Goal: Task Accomplishment & Management: Complete application form

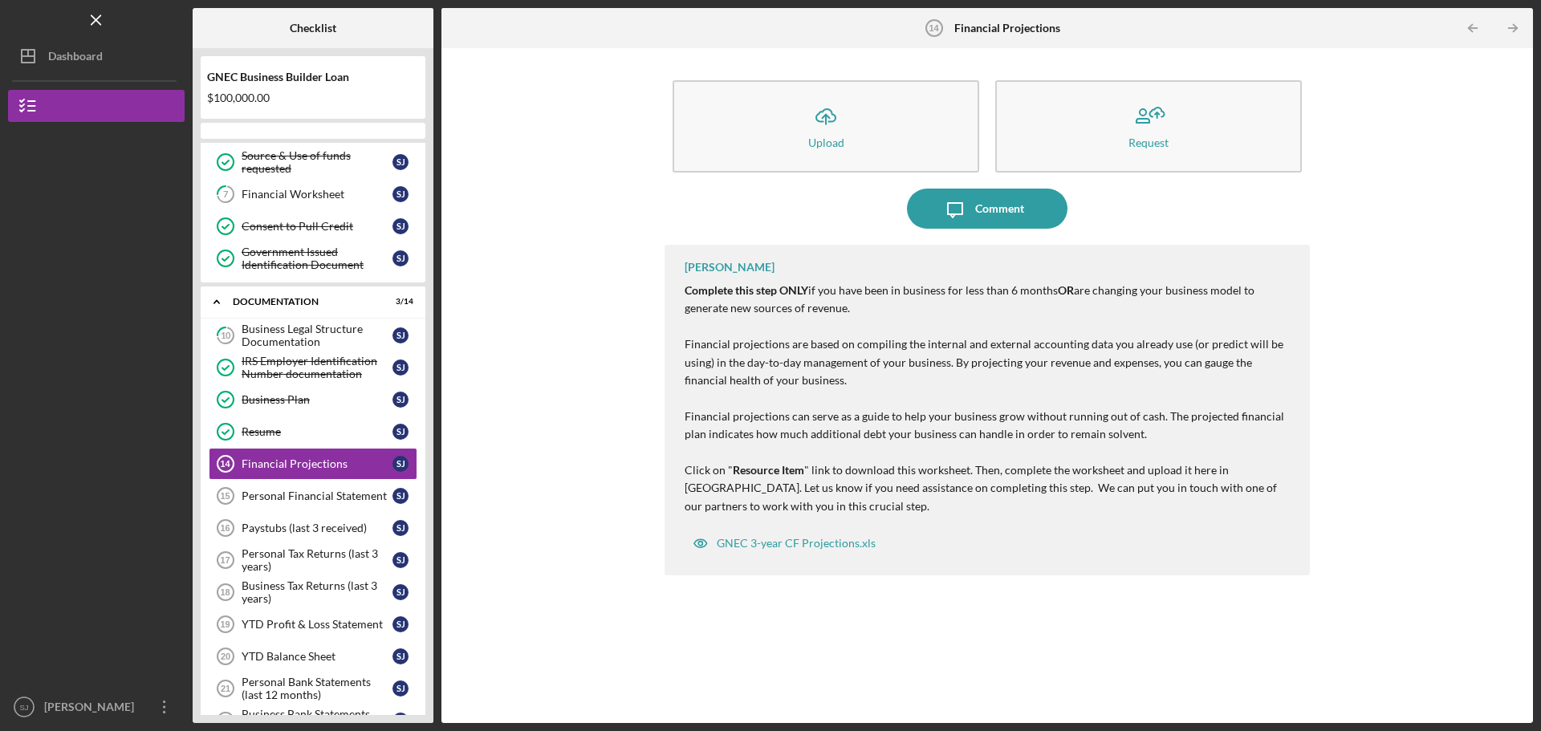
scroll to position [226, 0]
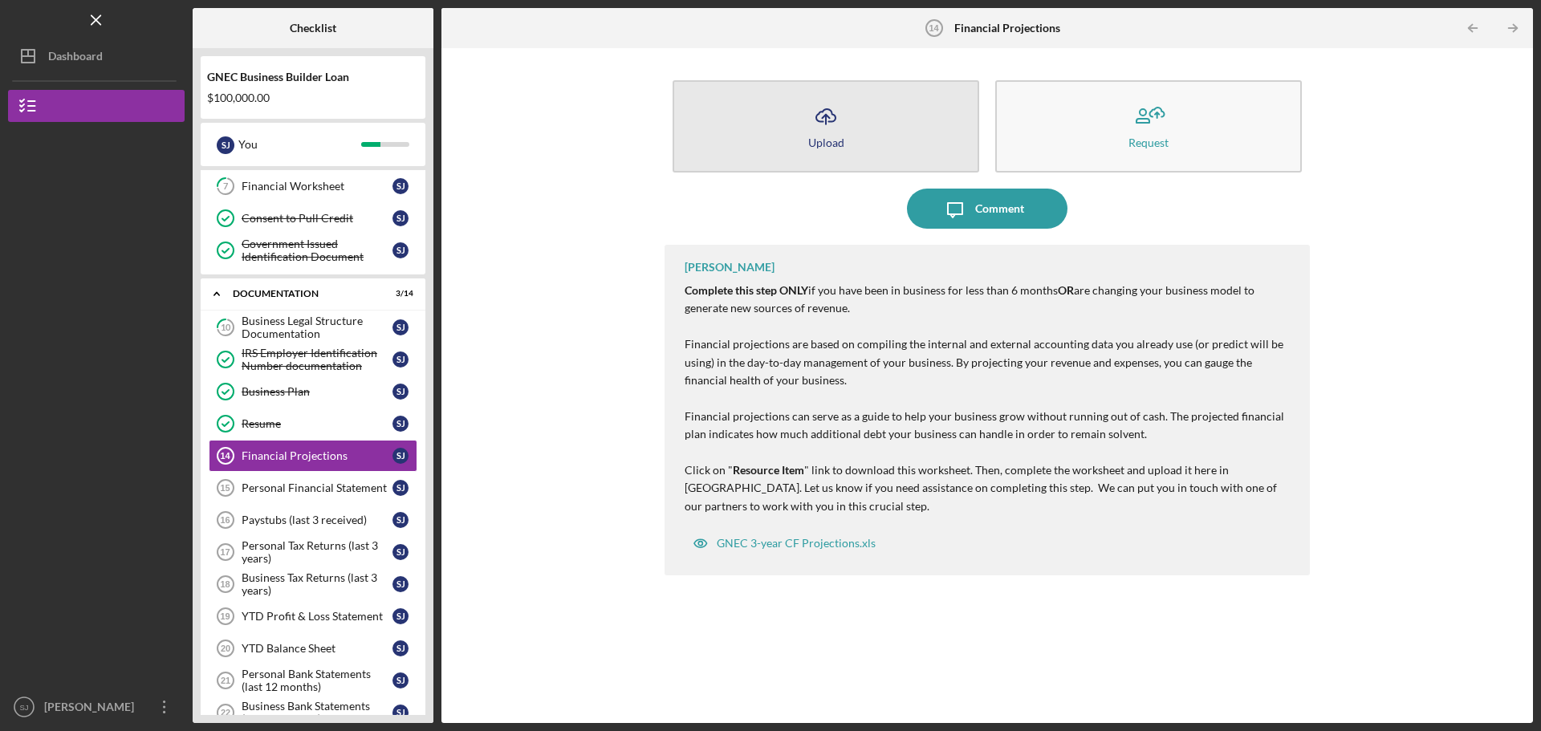
click at [612, 124] on icon "Icon/Upload" at bounding box center [826, 116] width 40 height 40
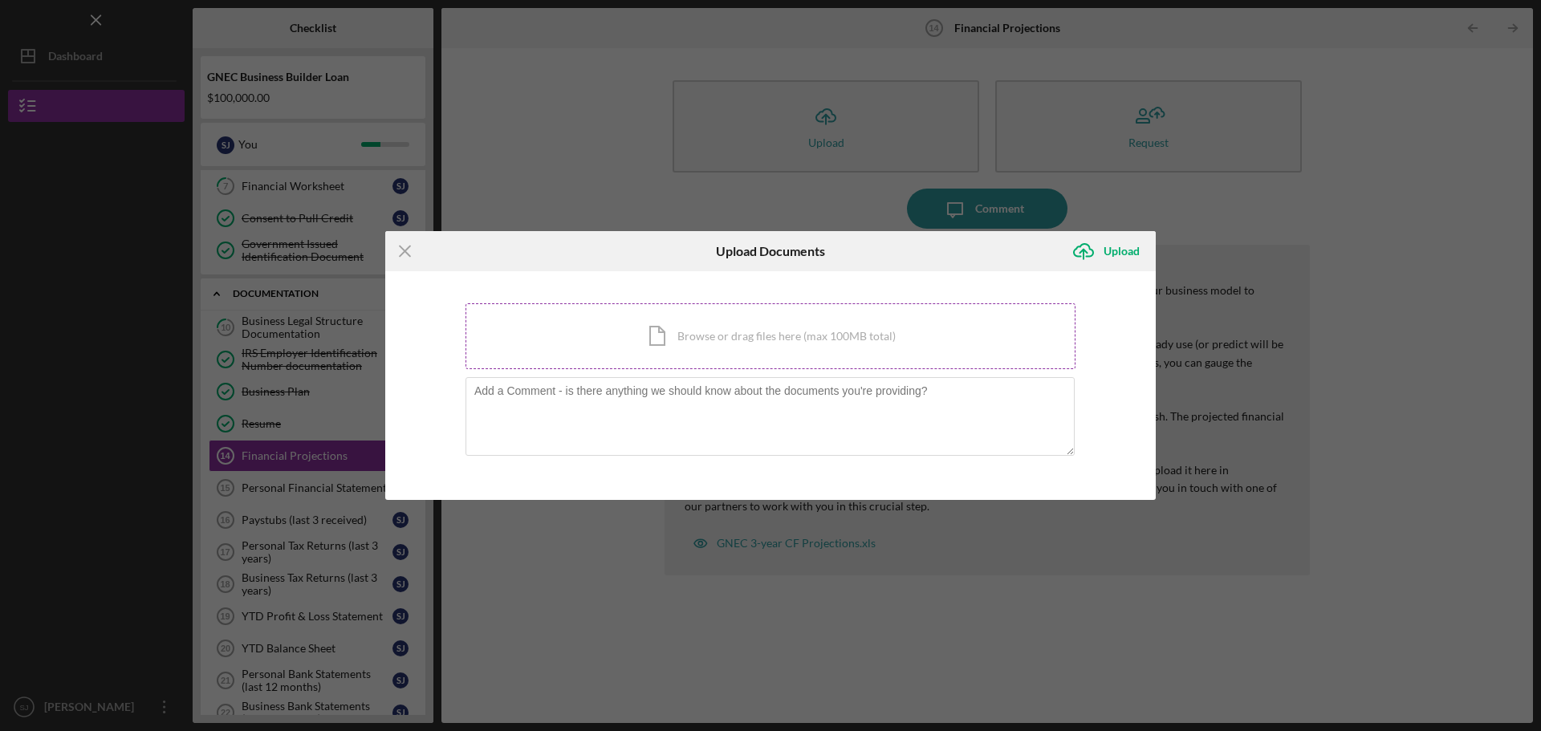
click at [612, 236] on div "Icon/Document Browse or drag files here (max 100MB total) Tap to choose files o…" at bounding box center [771, 336] width 610 height 66
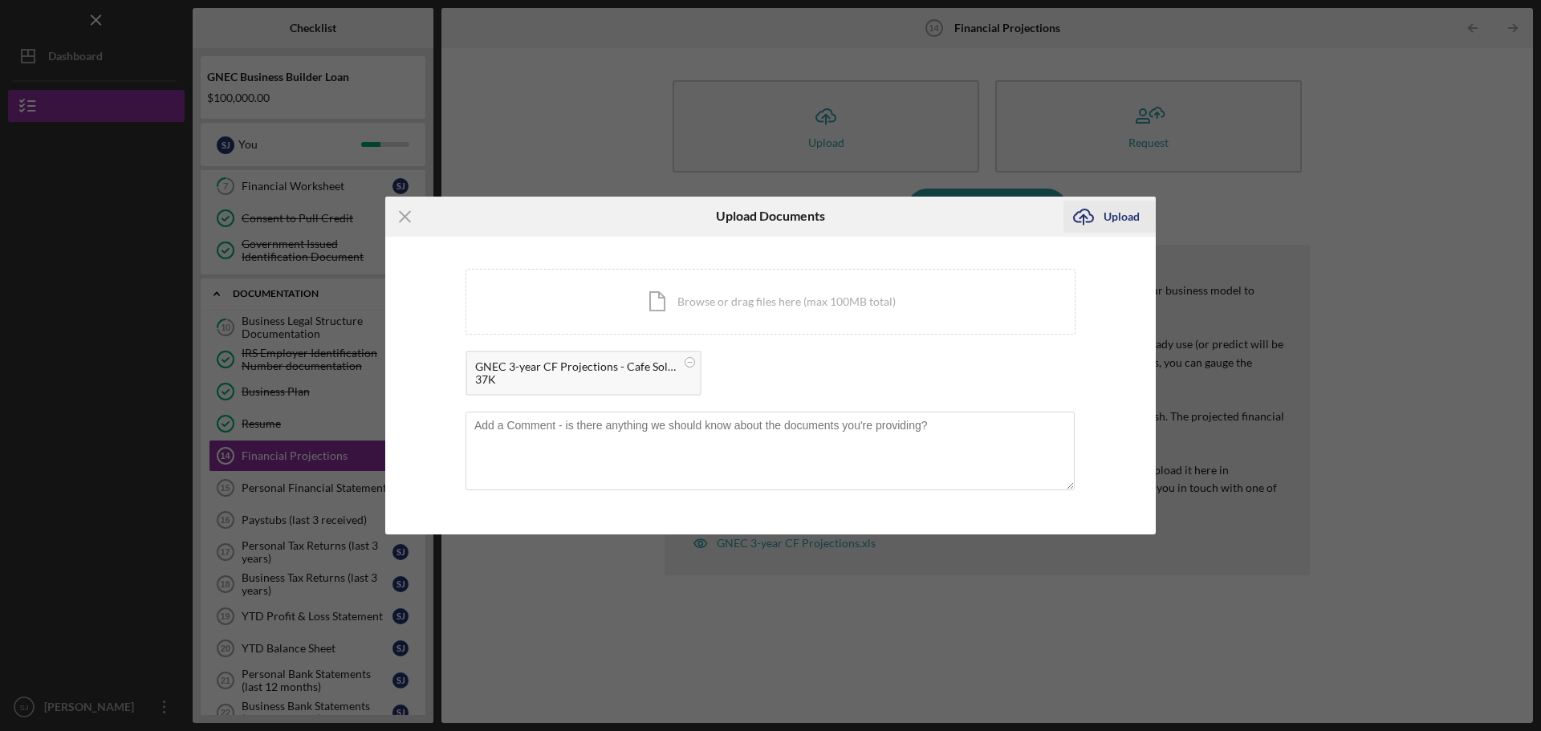
click at [612, 218] on icon "Icon/Upload" at bounding box center [1083, 217] width 40 height 40
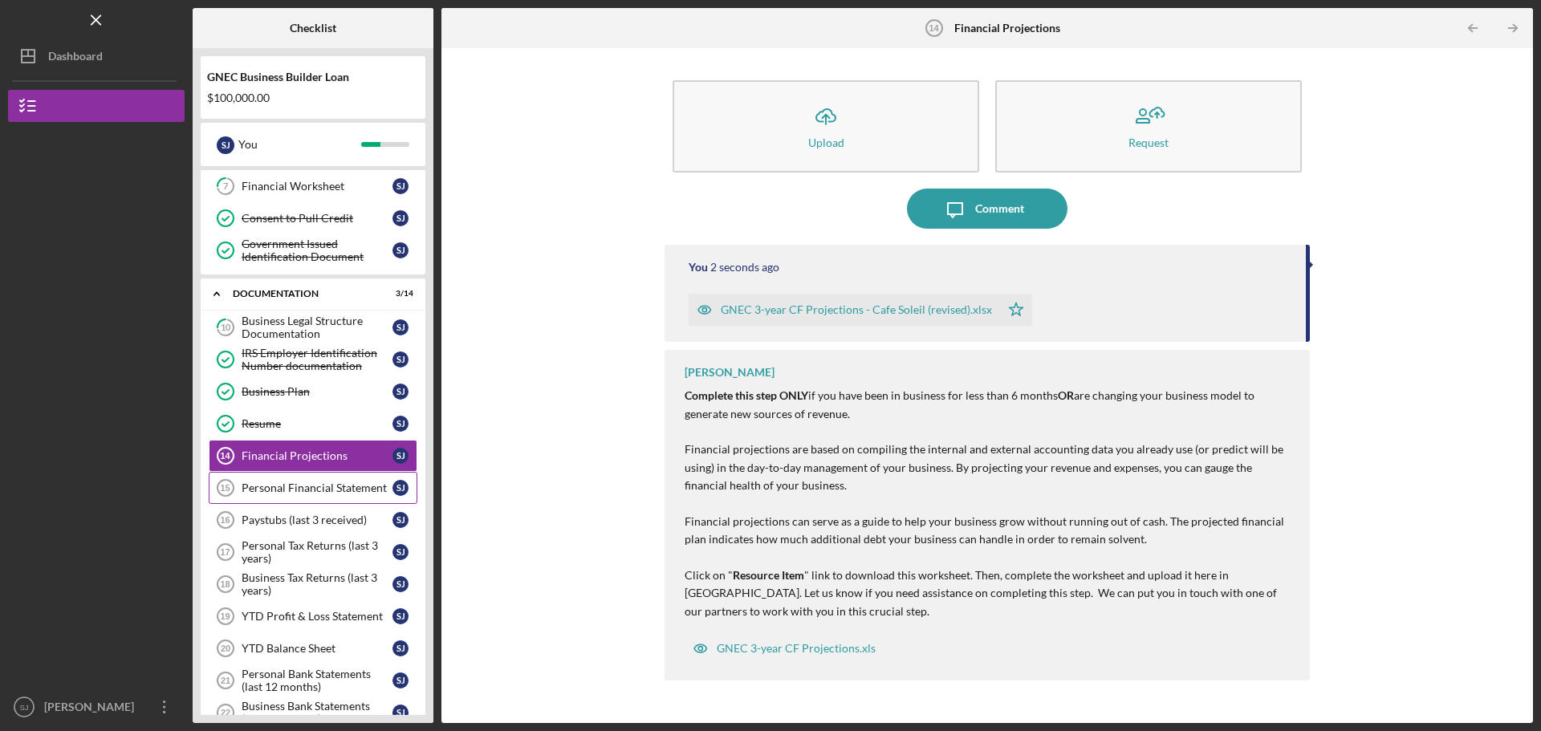
click at [280, 236] on div "Personal Financial Statement" at bounding box center [317, 488] width 151 height 13
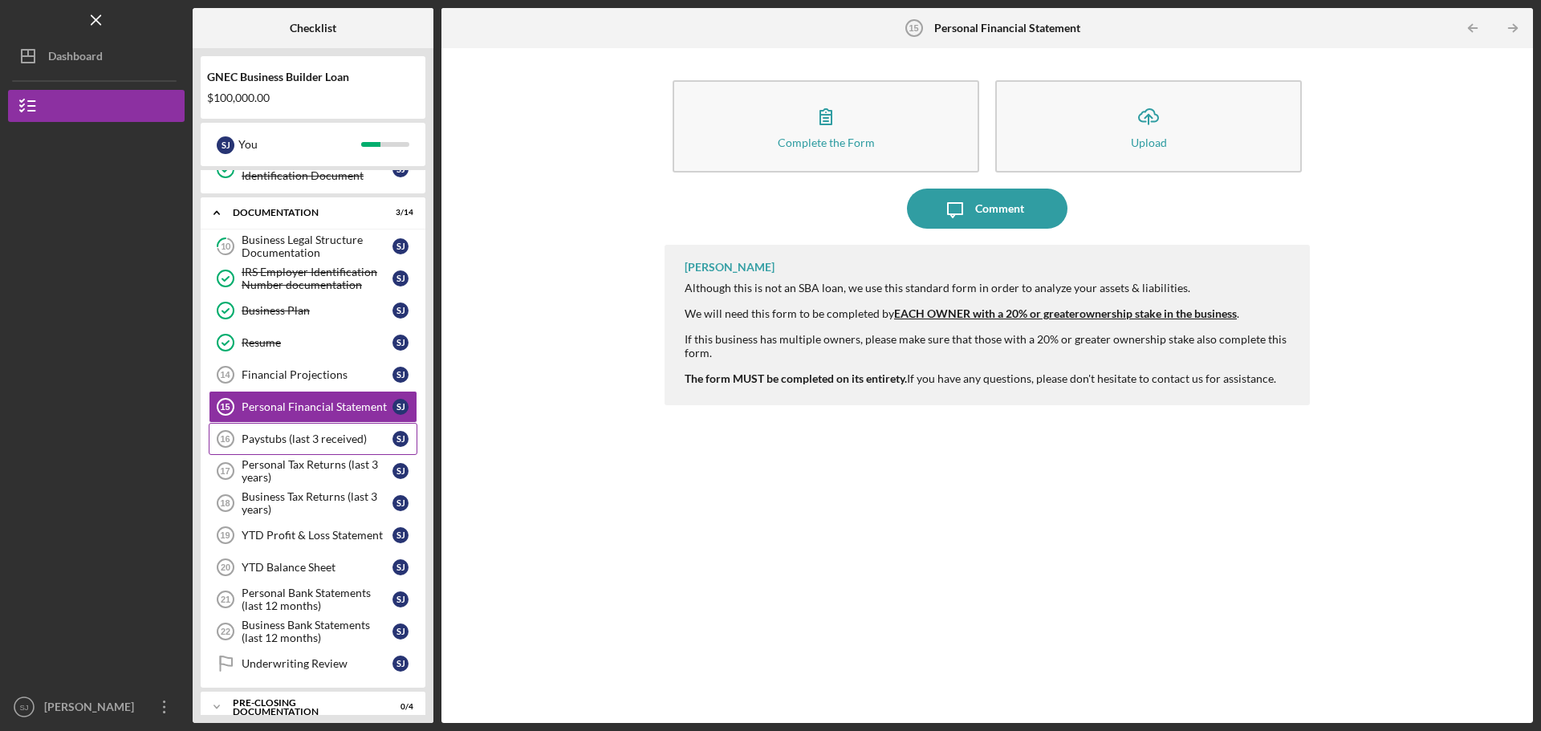
scroll to position [360, 0]
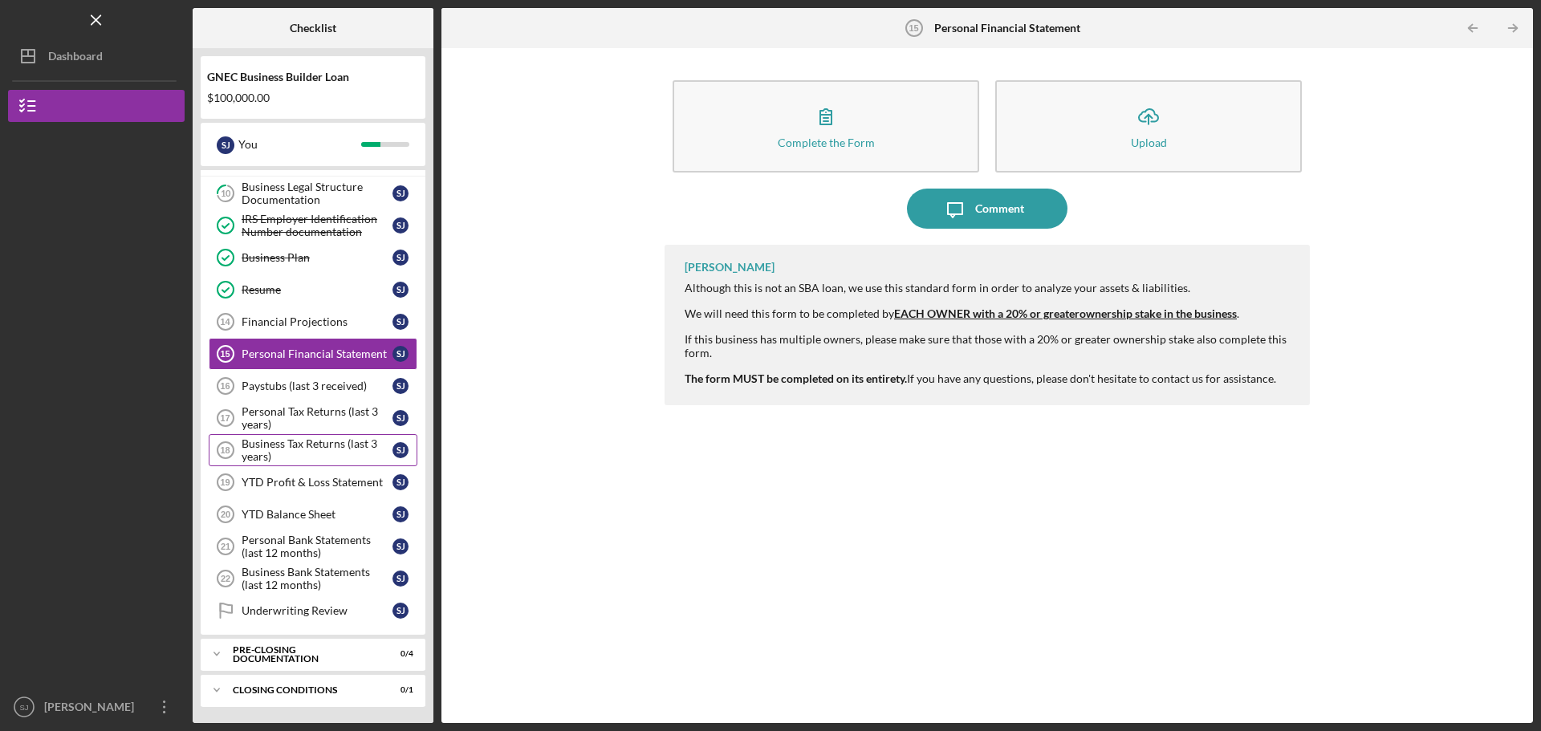
click at [345, 236] on div "Business Tax Returns (last 3 years)" at bounding box center [317, 450] width 151 height 26
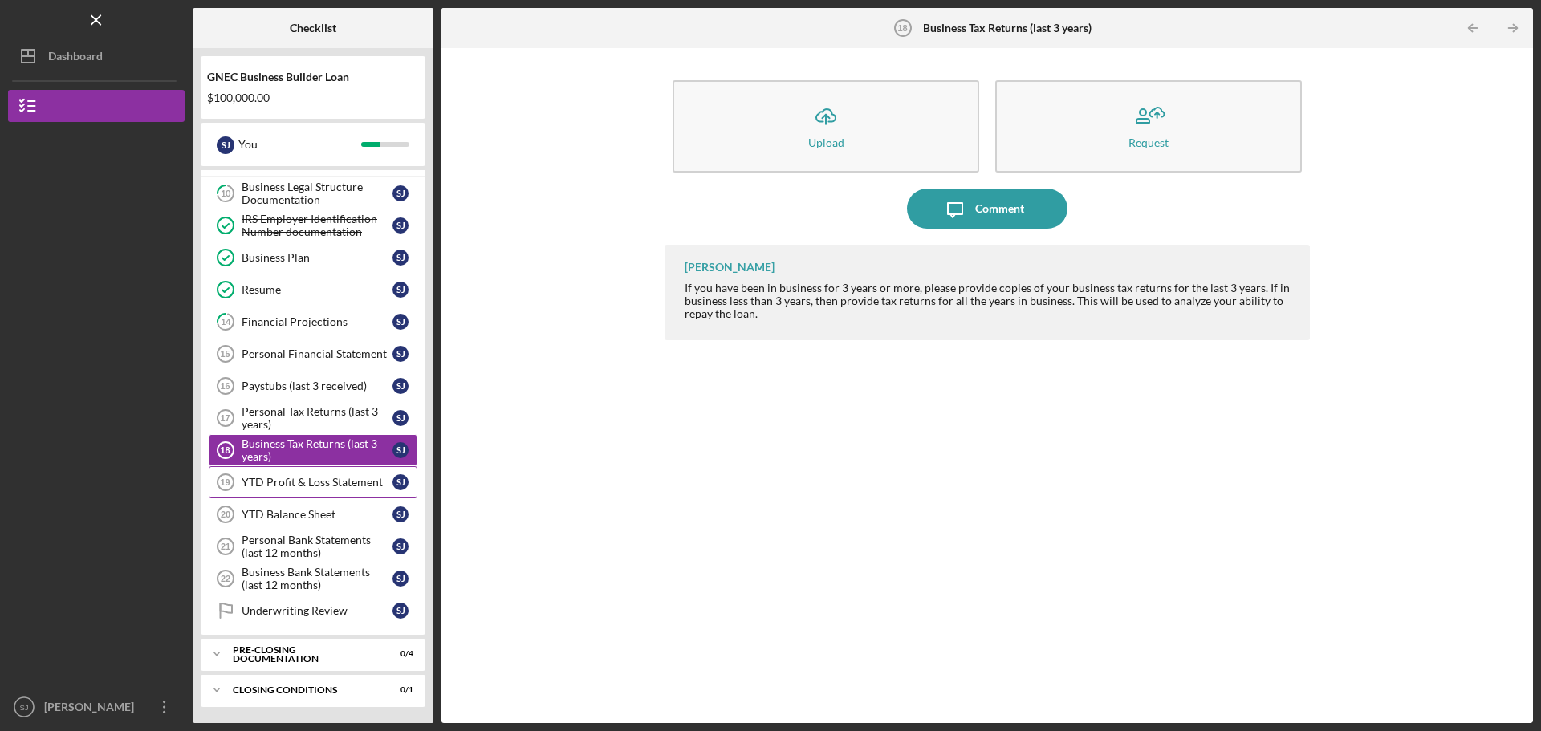
click at [342, 236] on div "YTD Profit & Loss Statement" at bounding box center [317, 482] width 151 height 13
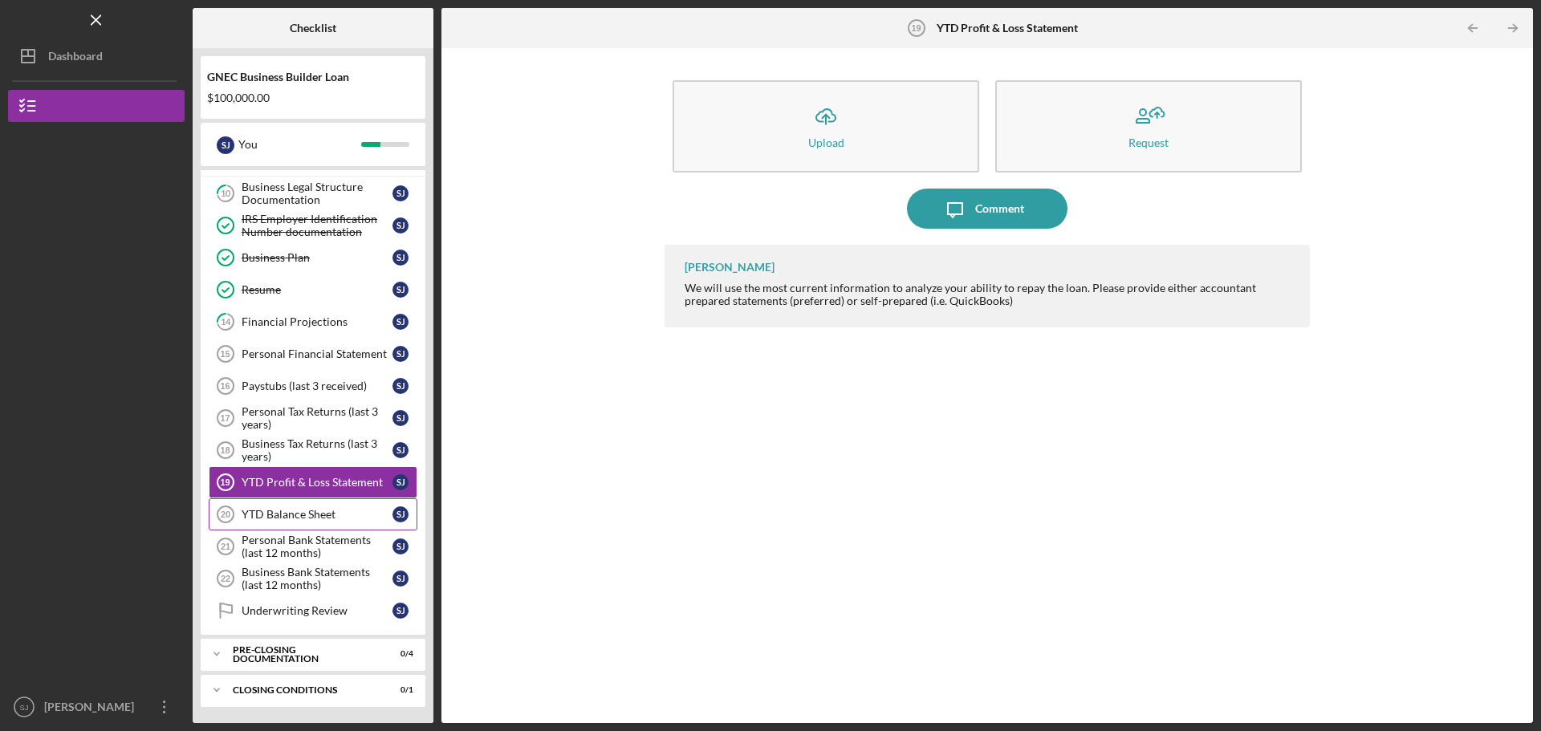
click at [337, 236] on link "YTD Balance Sheet 20 YTD Balance Sheet [PERSON_NAME]" at bounding box center [313, 514] width 209 height 32
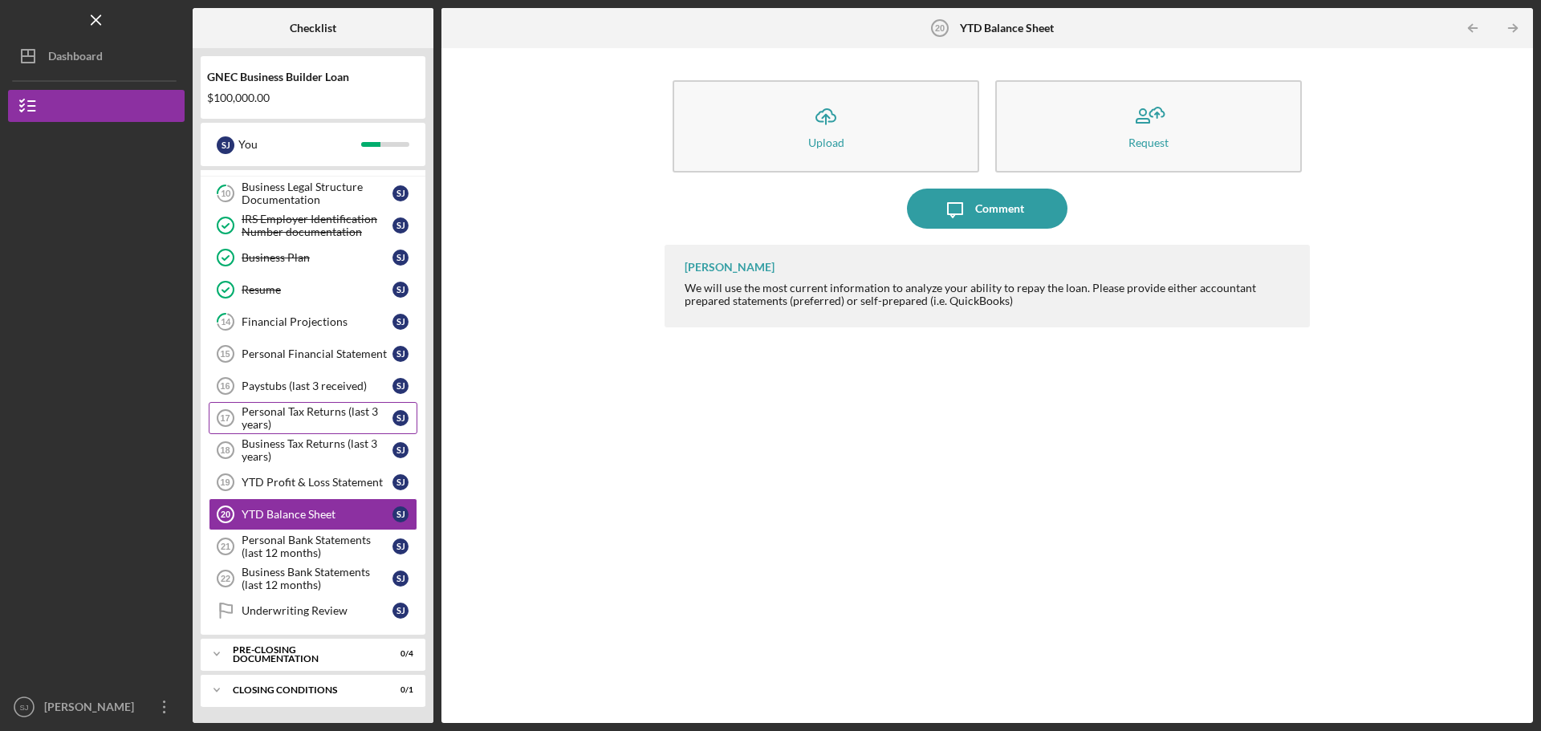
click at [319, 236] on div "Personal Tax Returns (last 3 years)" at bounding box center [317, 418] width 151 height 26
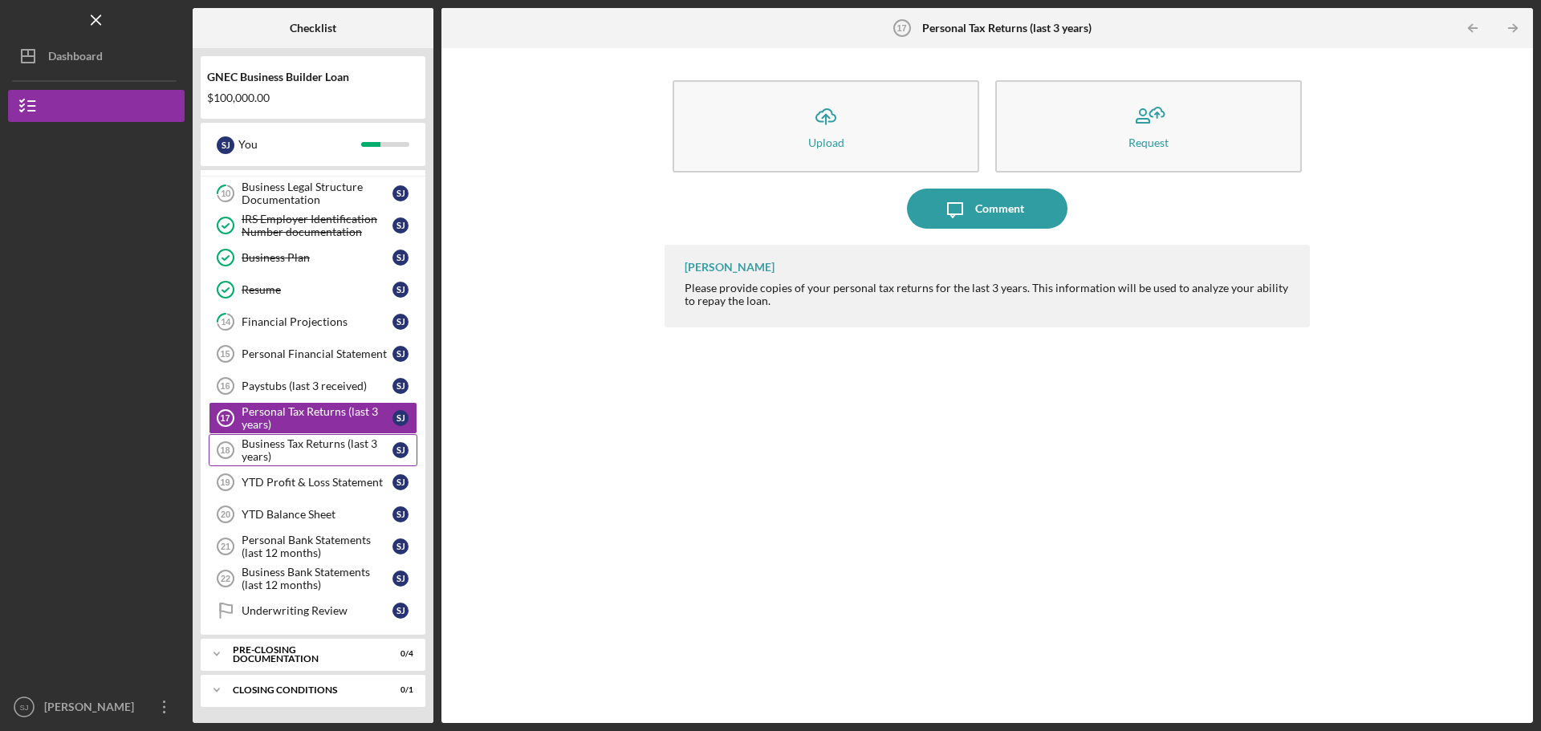
click at [324, 236] on div "Business Tax Returns (last 3 years)" at bounding box center [317, 450] width 151 height 26
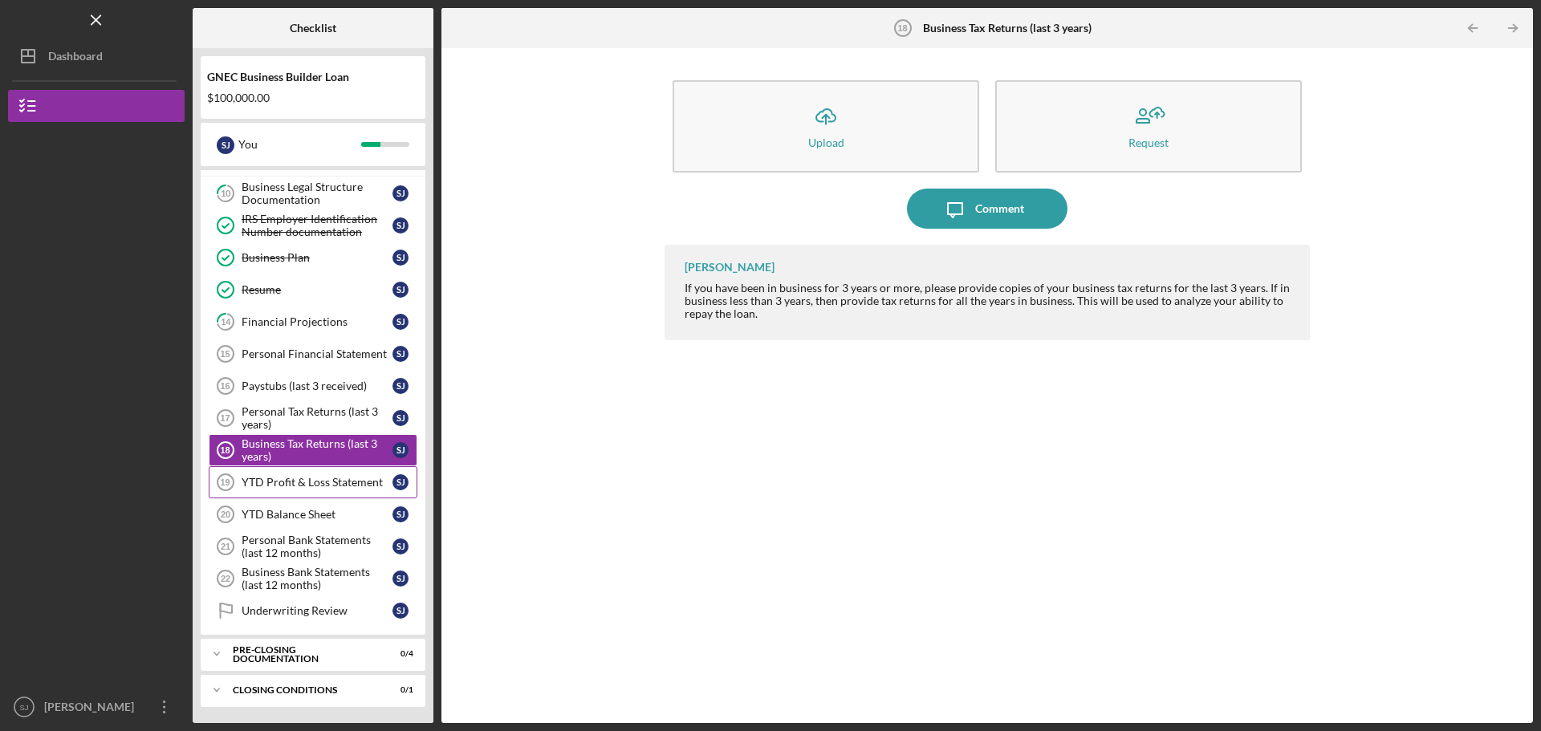
click at [311, 236] on link "YTD Profit & Loss Statement 19 YTD Profit & Loss Statement [PERSON_NAME]" at bounding box center [313, 482] width 209 height 32
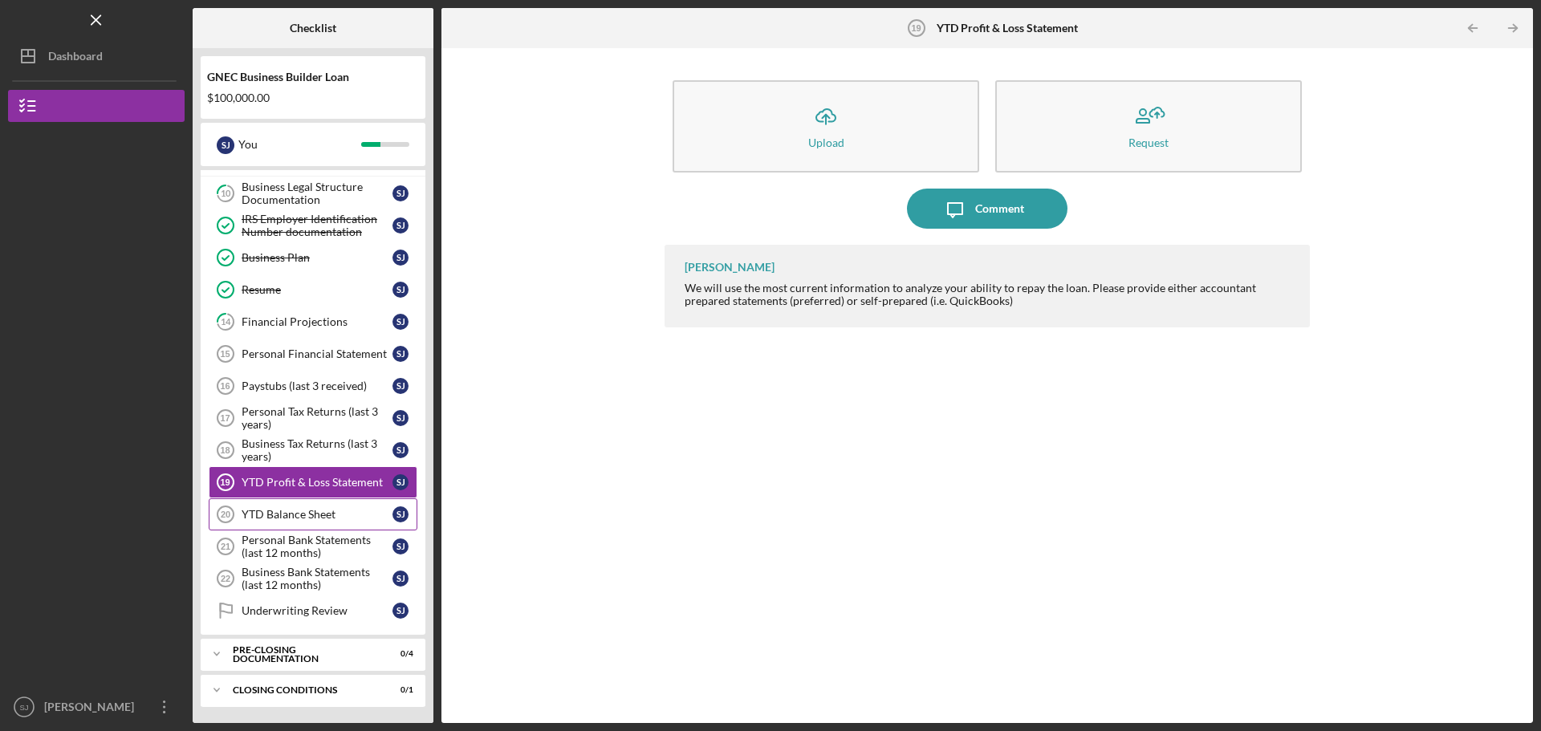
click at [299, 236] on div "YTD Balance Sheet" at bounding box center [317, 514] width 151 height 13
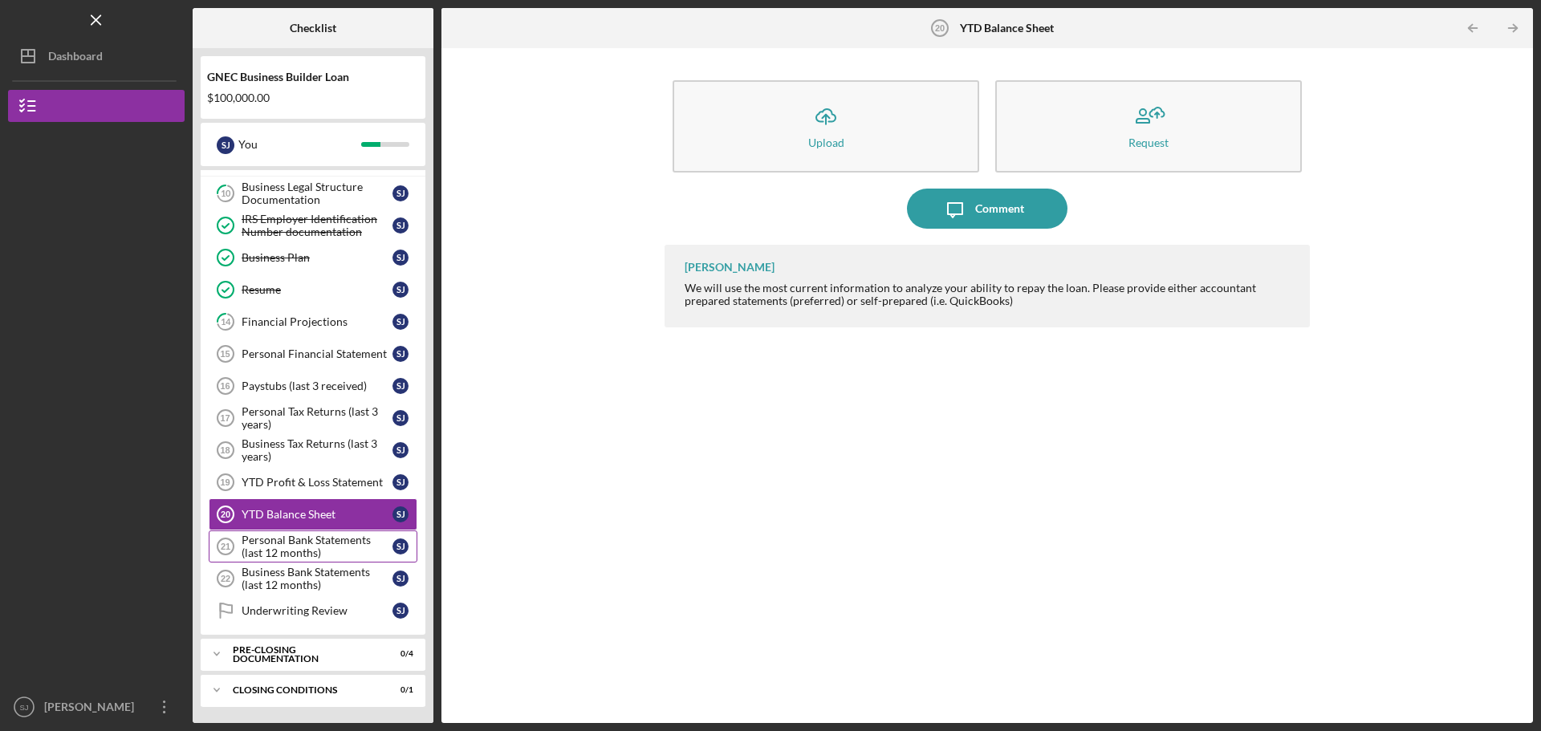
click at [297, 236] on div "Personal Bank Statements (last 12 months)" at bounding box center [317, 547] width 151 height 26
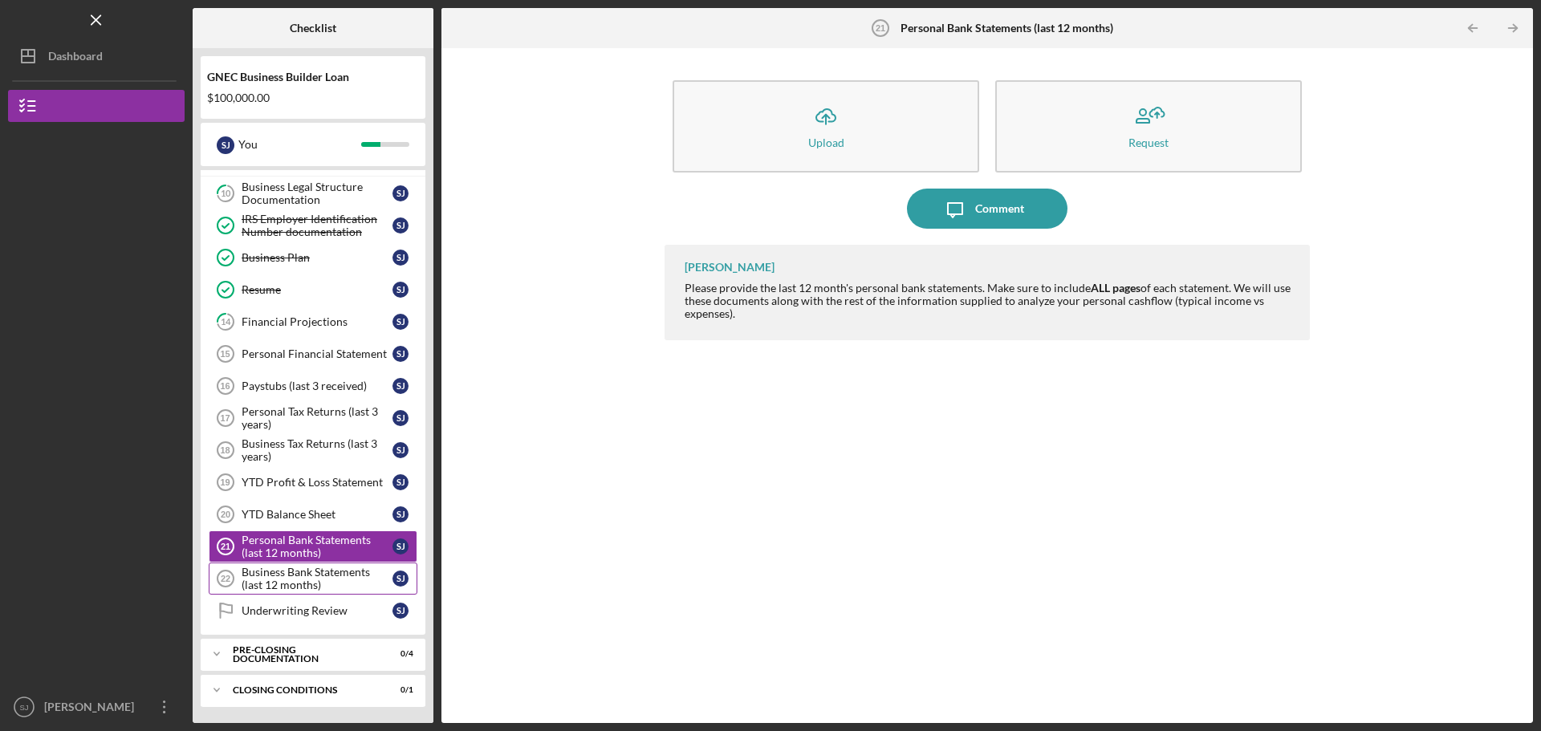
click at [299, 236] on div "Business Bank Statements (last 12 months)" at bounding box center [317, 579] width 151 height 26
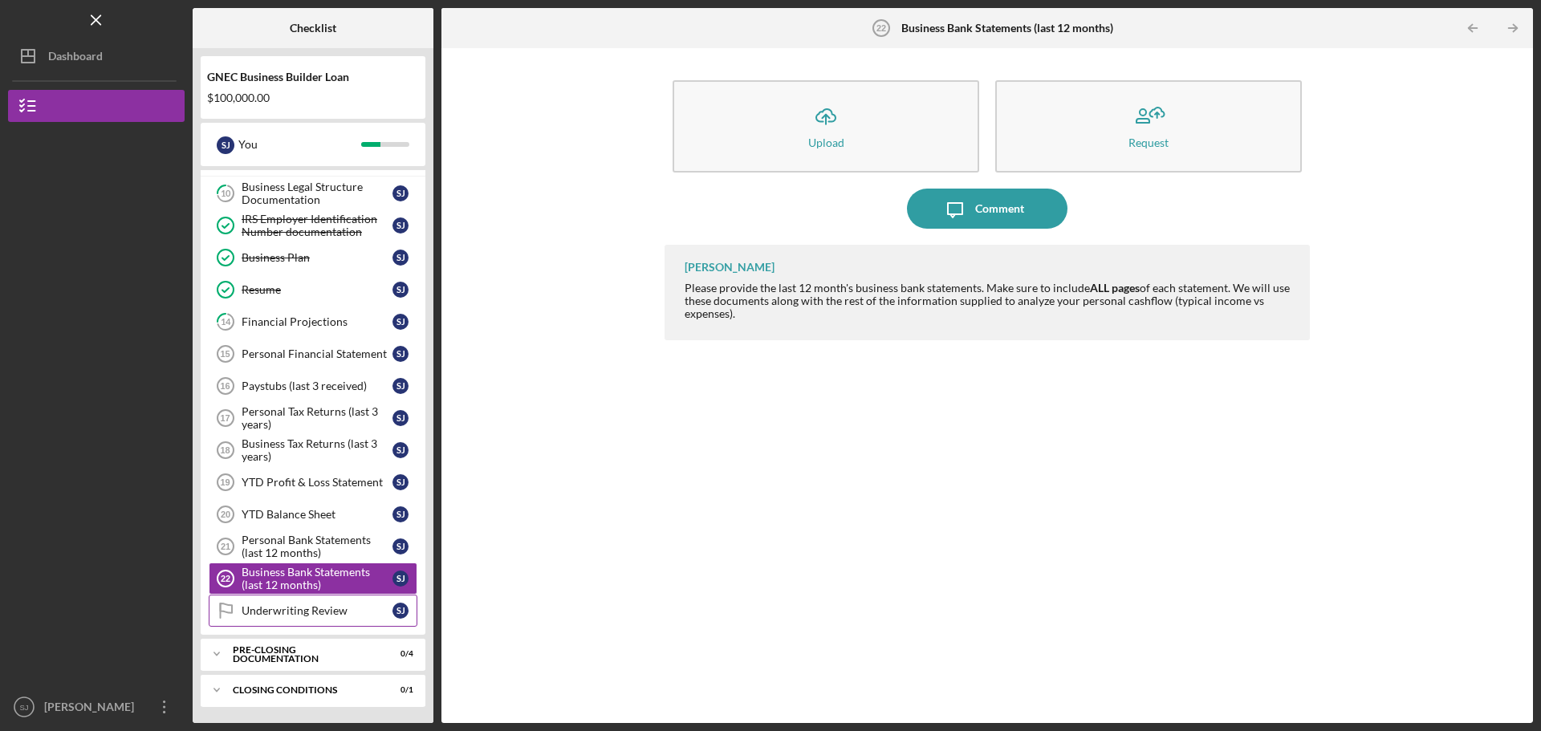
click at [294, 236] on div "Underwriting Review" at bounding box center [317, 610] width 151 height 13
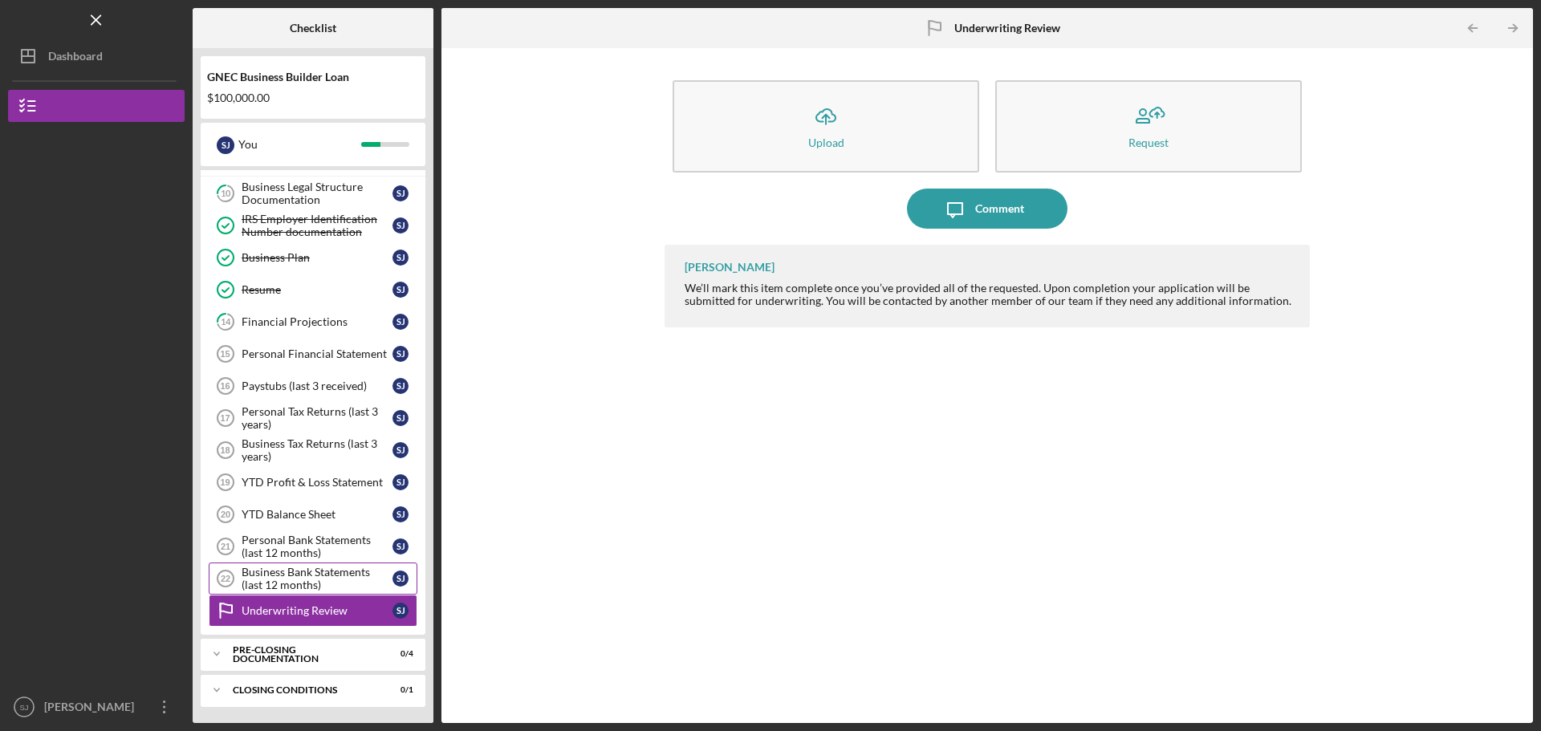
click at [283, 236] on div "Business Bank Statements (last 12 months)" at bounding box center [317, 579] width 151 height 26
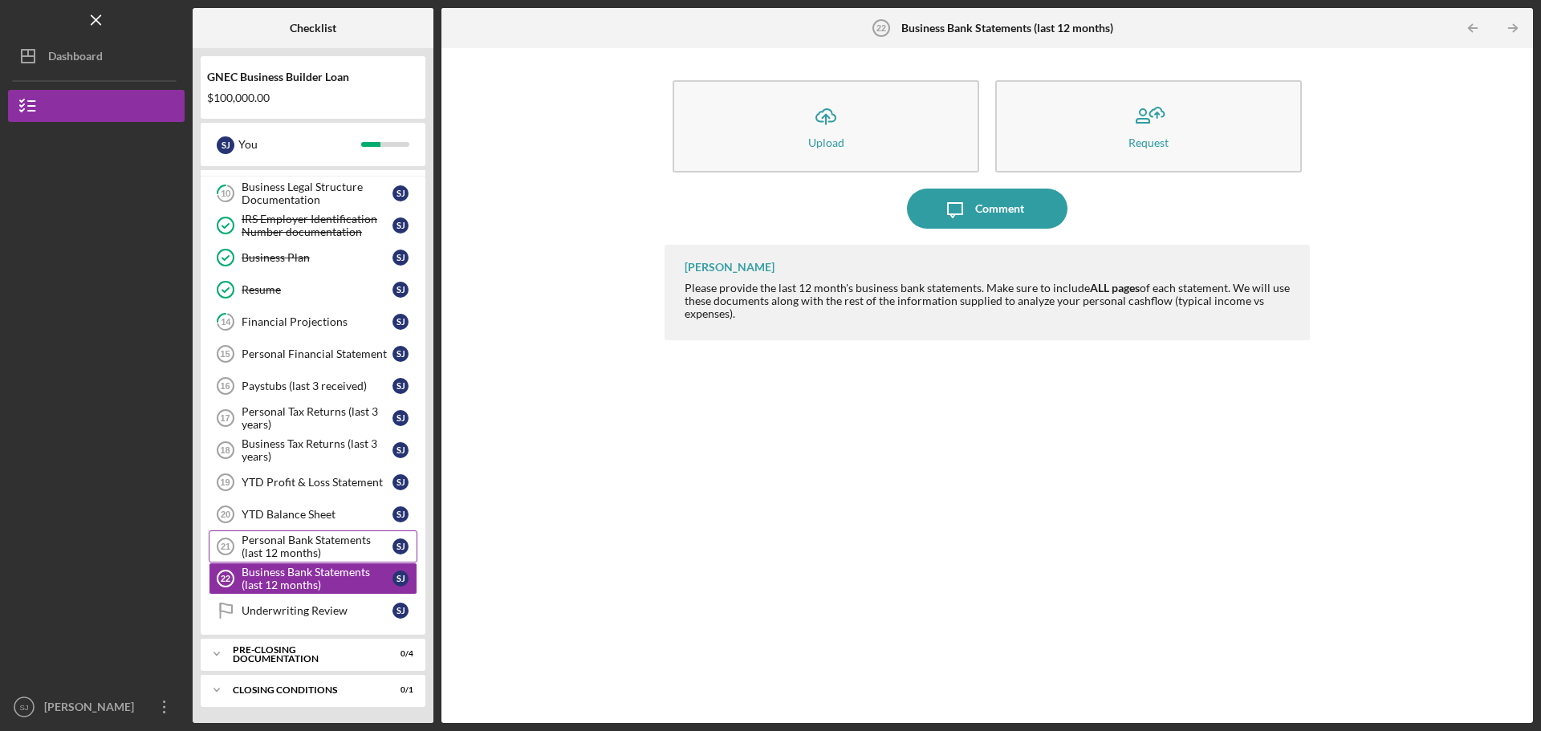
click at [286, 236] on div "Personal Bank Statements (last 12 months)" at bounding box center [317, 547] width 151 height 26
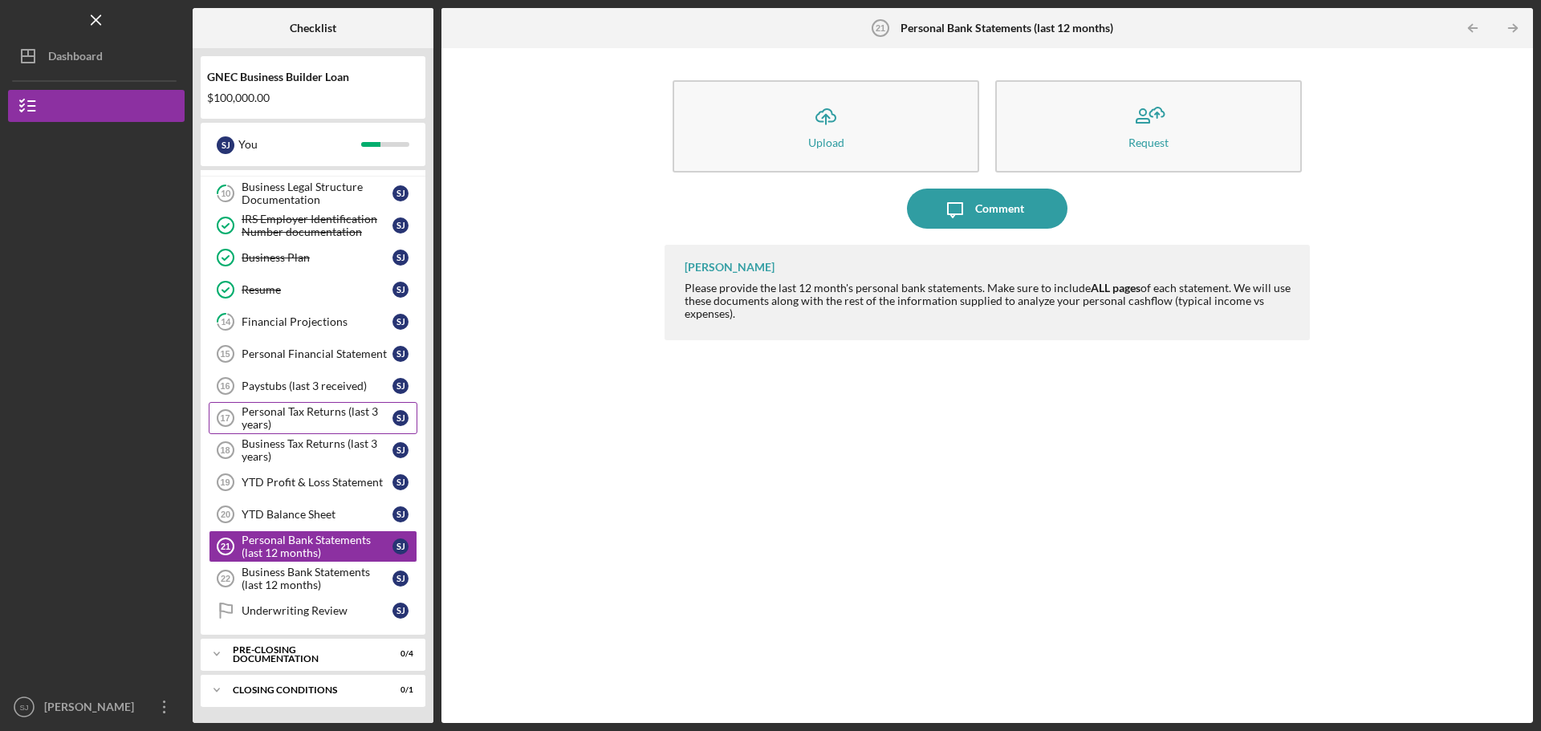
click at [283, 236] on div "Personal Tax Returns (last 3 years)" at bounding box center [317, 418] width 151 height 26
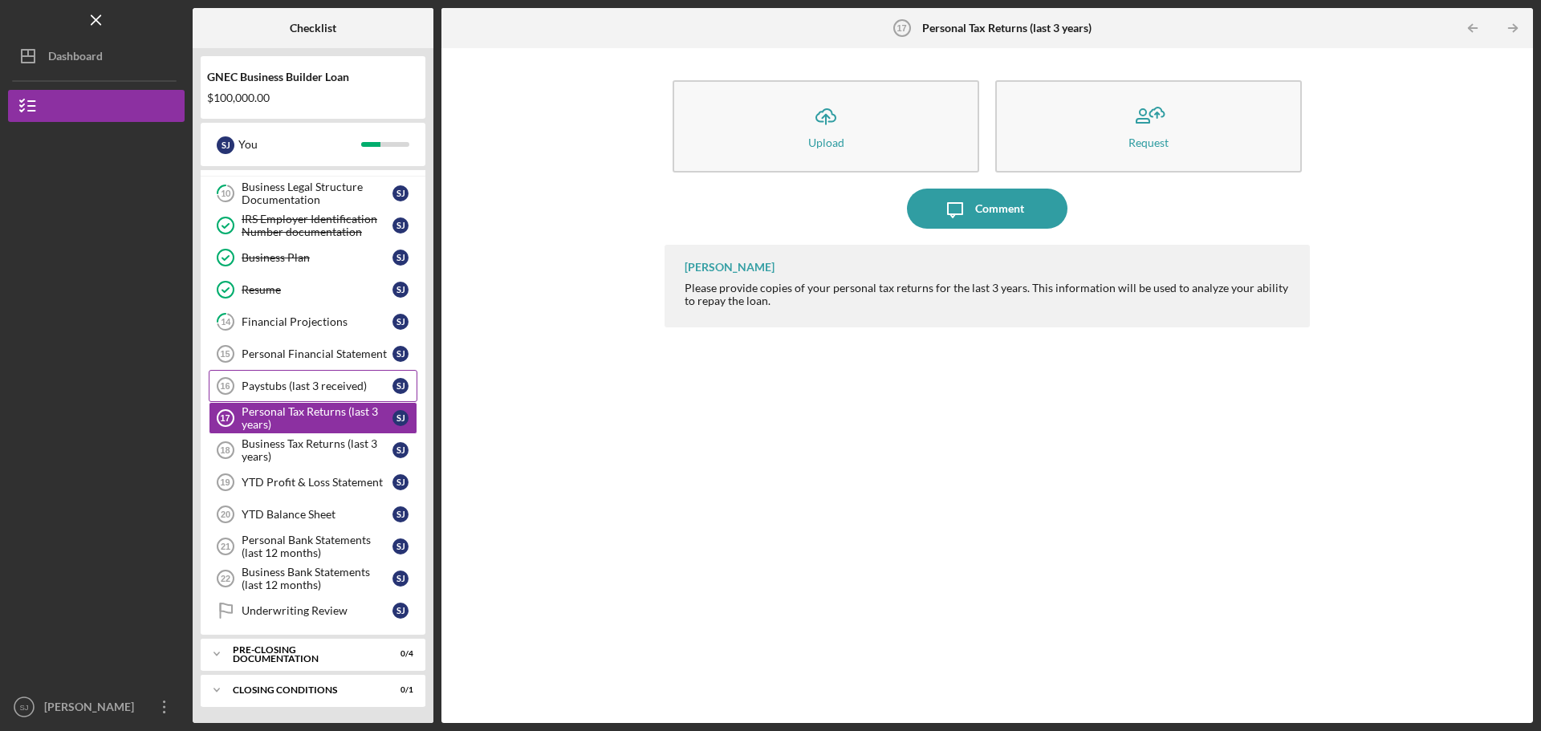
click at [295, 236] on div "Paystubs (last 3 received)" at bounding box center [317, 386] width 151 height 13
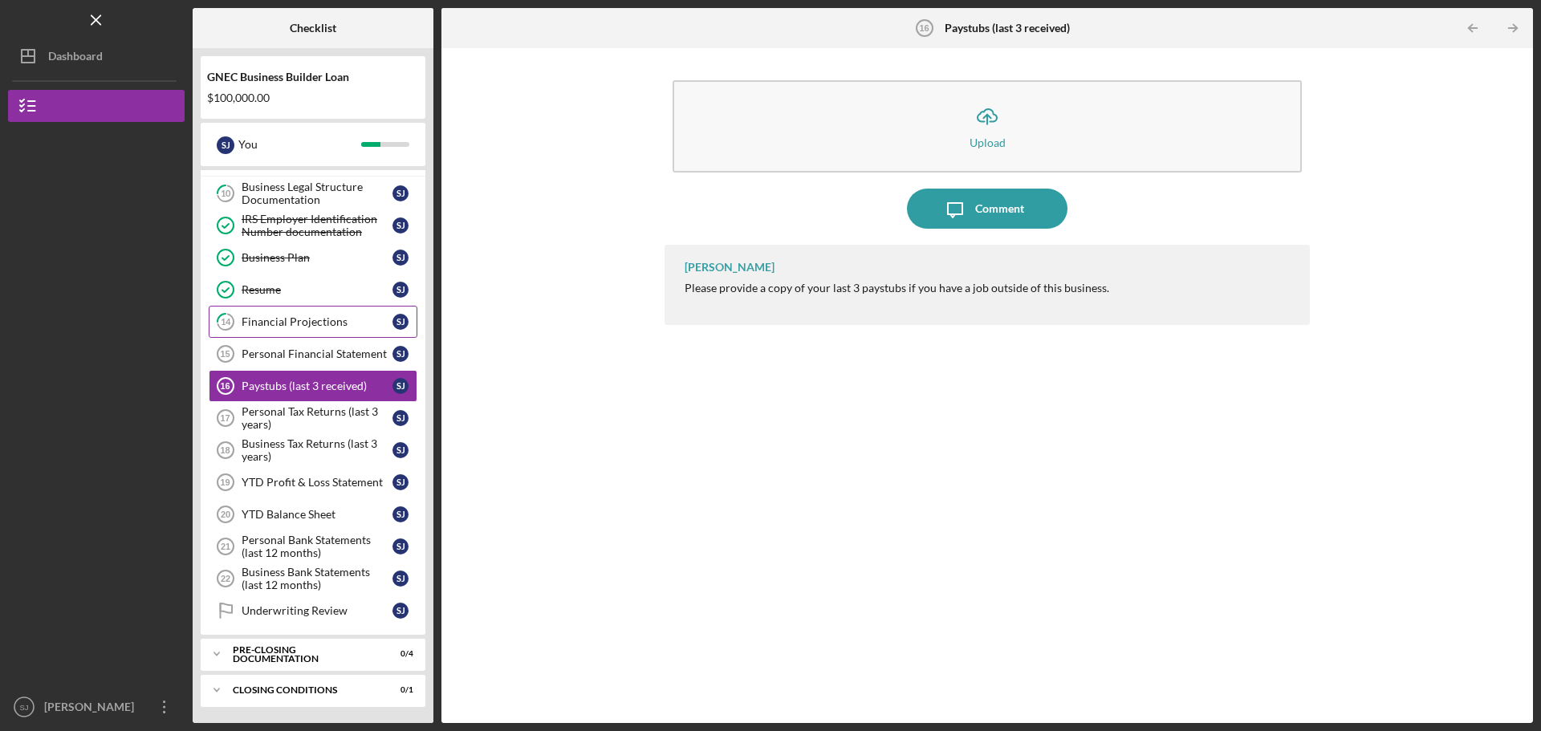
click at [316, 236] on div "Financial Projections" at bounding box center [317, 321] width 151 height 13
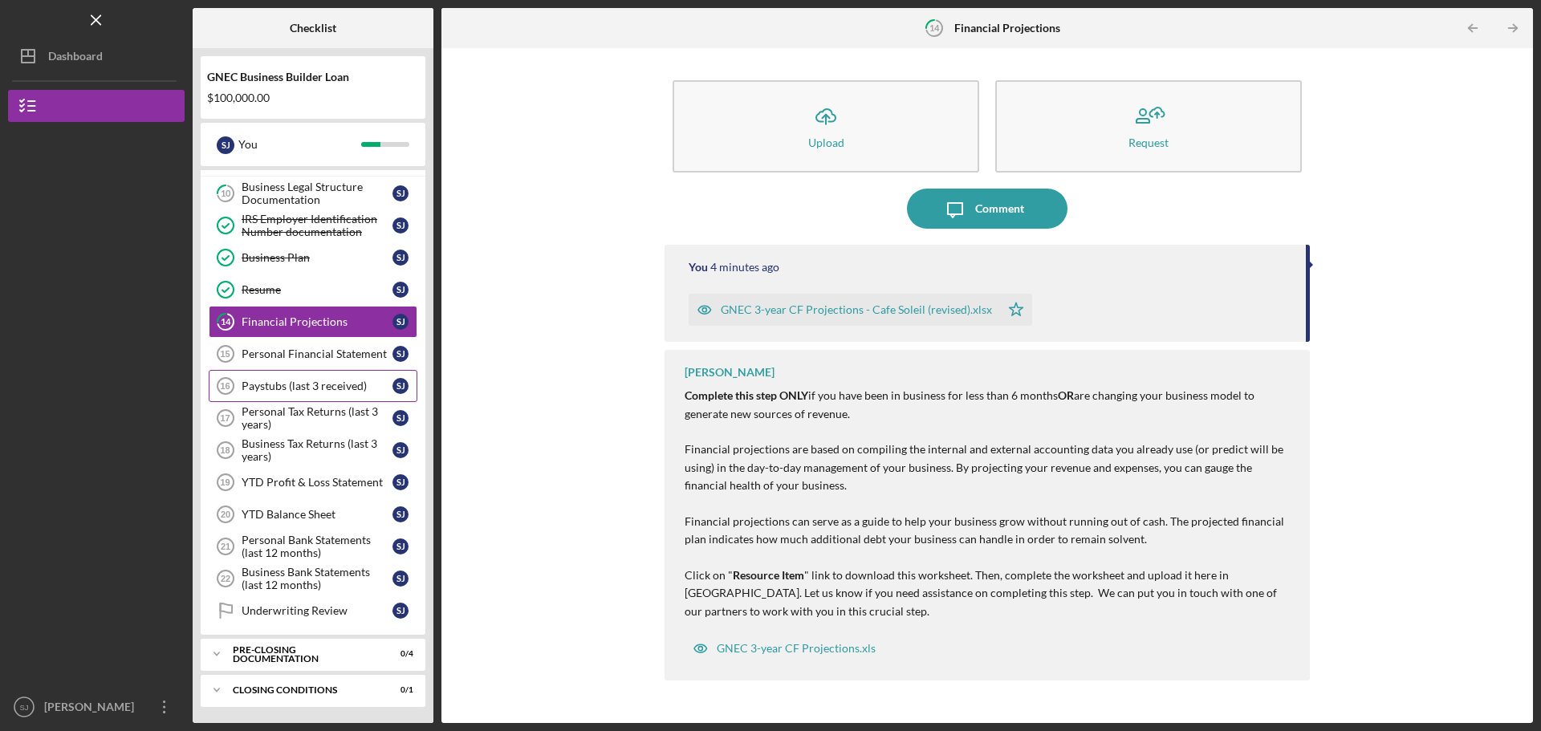
click at [310, 236] on link "Paystubs (last 3 received) 16 Paystubs (last 3 received) [PERSON_NAME]" at bounding box center [313, 386] width 209 height 32
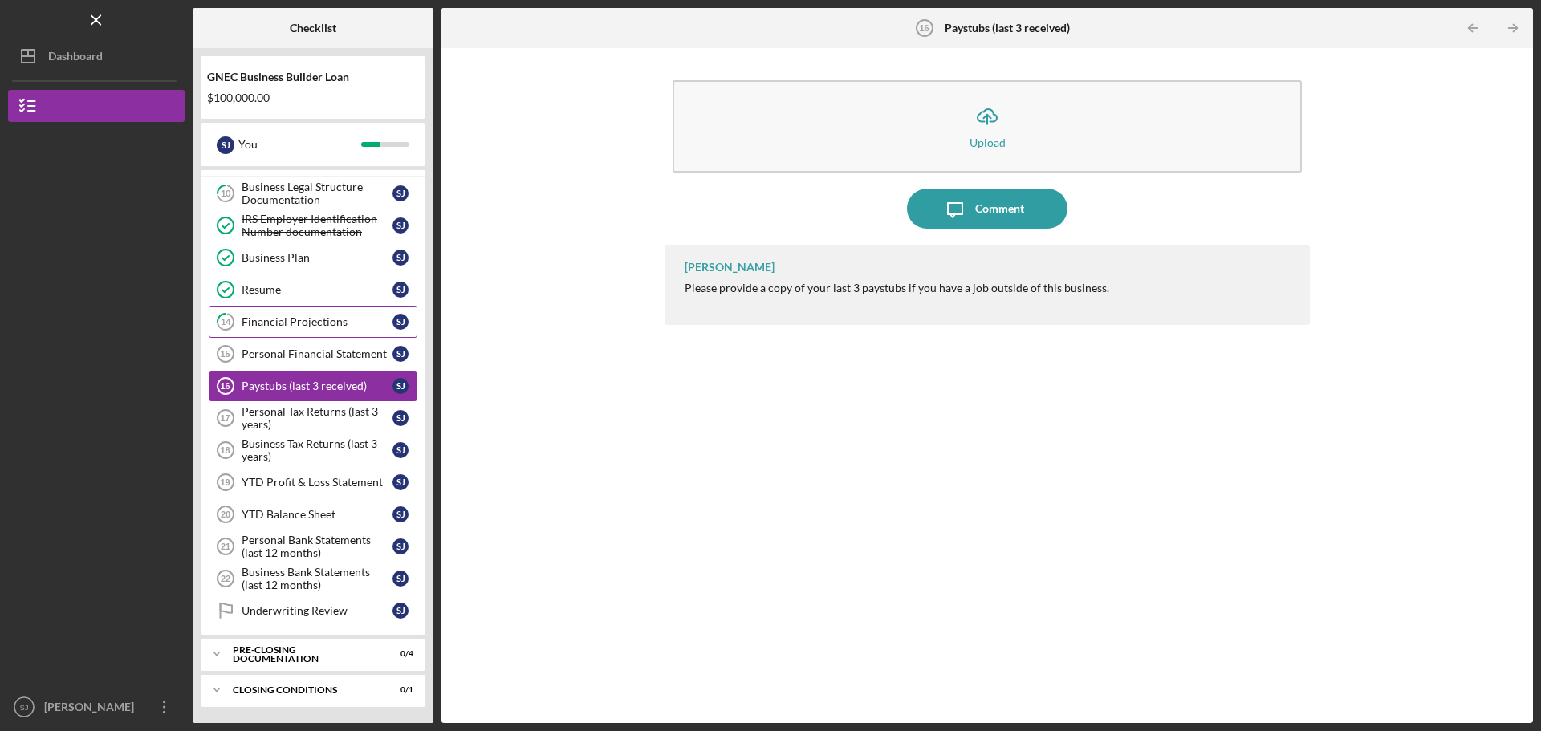
click at [310, 236] on div "Financial Projections" at bounding box center [317, 321] width 151 height 13
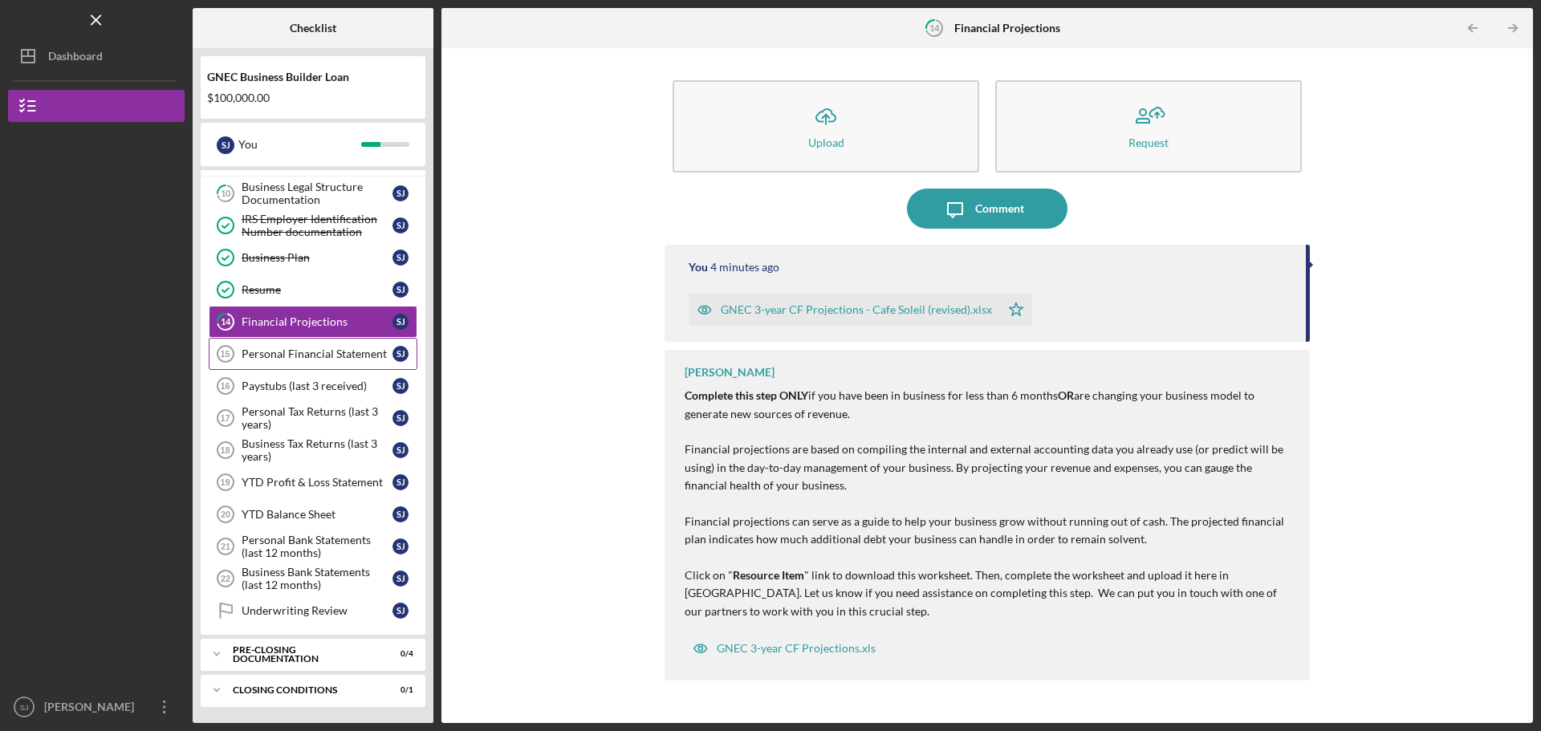
click at [310, 236] on div "Personal Financial Statement" at bounding box center [317, 354] width 151 height 13
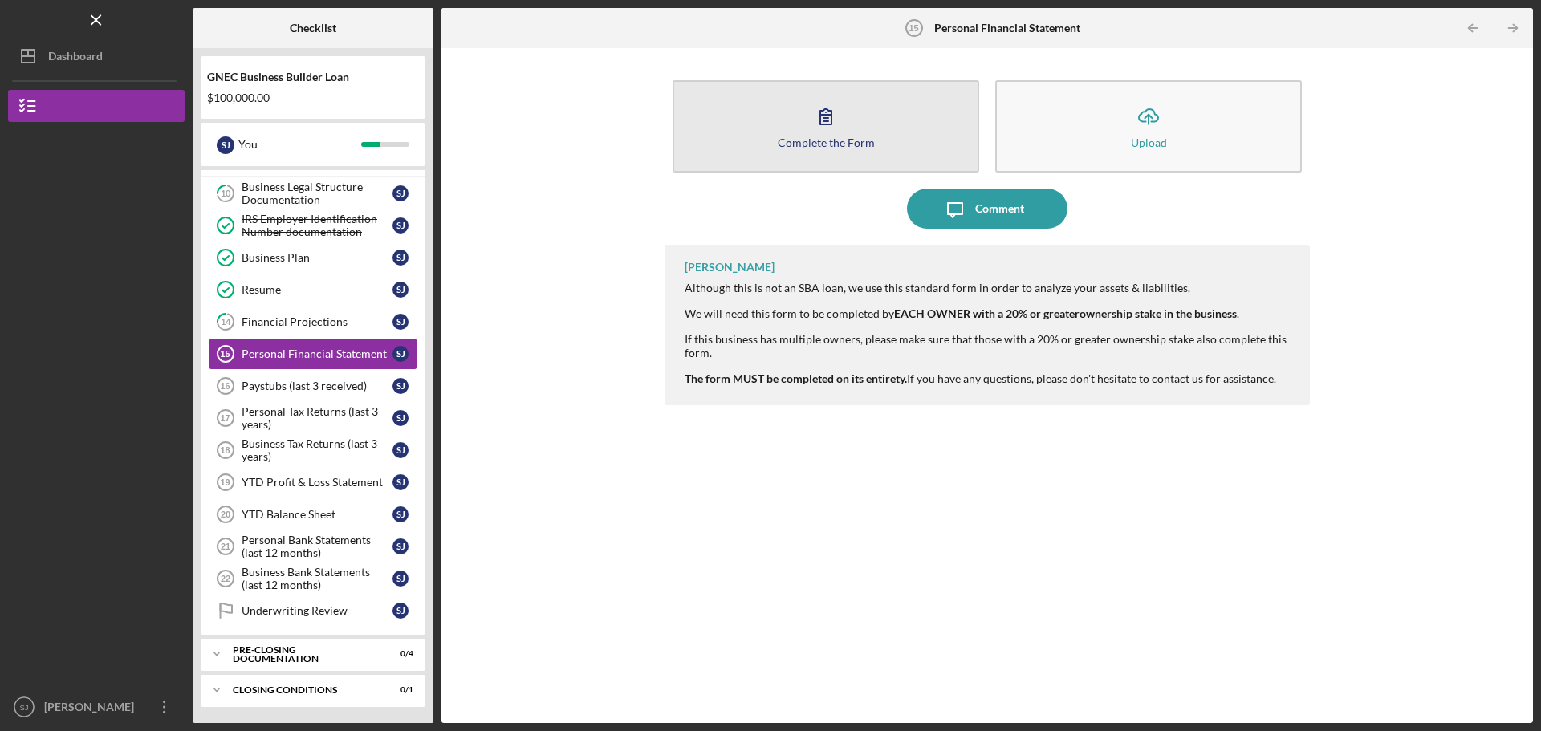
click at [612, 122] on icon "button" at bounding box center [826, 116] width 40 height 40
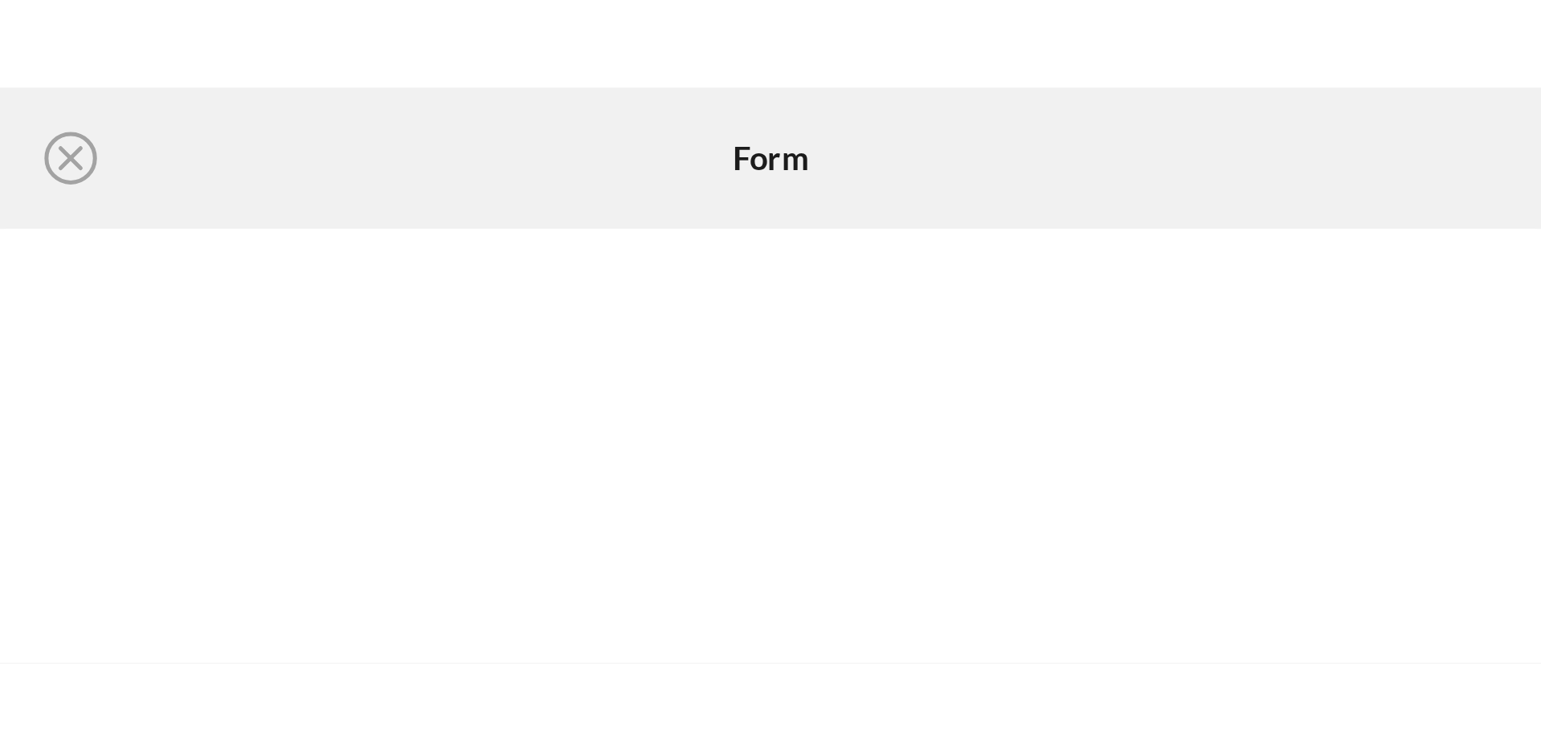
scroll to position [352, 0]
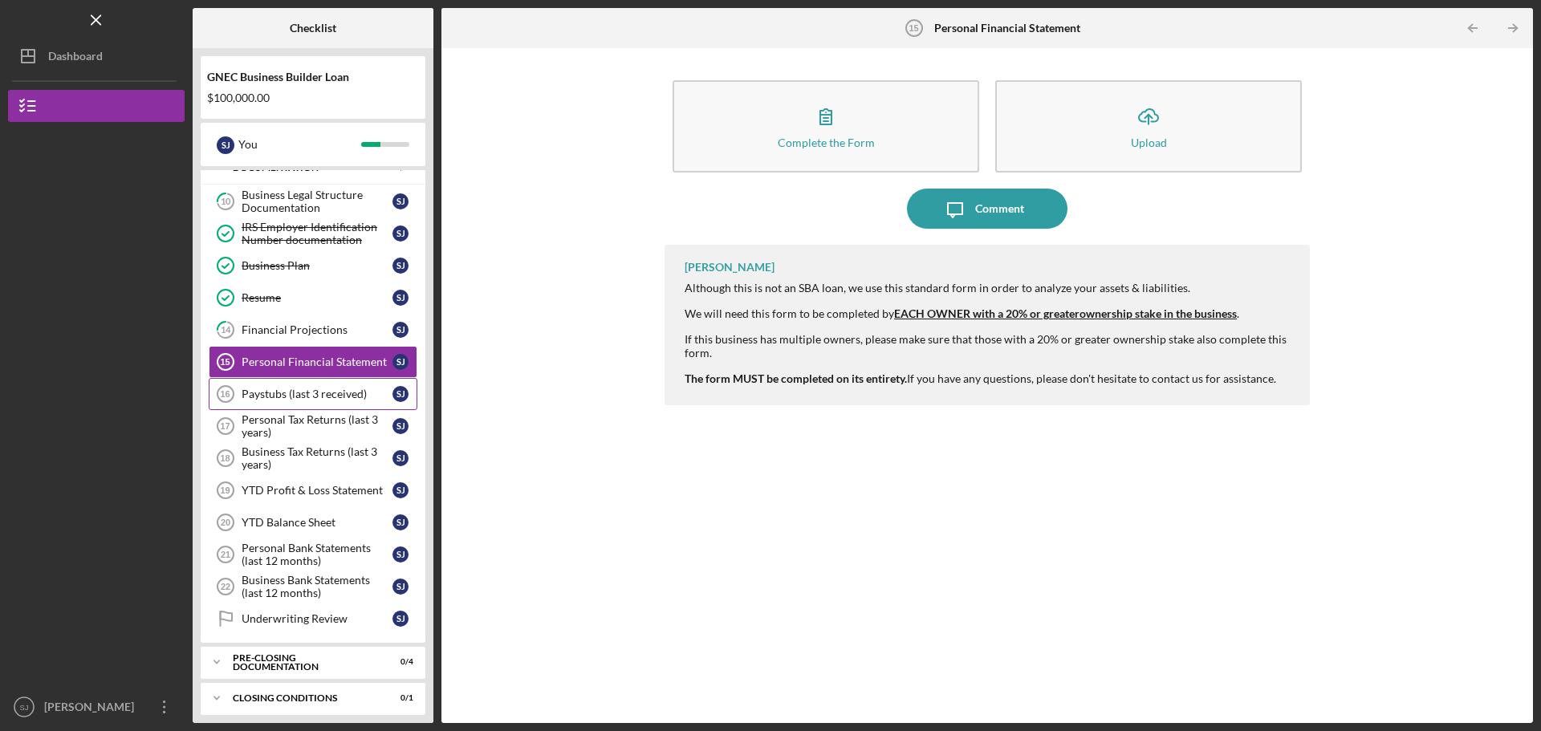
click at [296, 236] on div "Paystubs (last 3 received)" at bounding box center [317, 394] width 151 height 13
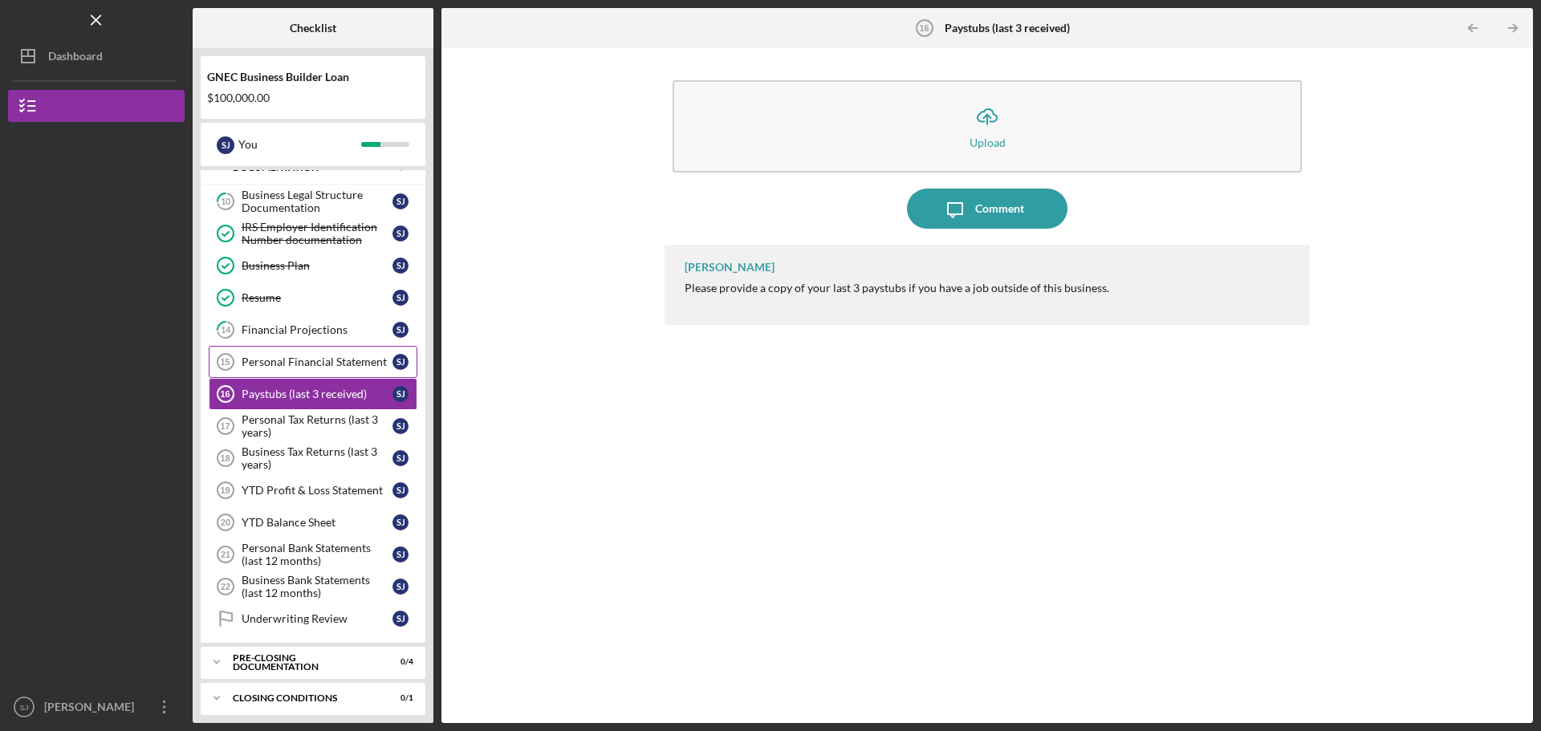
click at [285, 236] on div "Personal Financial Statement" at bounding box center [317, 362] width 151 height 13
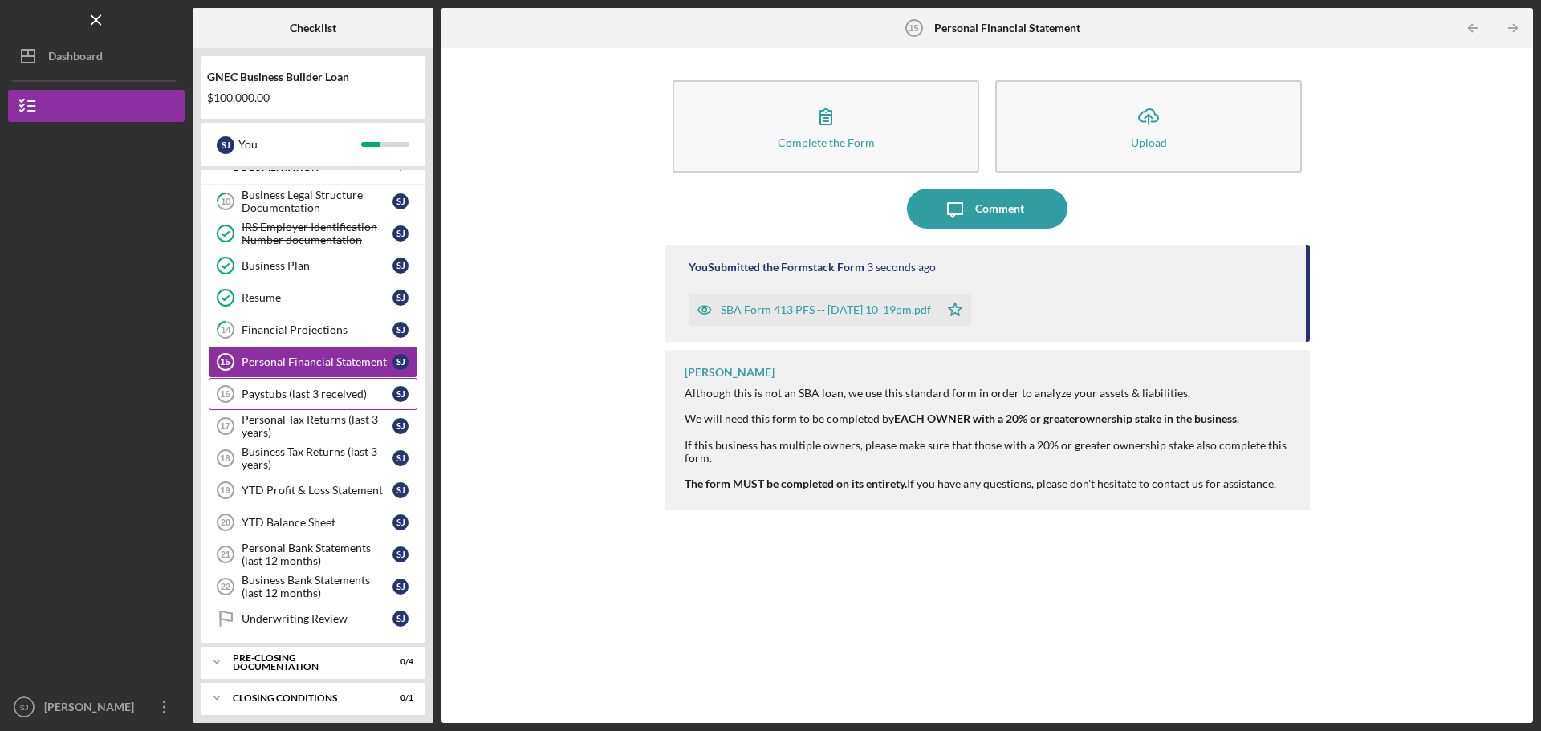
click at [285, 236] on link "Paystubs (last 3 received) 16 Paystubs (last 3 received) [PERSON_NAME]" at bounding box center [313, 394] width 209 height 32
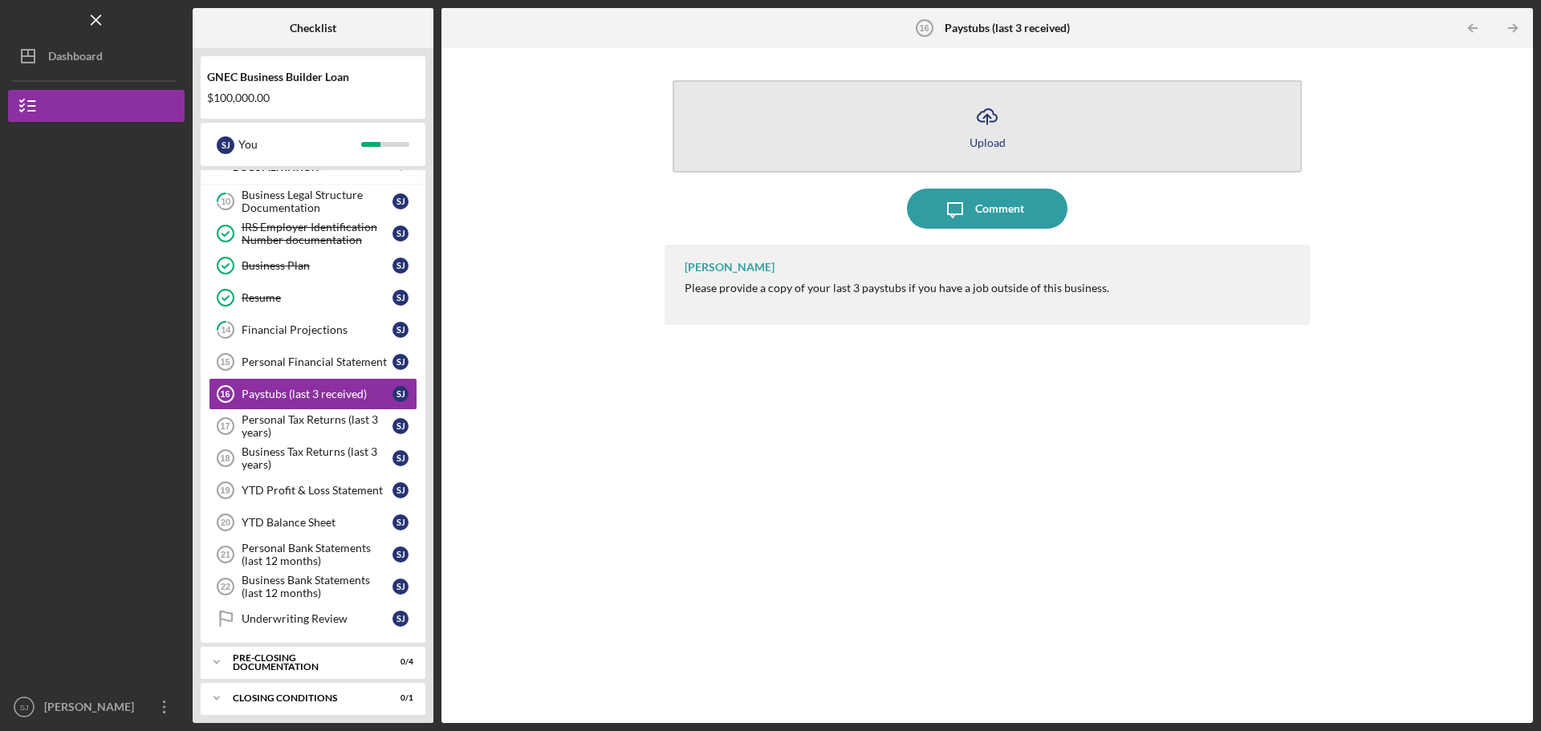
click at [612, 114] on icon "Icon/Upload" at bounding box center [987, 116] width 40 height 40
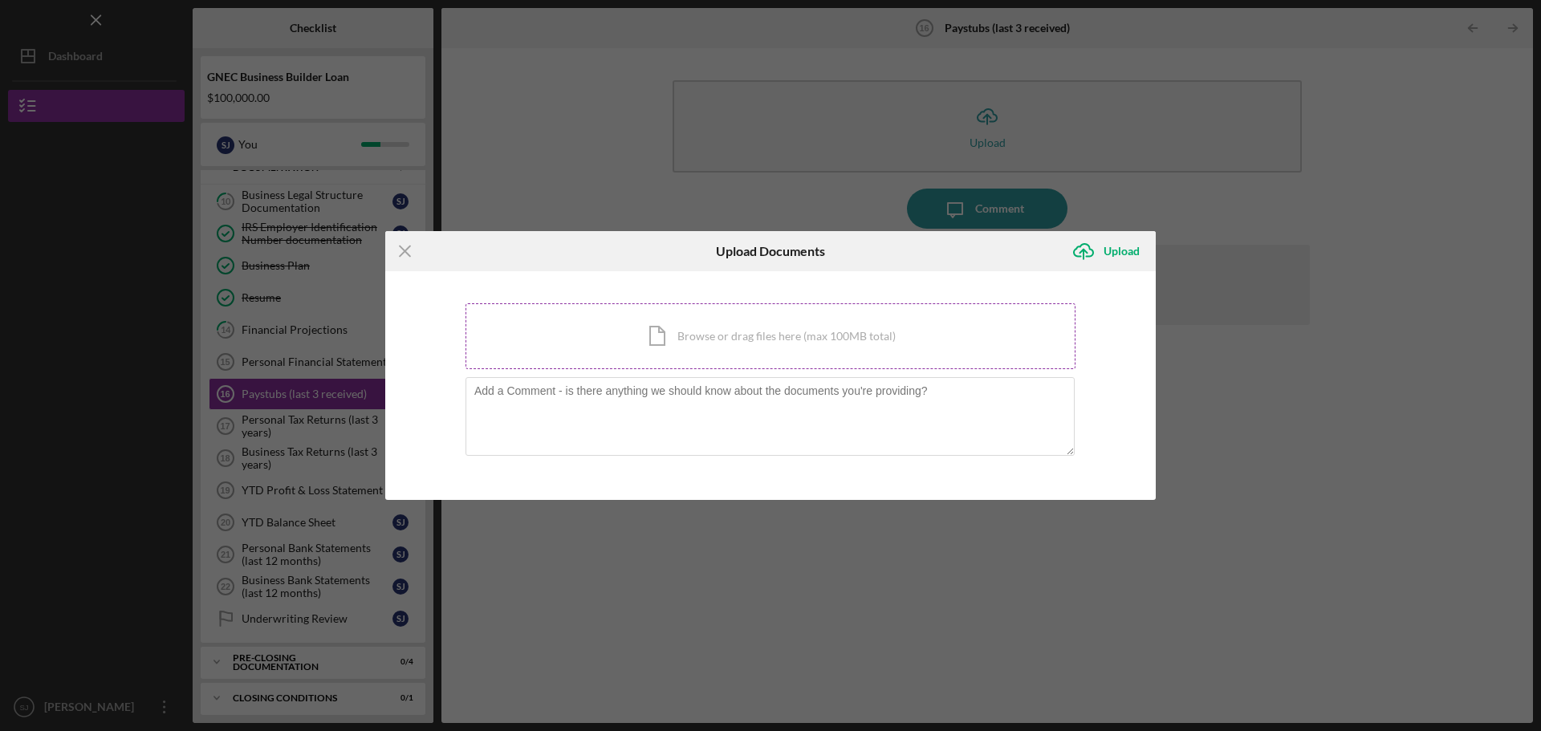
click at [612, 236] on div "Icon/Document Browse or drag files here (max 100MB total) Tap to choose files o…" at bounding box center [771, 336] width 610 height 66
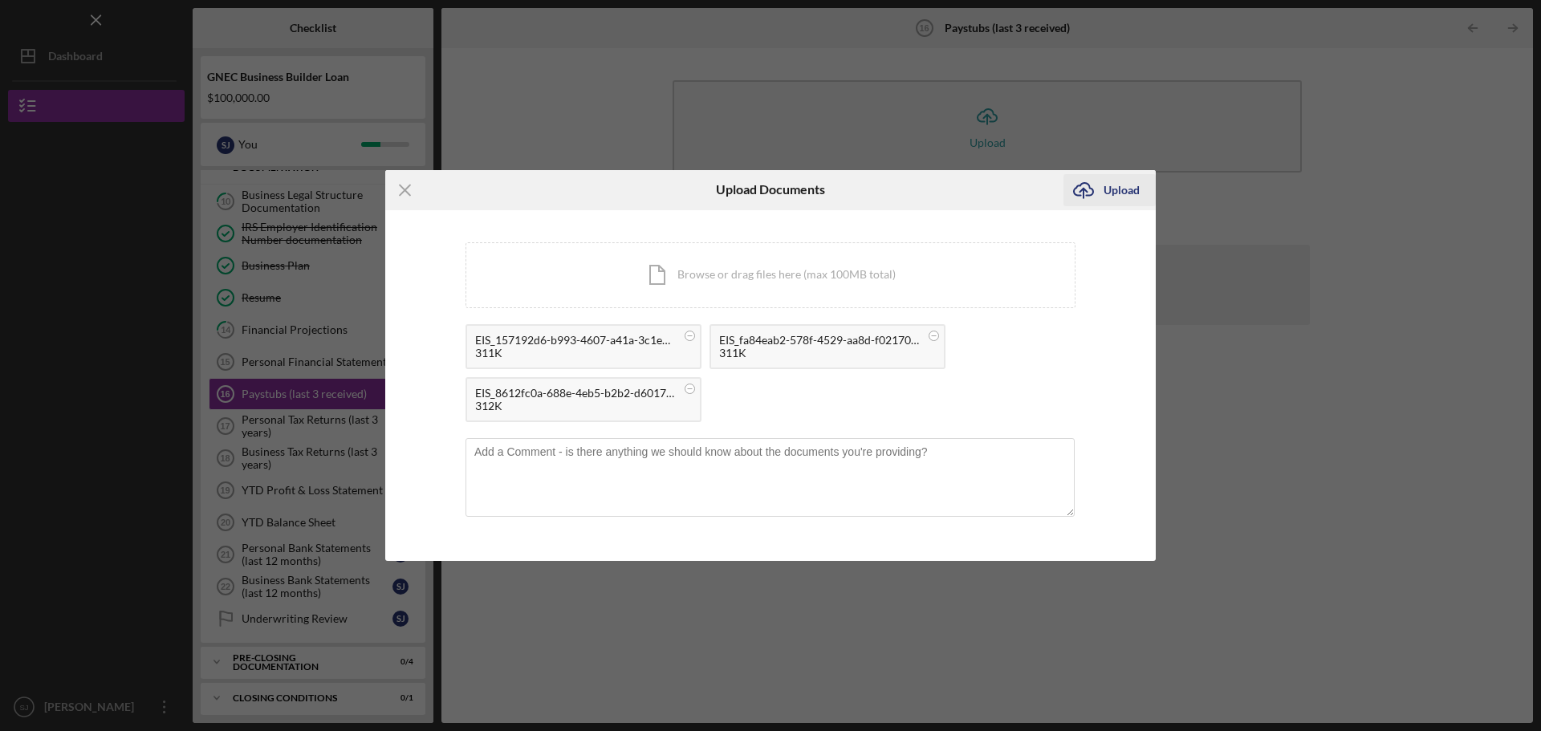
click at [612, 186] on icon "Icon/Upload" at bounding box center [1083, 190] width 40 height 40
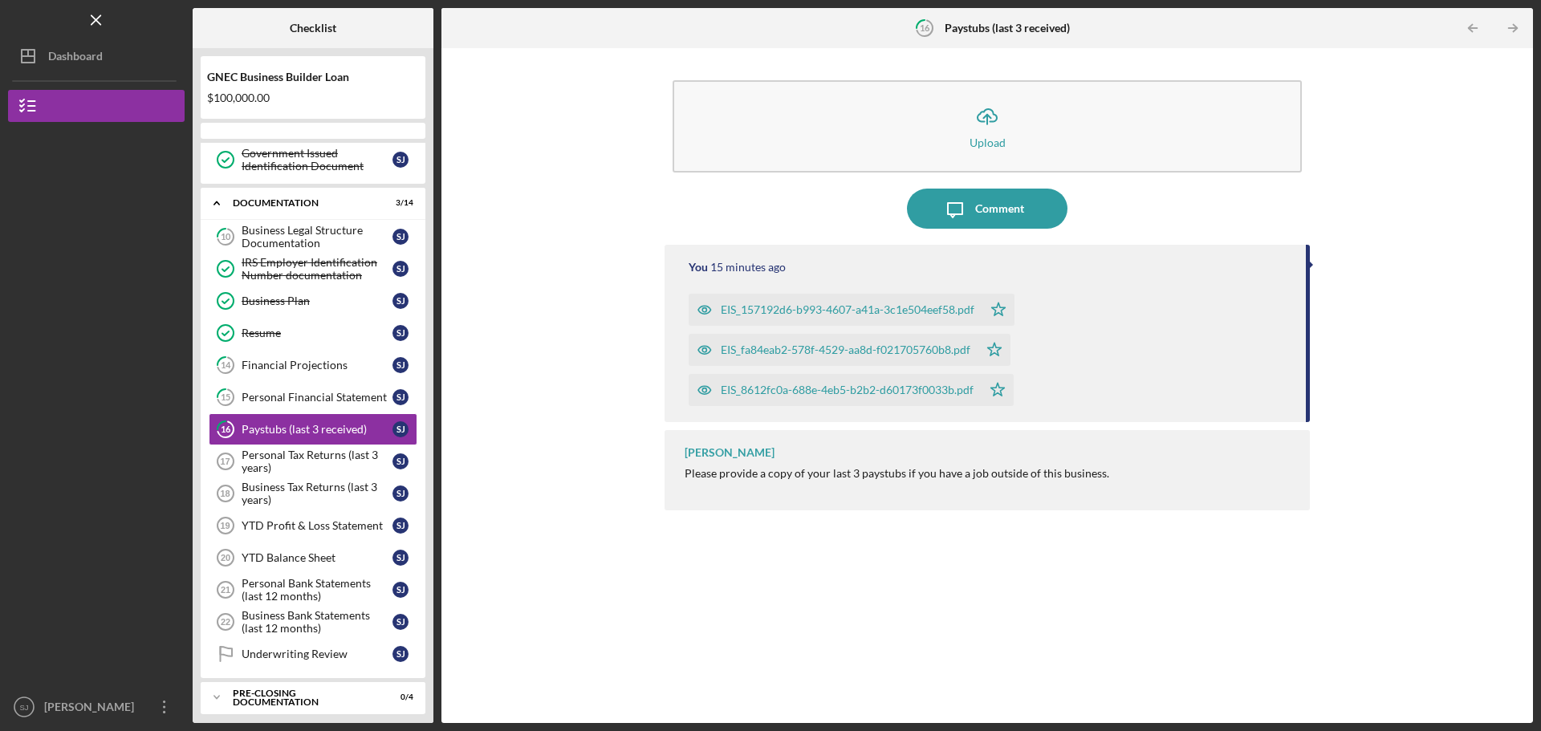
scroll to position [290, 0]
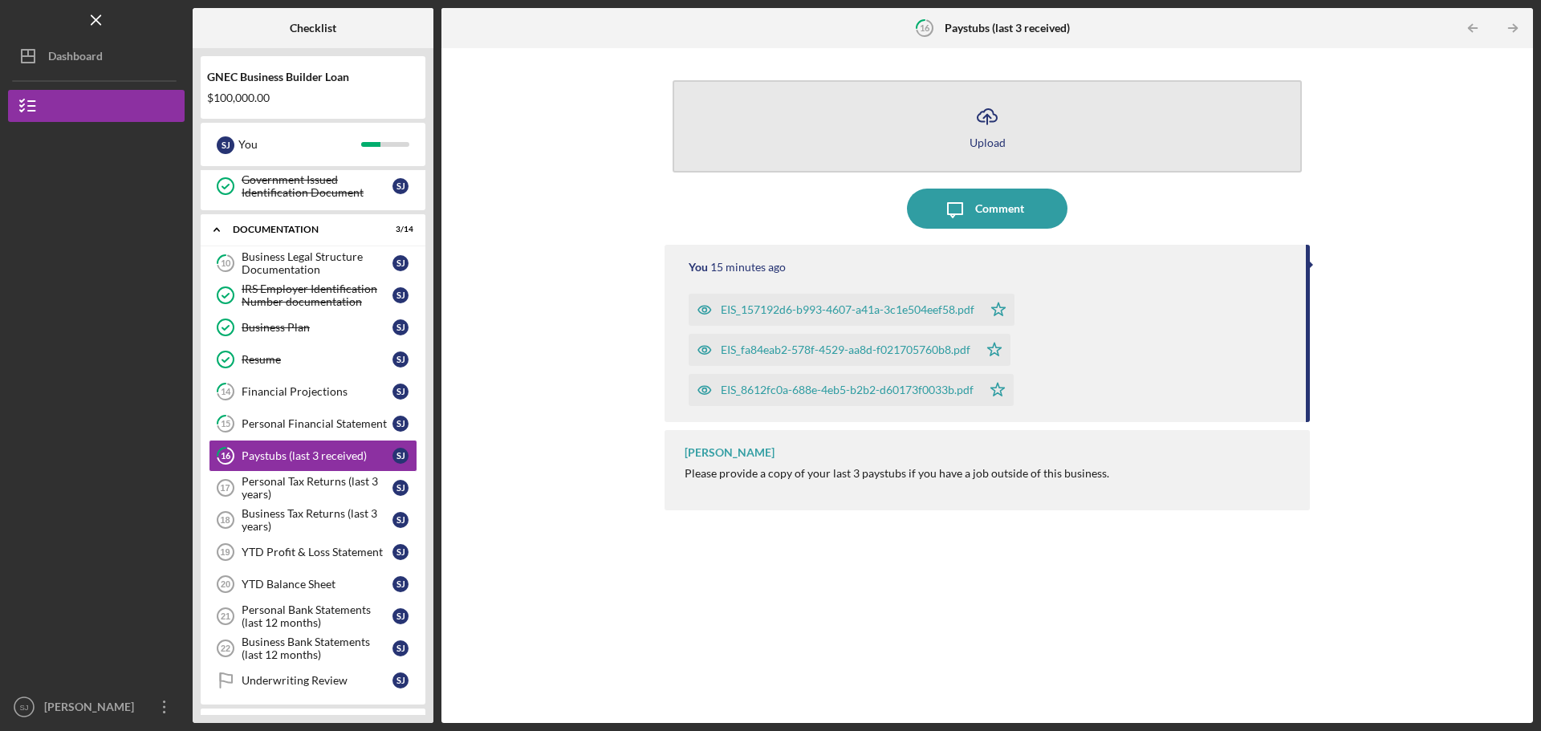
click at [1000, 101] on icon "Icon/Upload" at bounding box center [987, 116] width 40 height 40
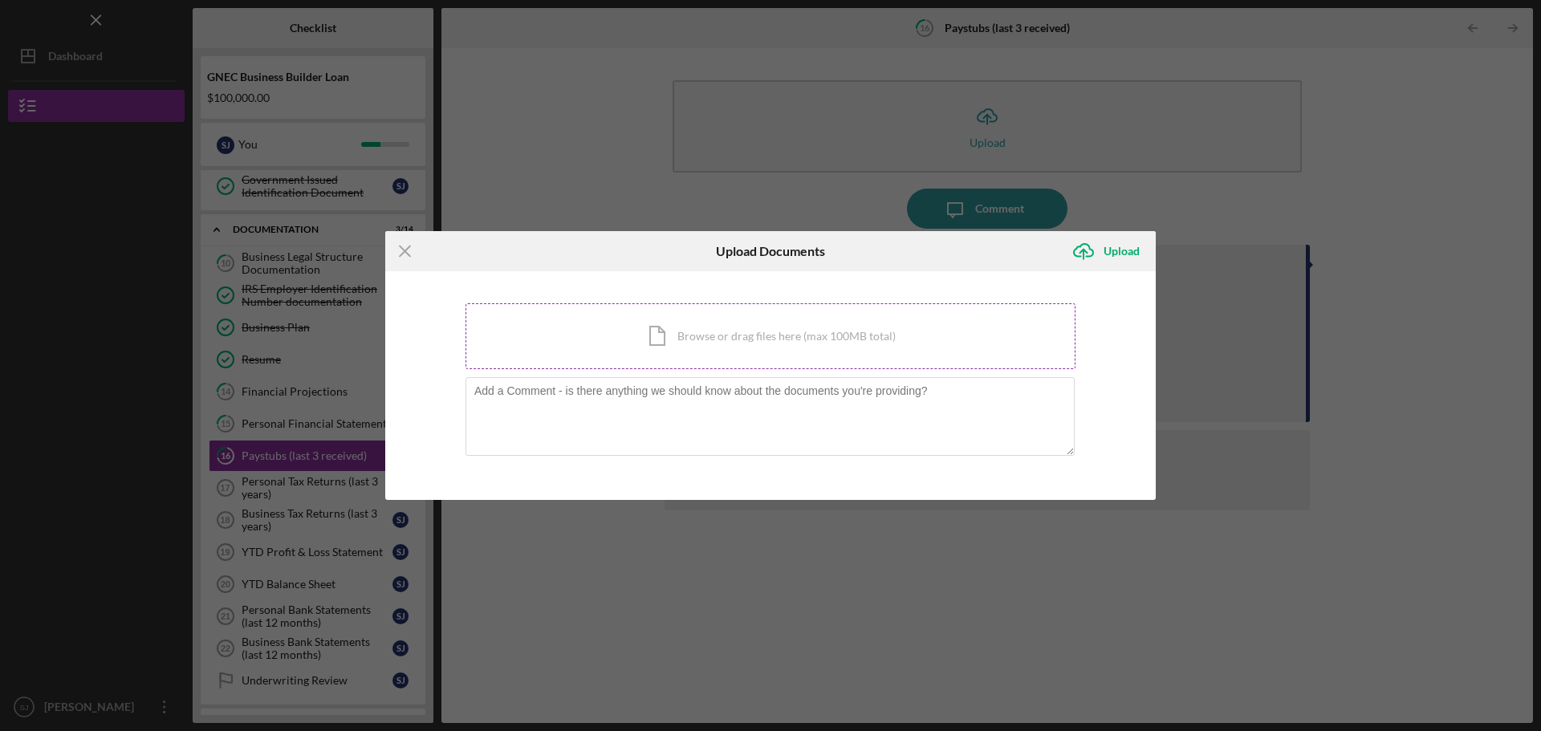
click at [673, 345] on div "Icon/Document Browse or drag files here (max 100MB total) Tap to choose files o…" at bounding box center [771, 336] width 610 height 66
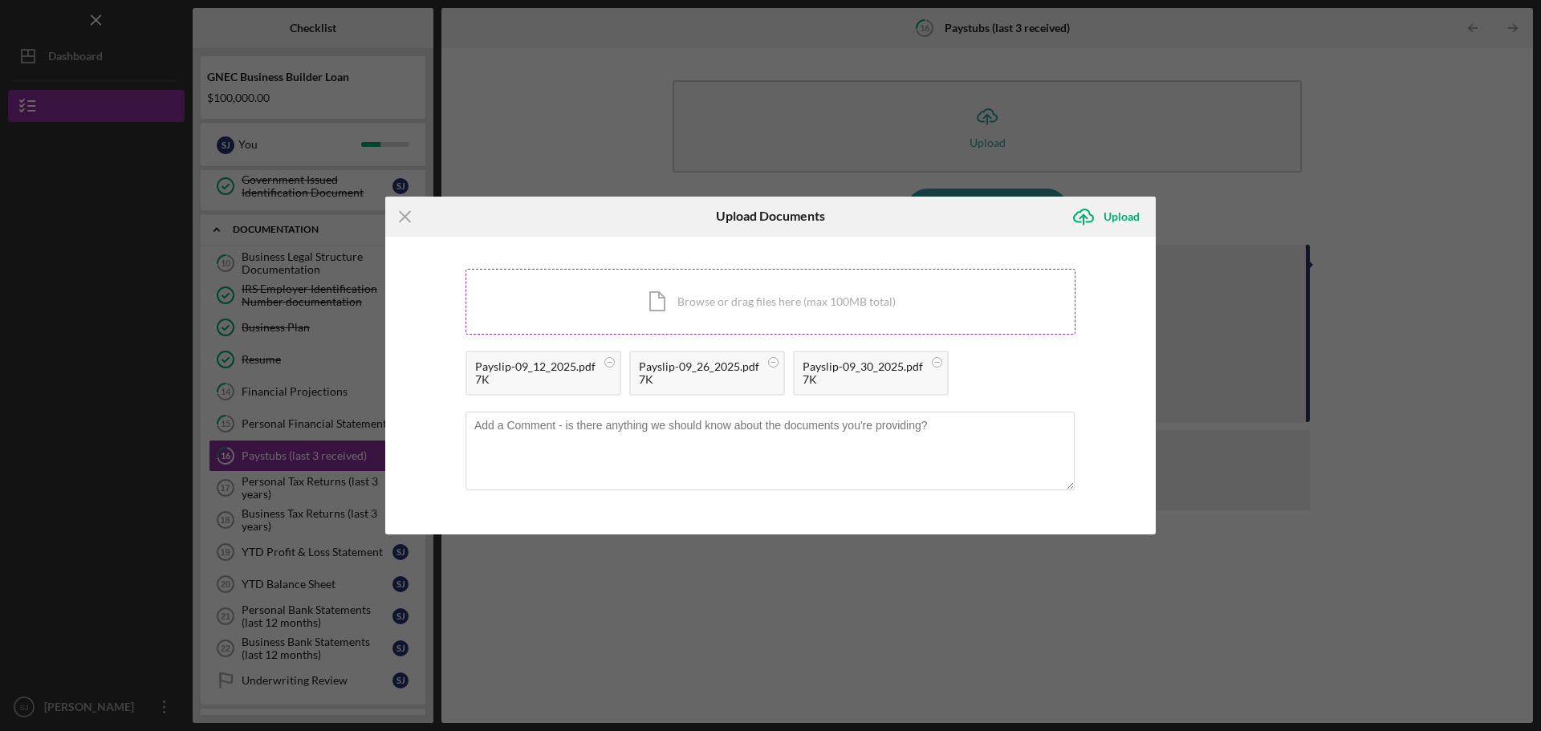
click at [858, 301] on div "Icon/Document Browse or drag files here (max 100MB total) Tap to choose files o…" at bounding box center [771, 302] width 610 height 66
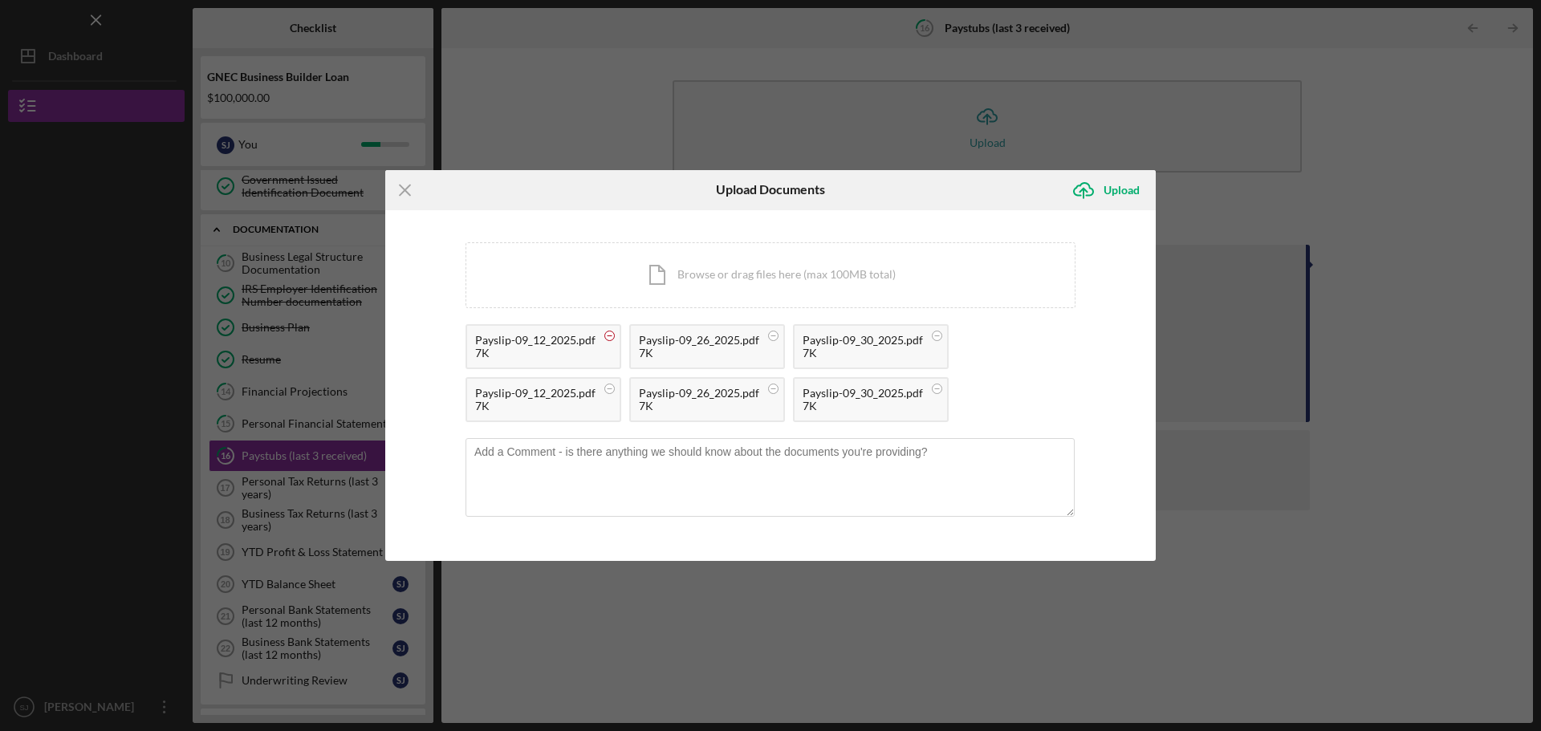
click at [608, 333] on circle at bounding box center [610, 336] width 10 height 10
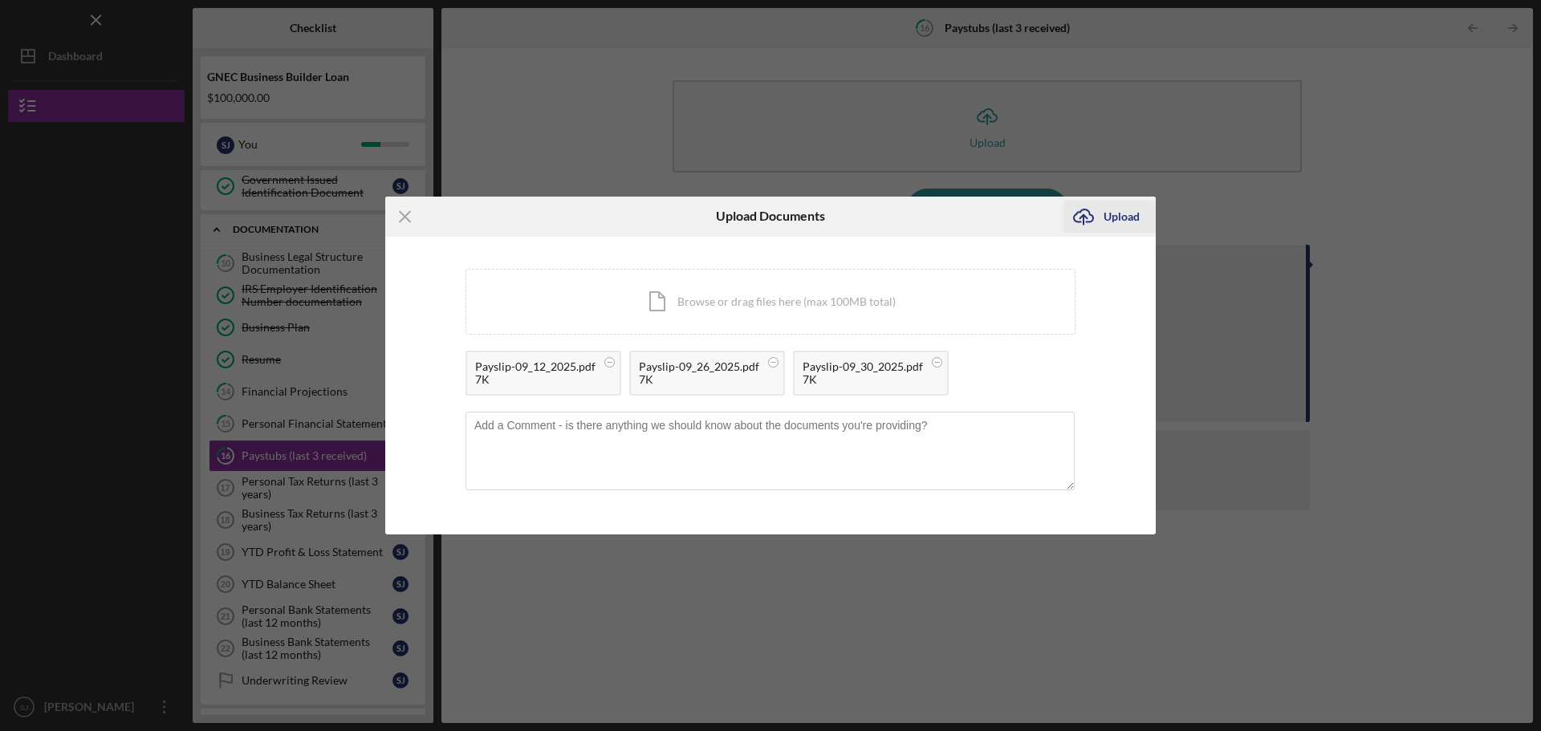
click at [1076, 220] on icon "Icon/Upload" at bounding box center [1083, 217] width 40 height 40
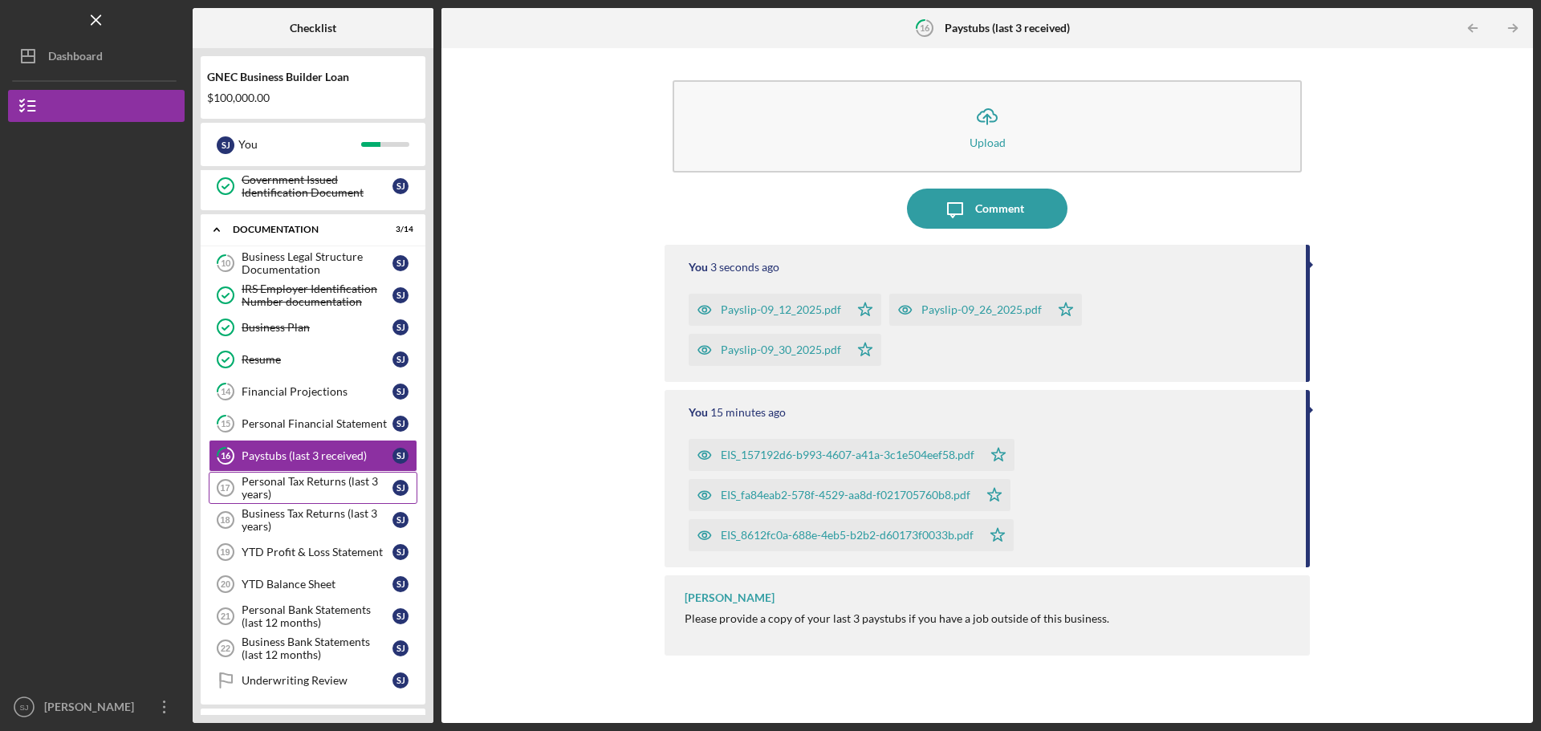
click at [300, 490] on div "Personal Tax Returns (last 3 years)" at bounding box center [317, 488] width 151 height 26
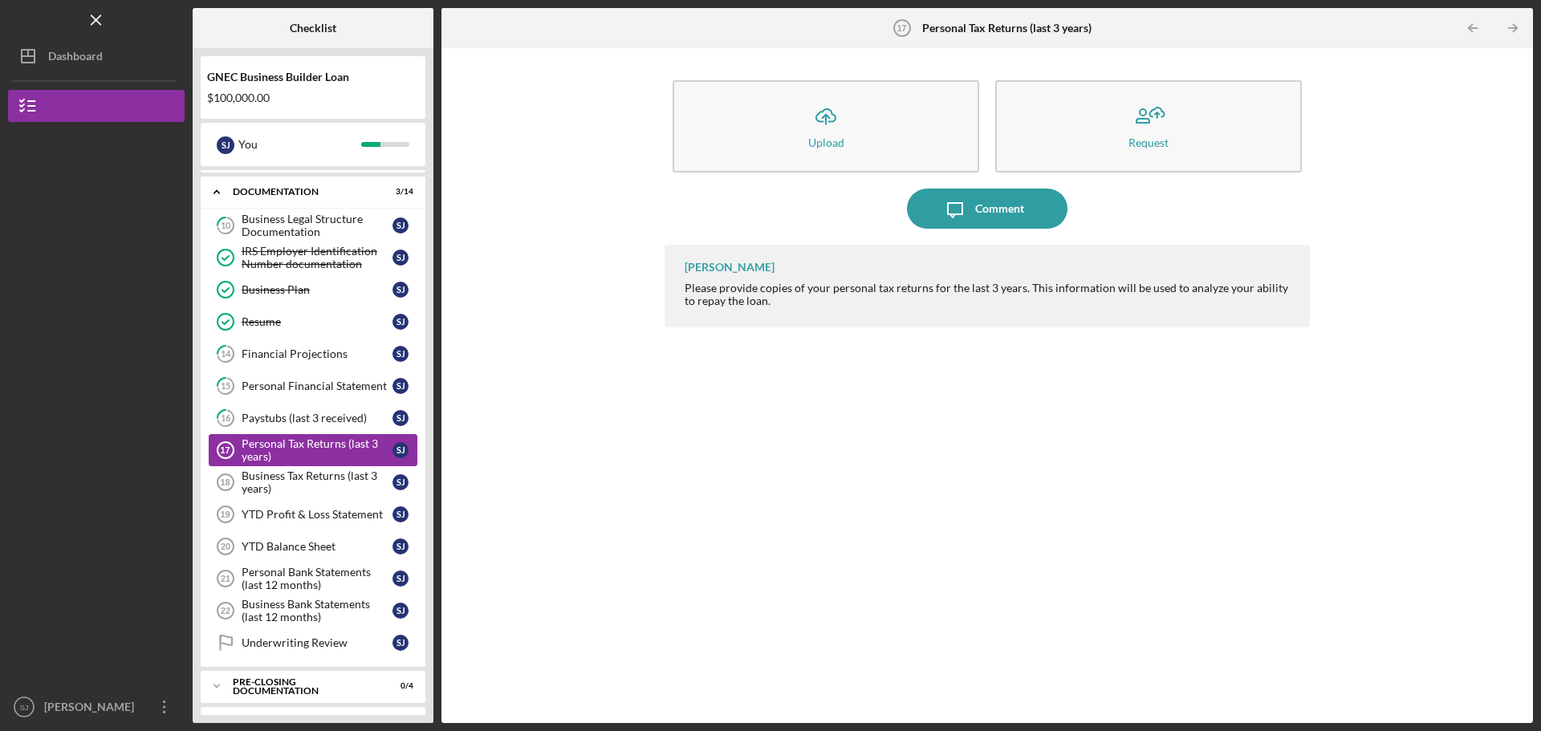
scroll to position [360, 0]
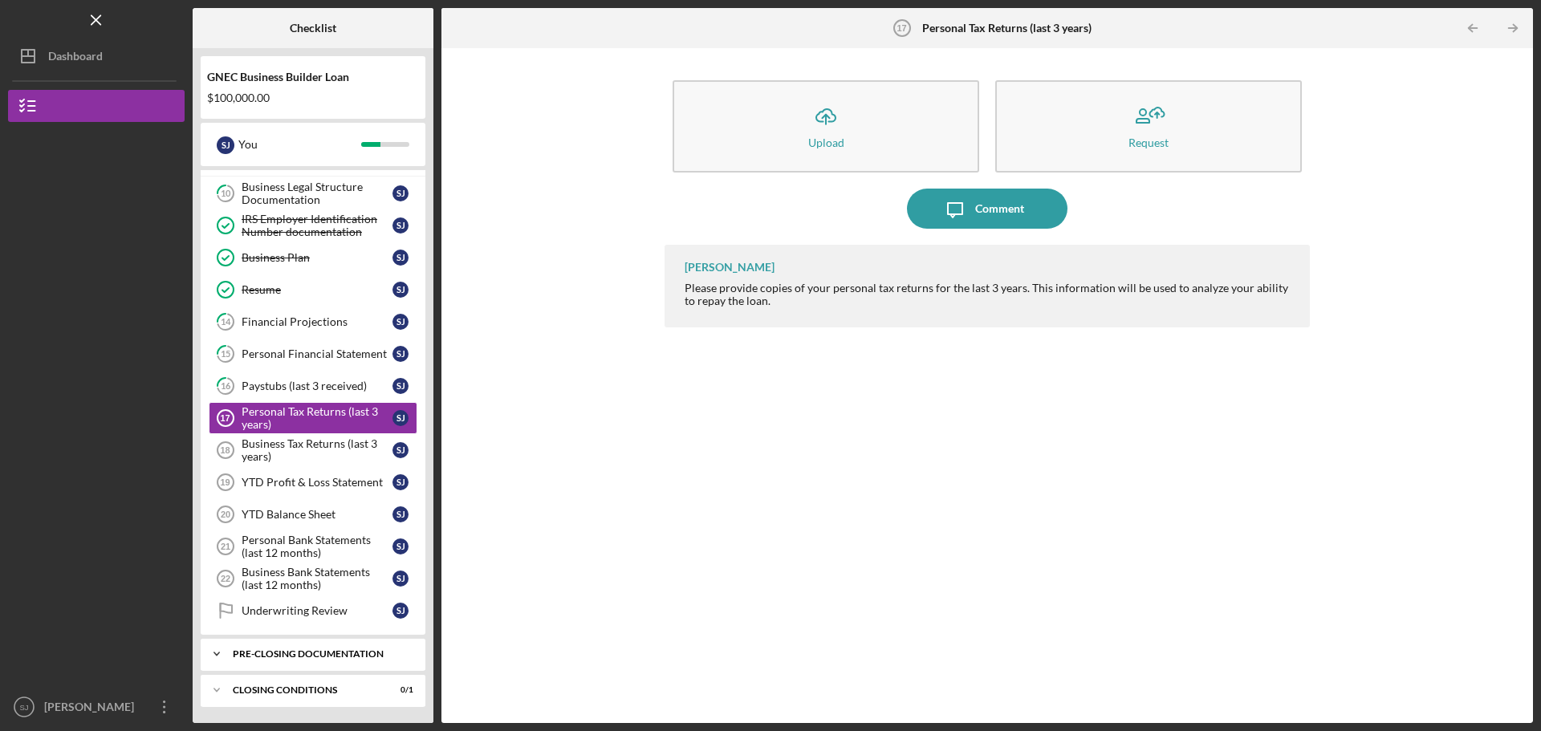
click at [315, 653] on div "Pre-Closing Documentation" at bounding box center [319, 654] width 173 height 10
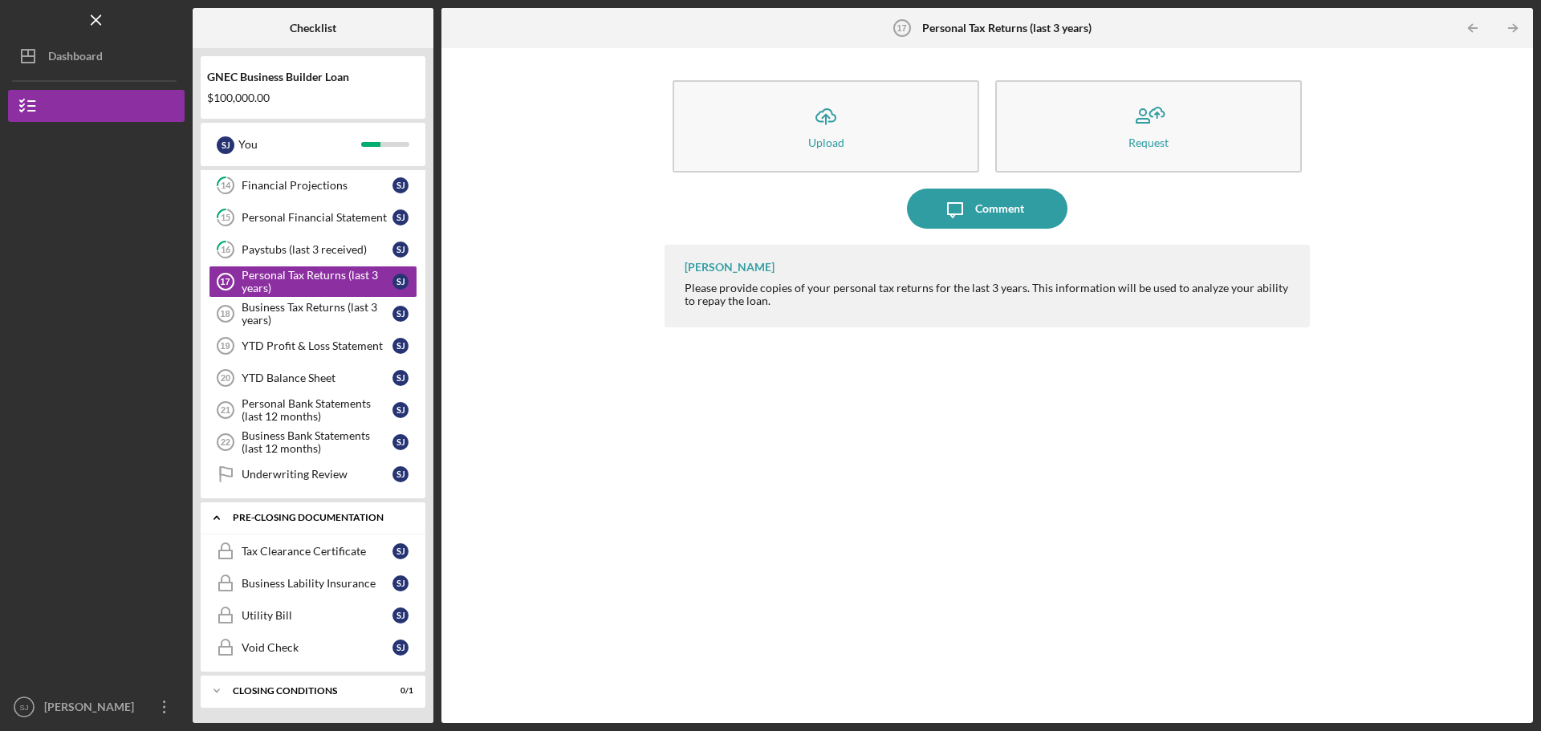
scroll to position [497, 0]
click at [331, 685] on div "Icon/Expander Closing Conditions 0 / 1" at bounding box center [313, 690] width 225 height 32
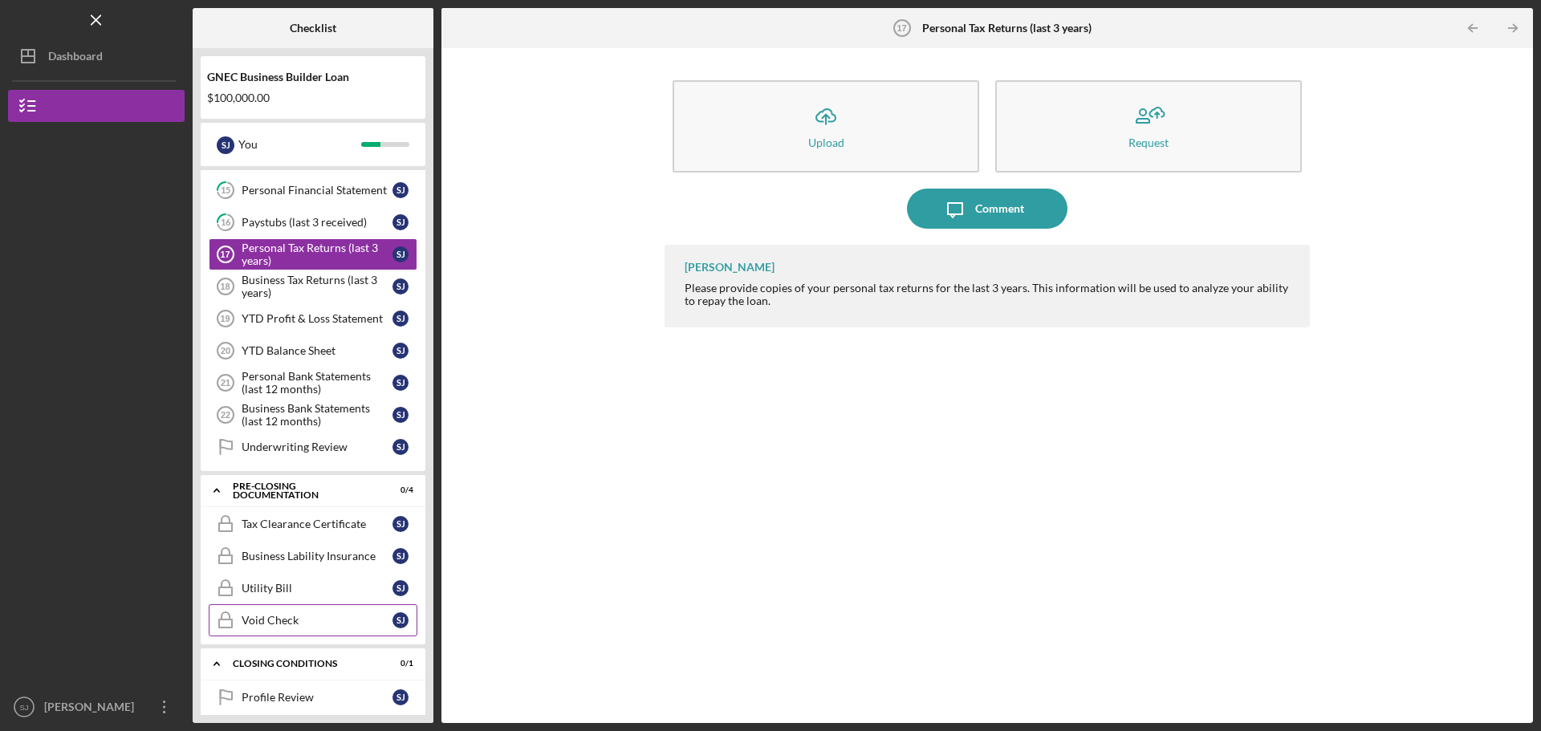
scroll to position [538, 0]
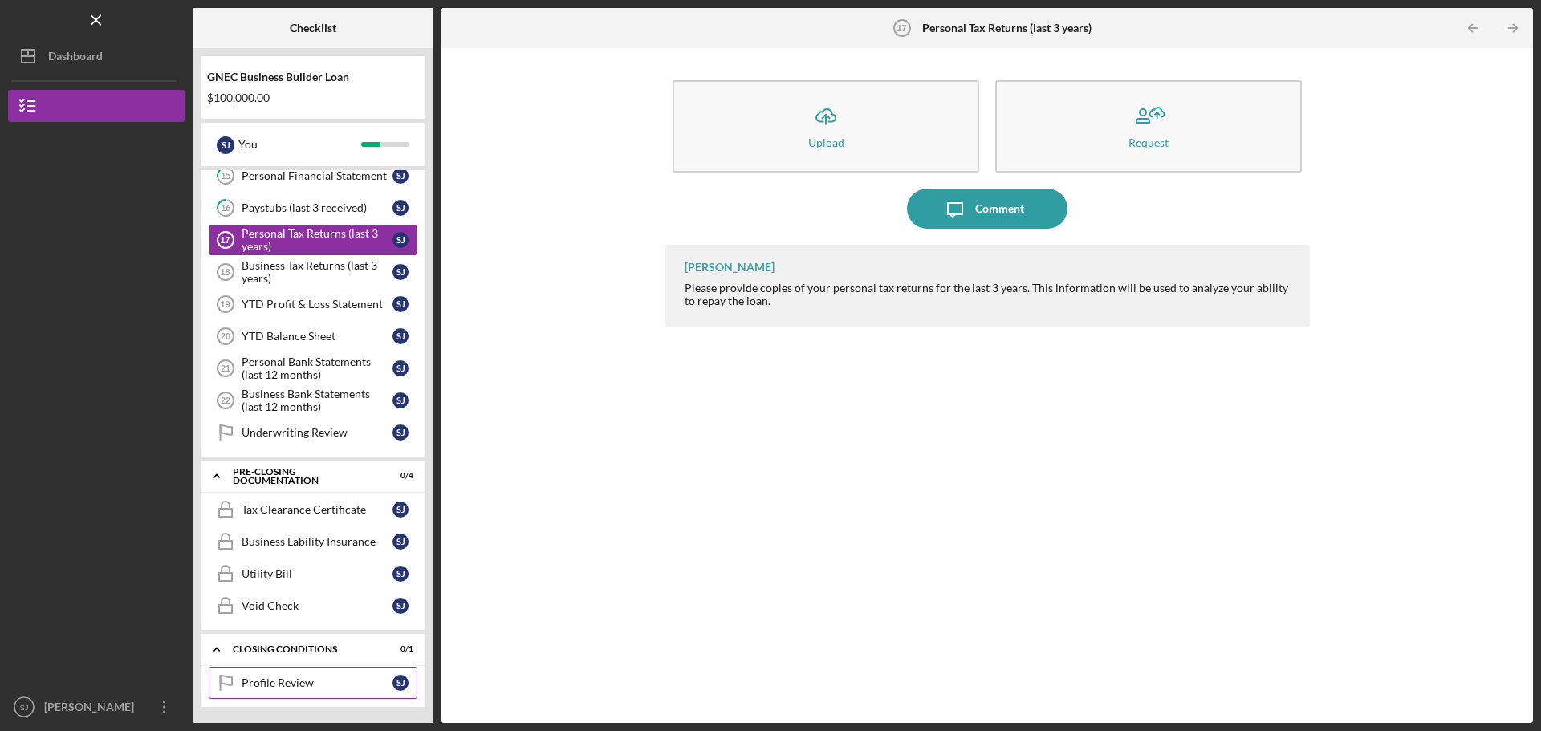
click at [327, 688] on div "Profile Review" at bounding box center [317, 683] width 151 height 13
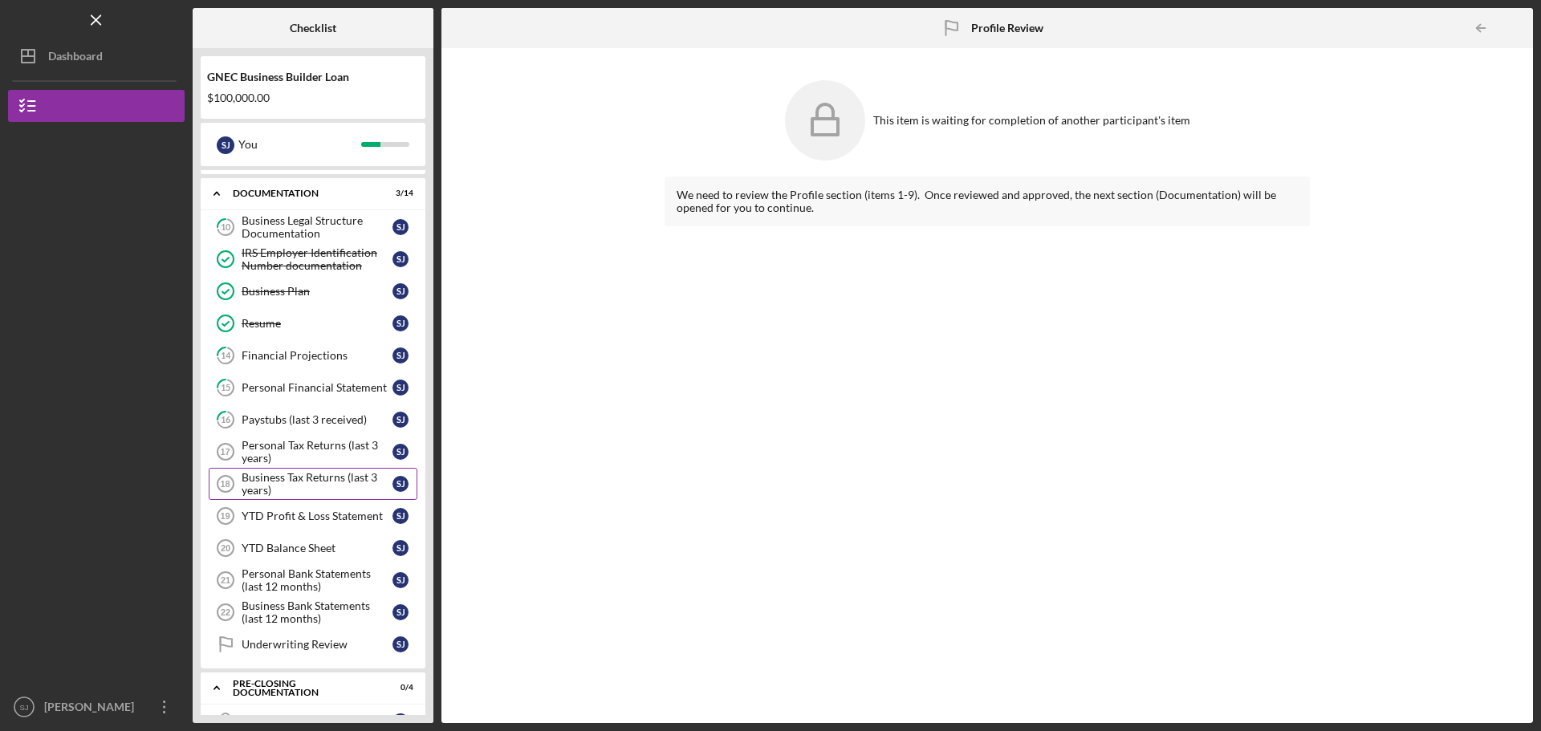
scroll to position [297, 0]
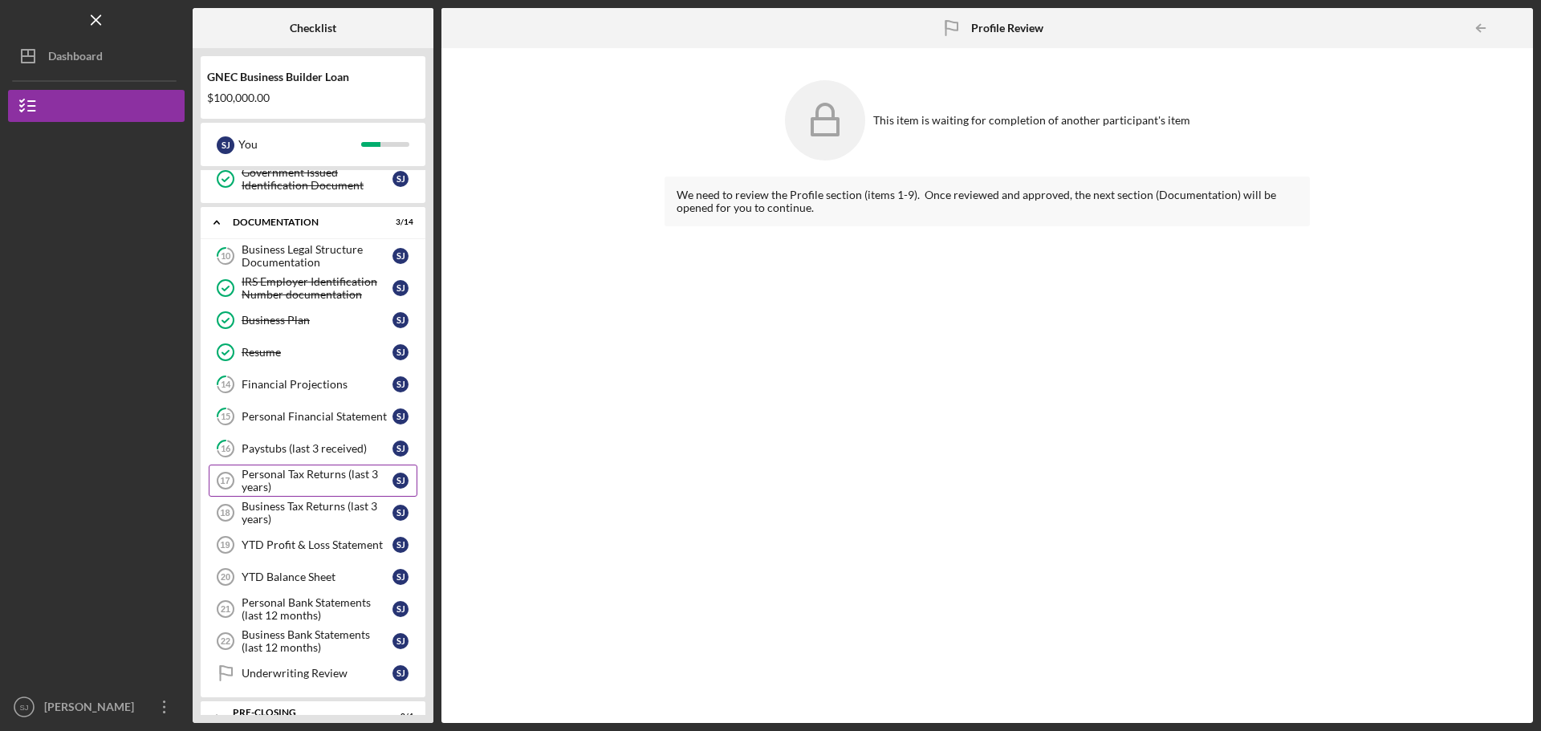
click at [312, 480] on div "Personal Tax Returns (last 3 years)" at bounding box center [317, 481] width 151 height 26
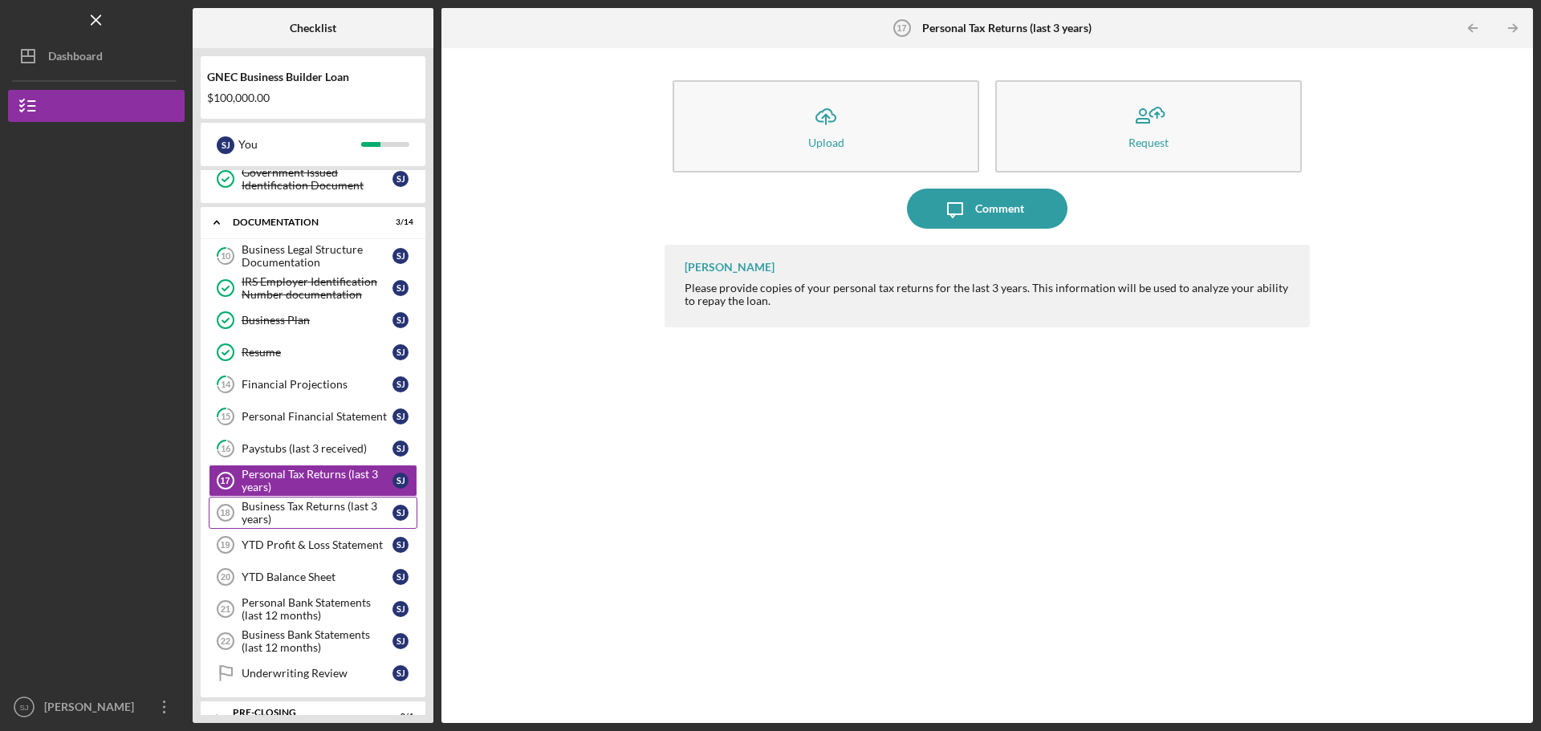
click at [307, 519] on div "Business Tax Returns (last 3 years)" at bounding box center [317, 513] width 151 height 26
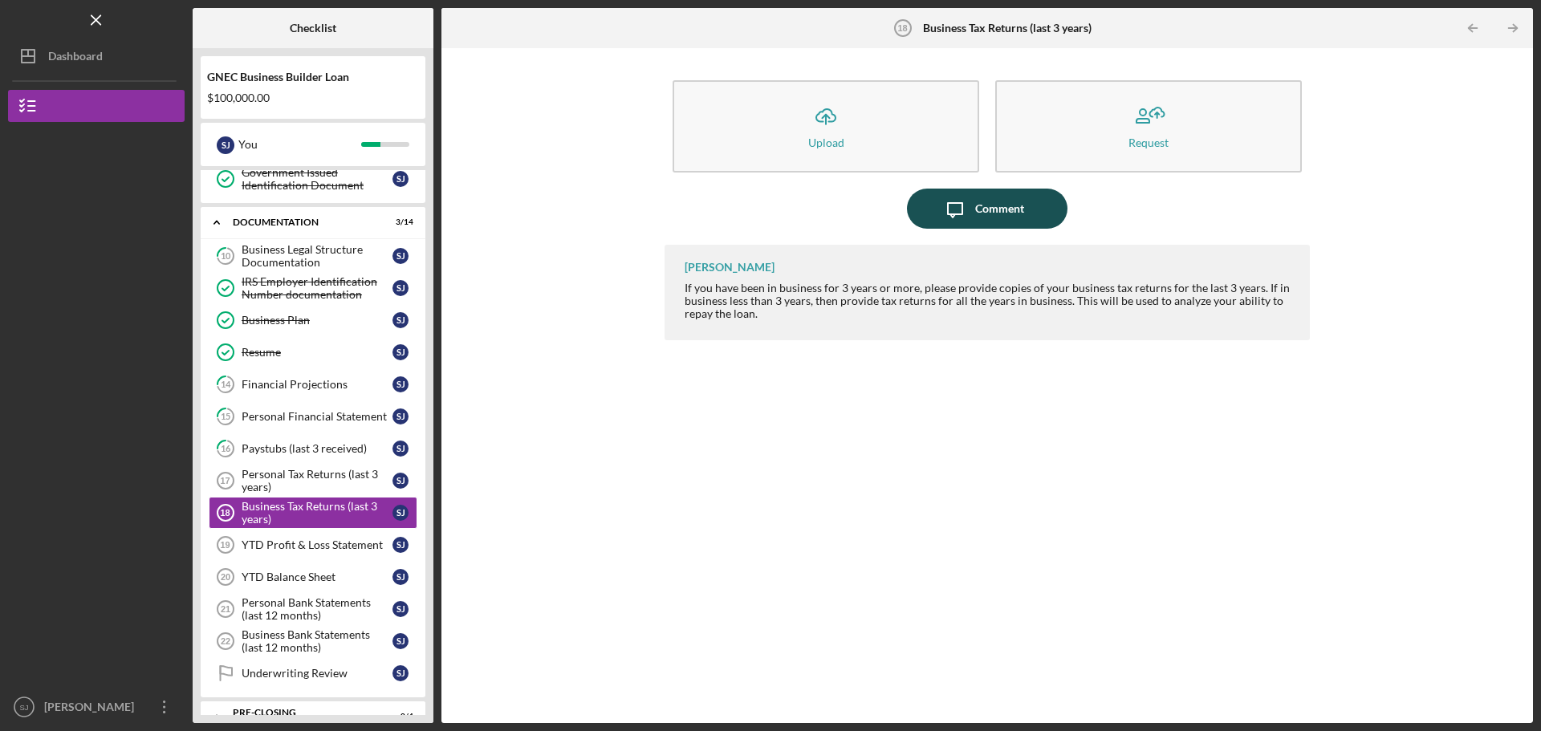
click at [1045, 200] on button "Icon/Message Comment" at bounding box center [987, 209] width 161 height 40
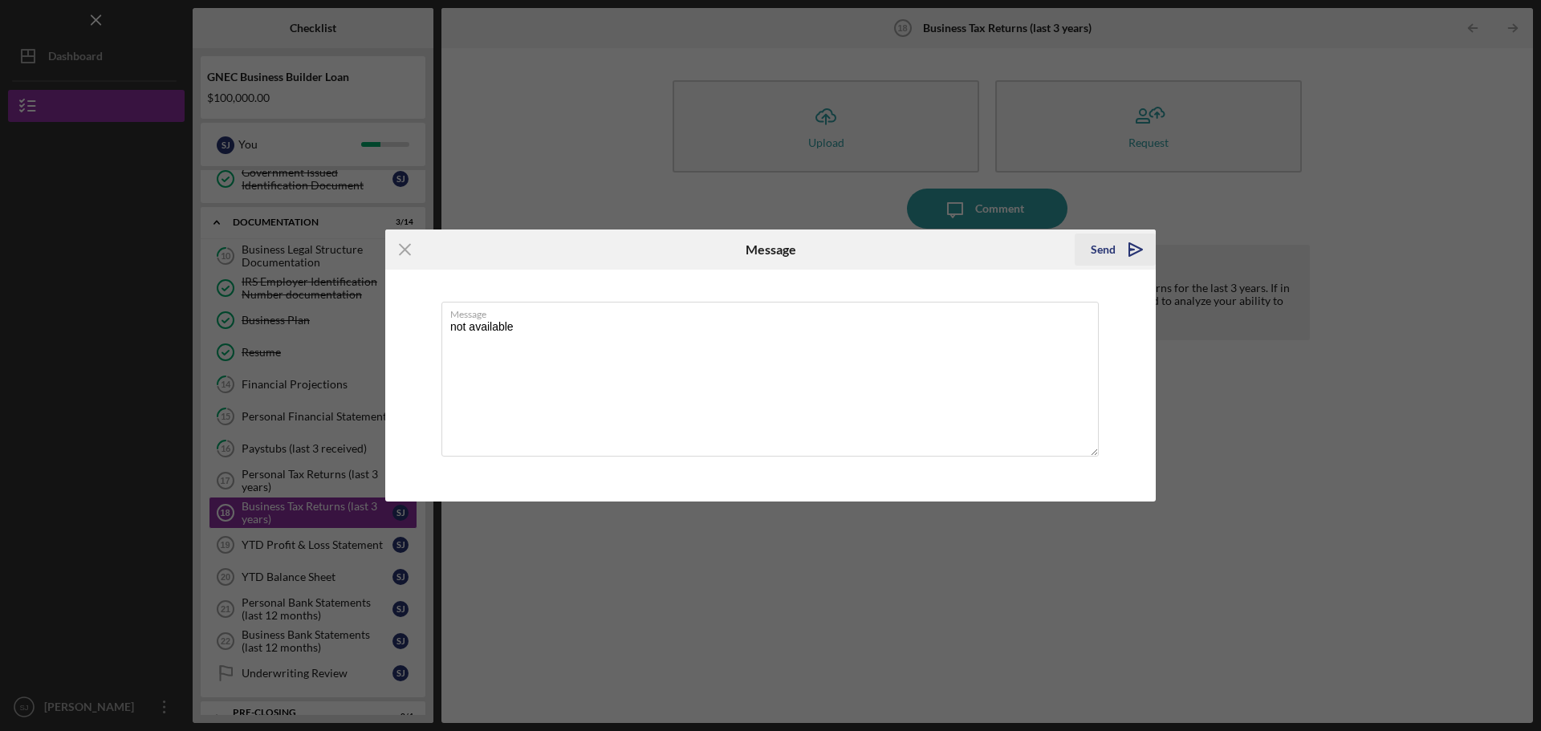
type textarea "not available"
click at [1105, 246] on div "Send" at bounding box center [1103, 250] width 25 height 32
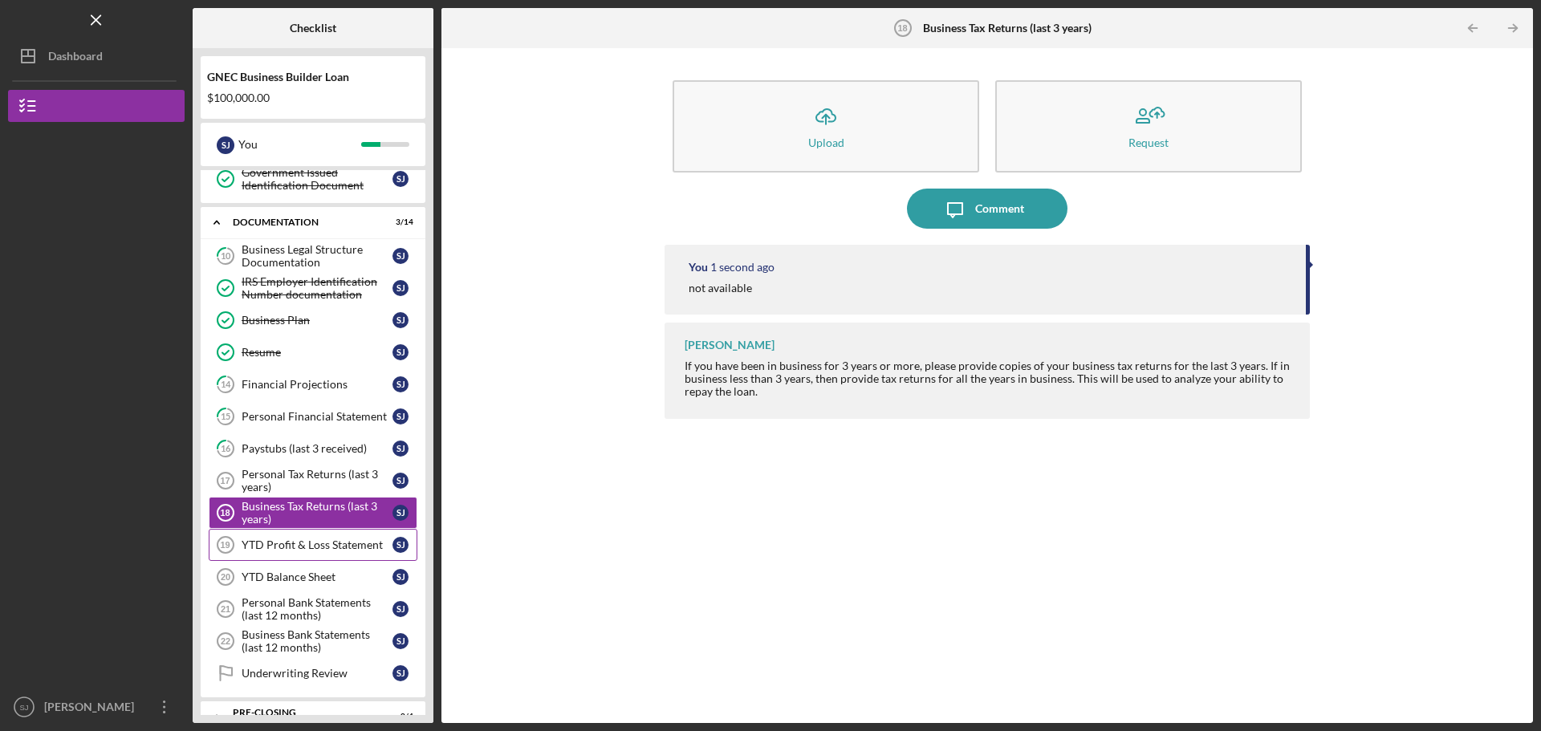
click at [319, 552] on link "YTD Profit & Loss Statement 19 YTD Profit & Loss Statement [PERSON_NAME]" at bounding box center [313, 545] width 209 height 32
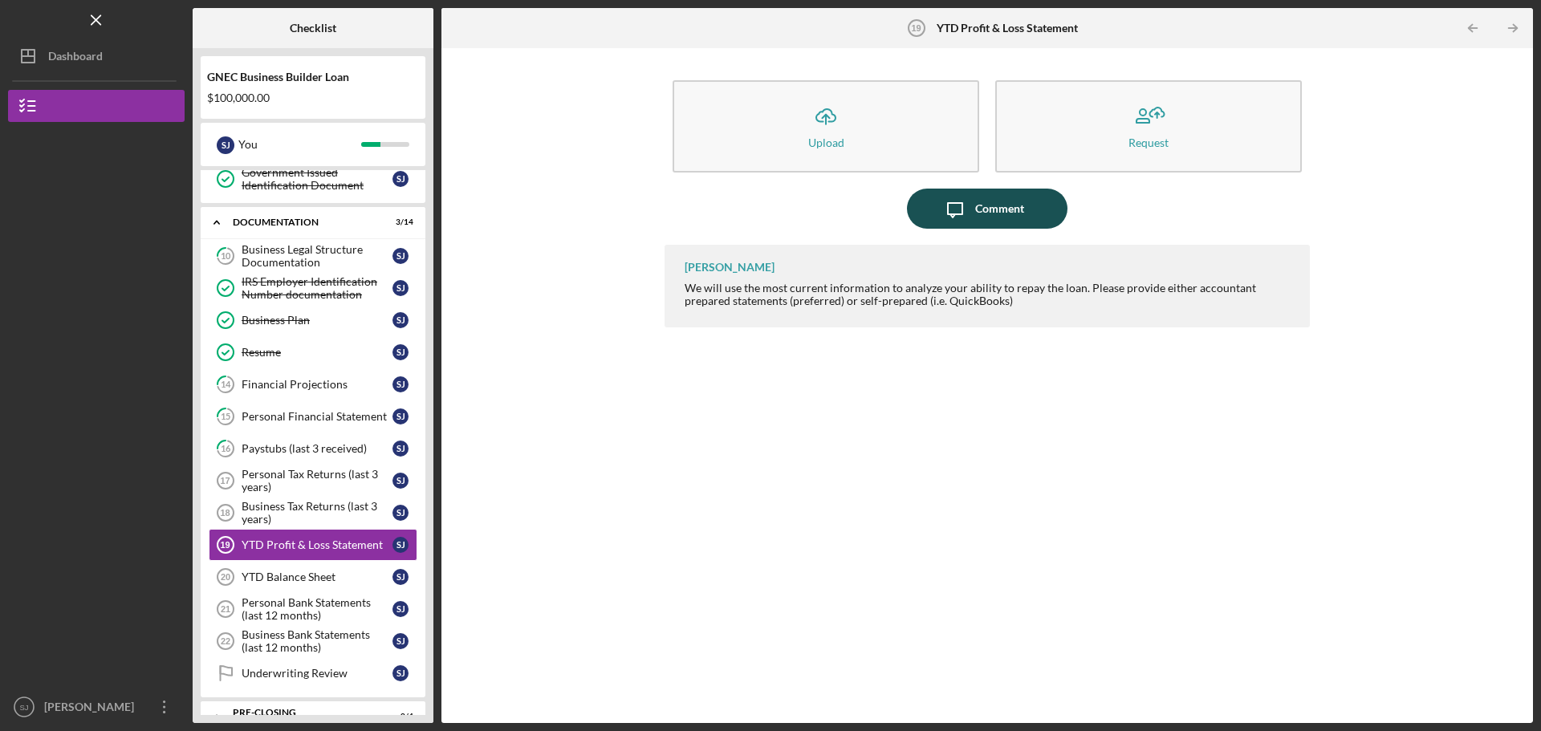
click at [959, 221] on icon "Icon/Message" at bounding box center [955, 209] width 40 height 40
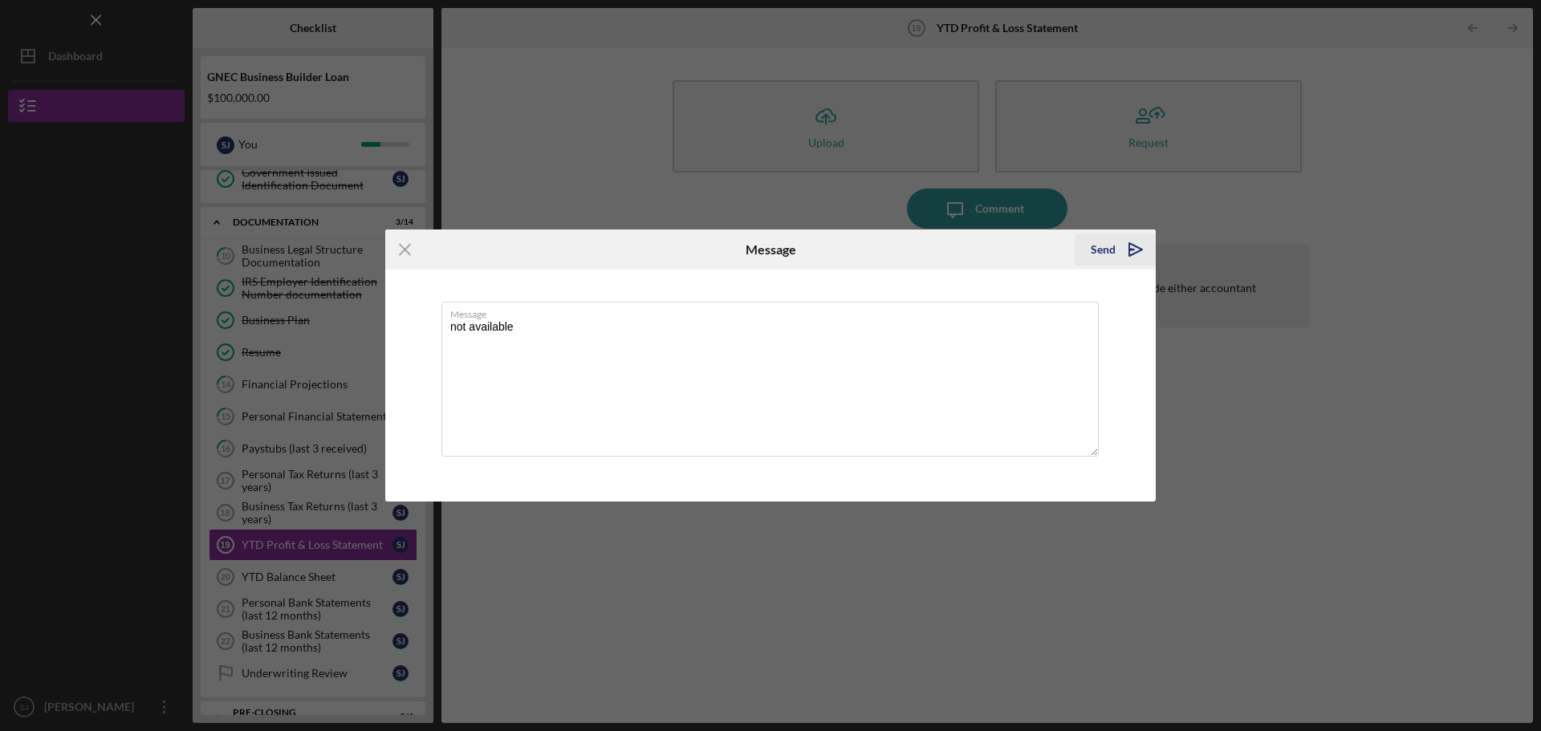
type textarea "not available"
click at [1103, 249] on div "Send" at bounding box center [1103, 250] width 25 height 32
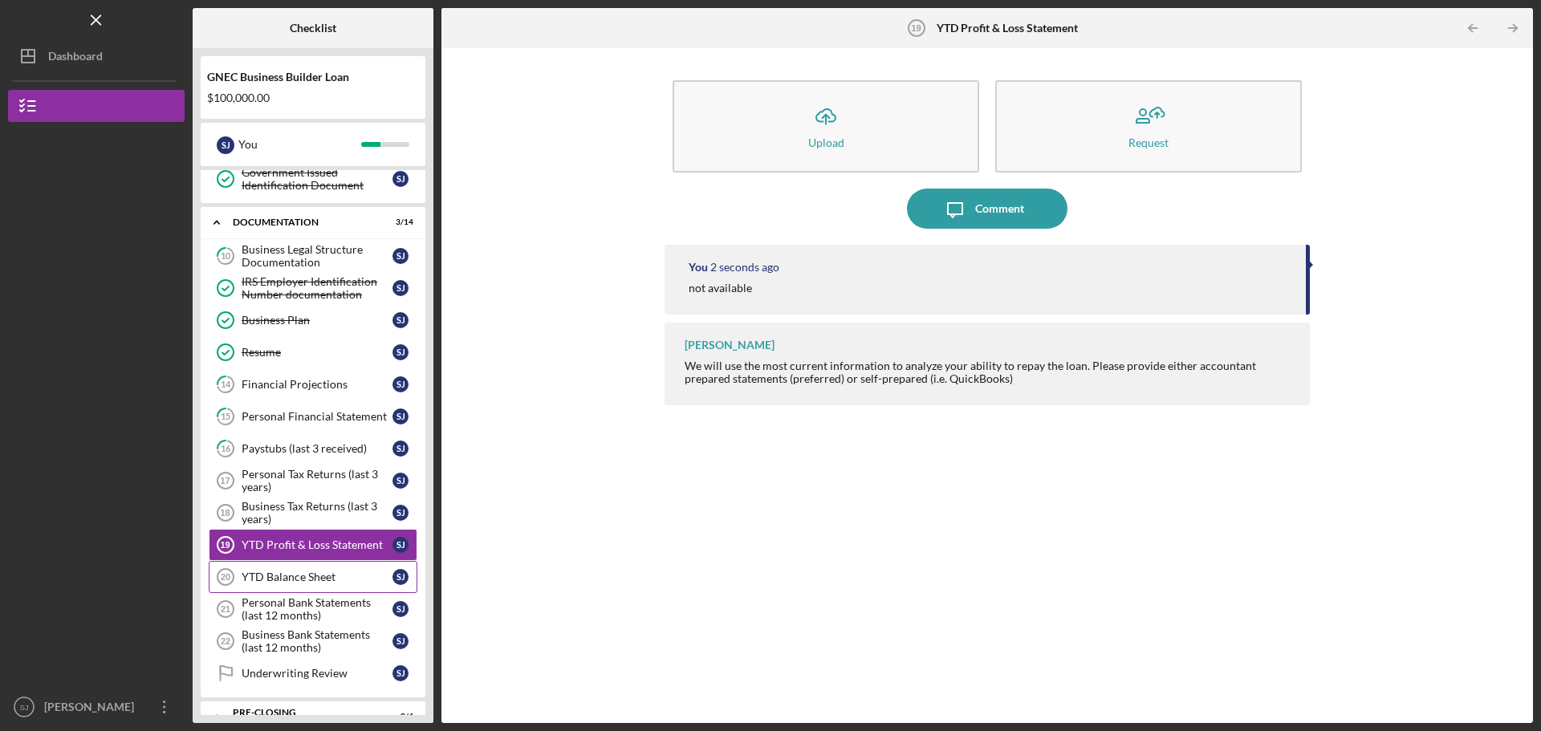
click at [282, 571] on div "YTD Balance Sheet" at bounding box center [317, 577] width 151 height 13
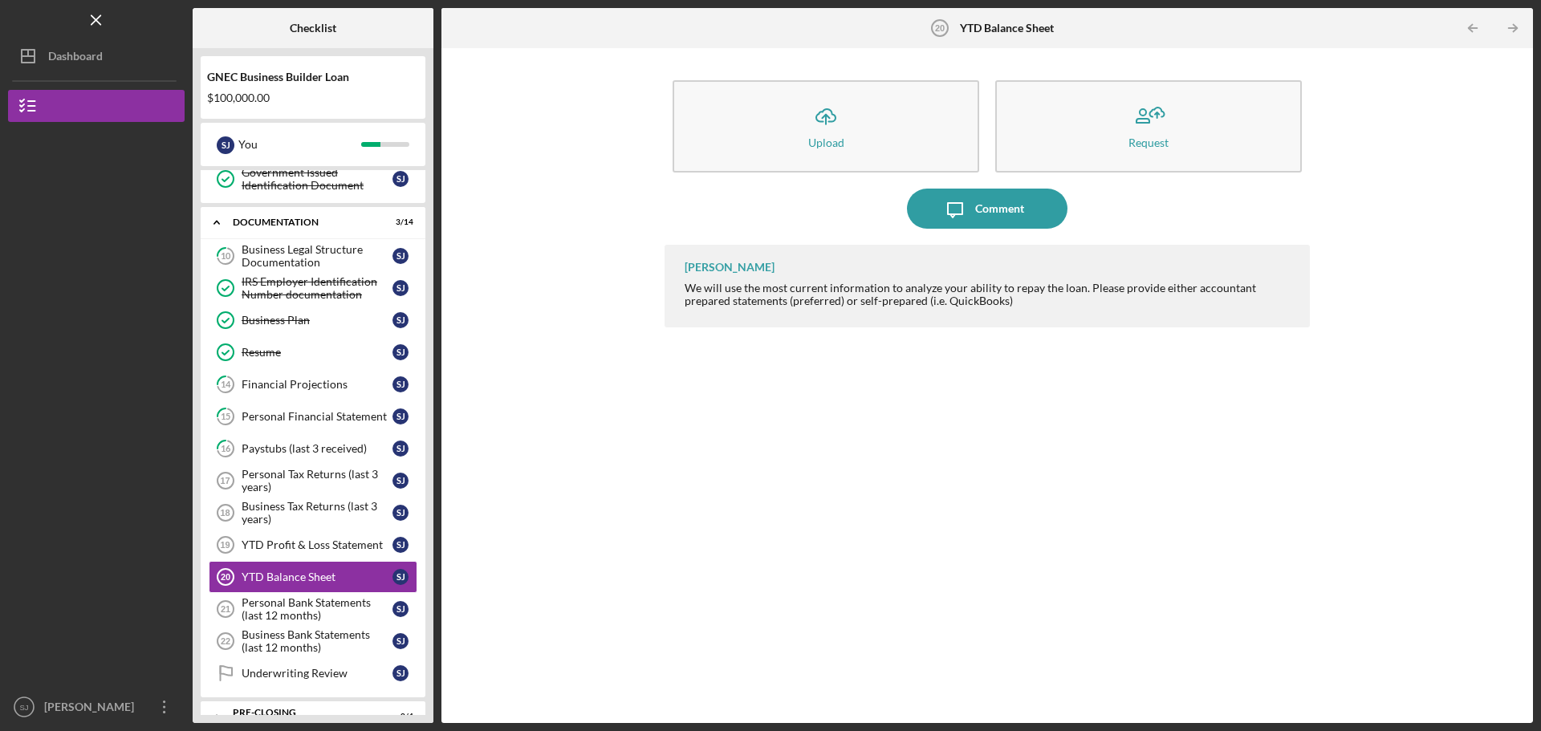
click at [993, 187] on div "Icon/Upload Upload Request" at bounding box center [987, 130] width 645 height 116
click at [993, 204] on div "Comment" at bounding box center [999, 209] width 49 height 40
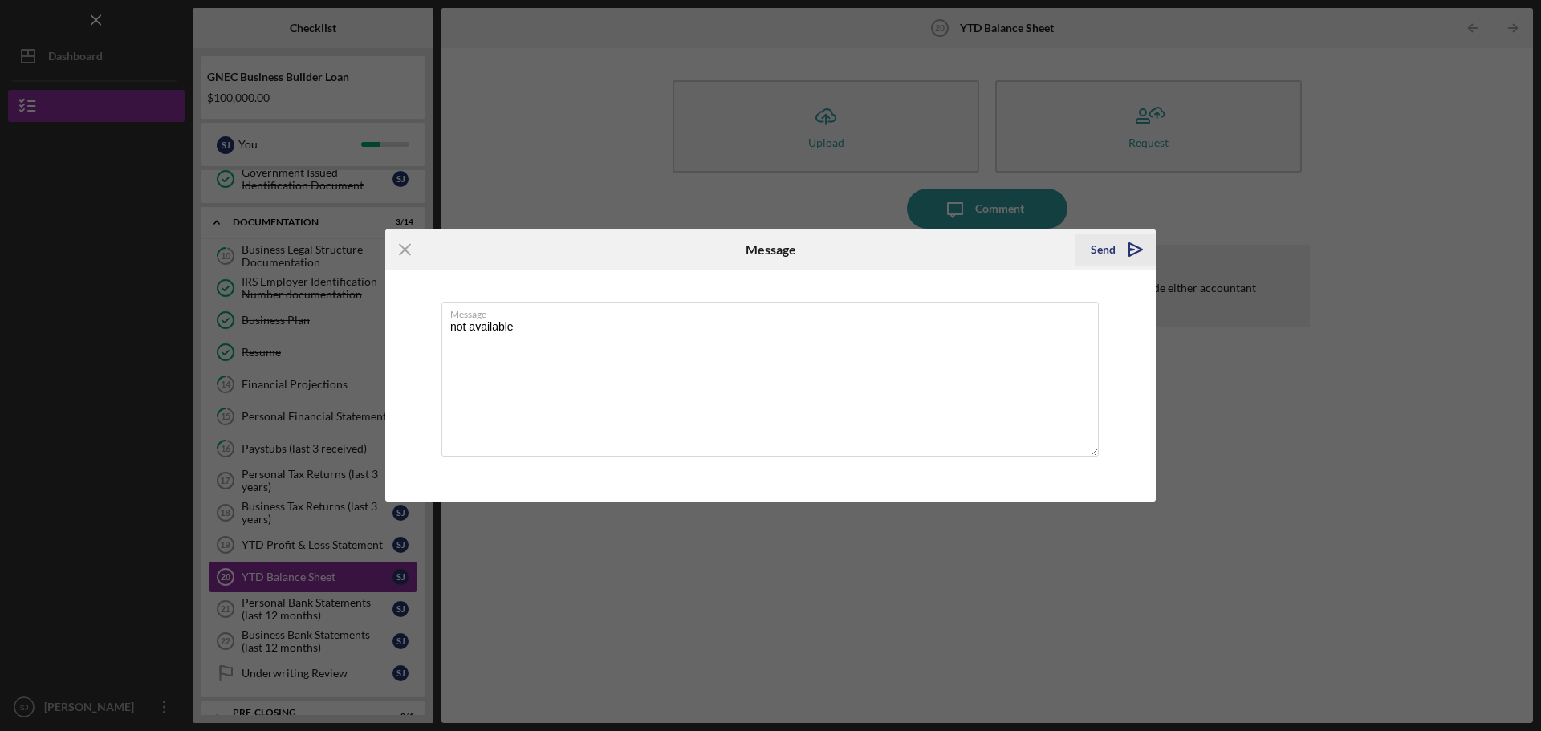
type textarea "not available"
click at [1105, 248] on div "Send" at bounding box center [1103, 250] width 25 height 32
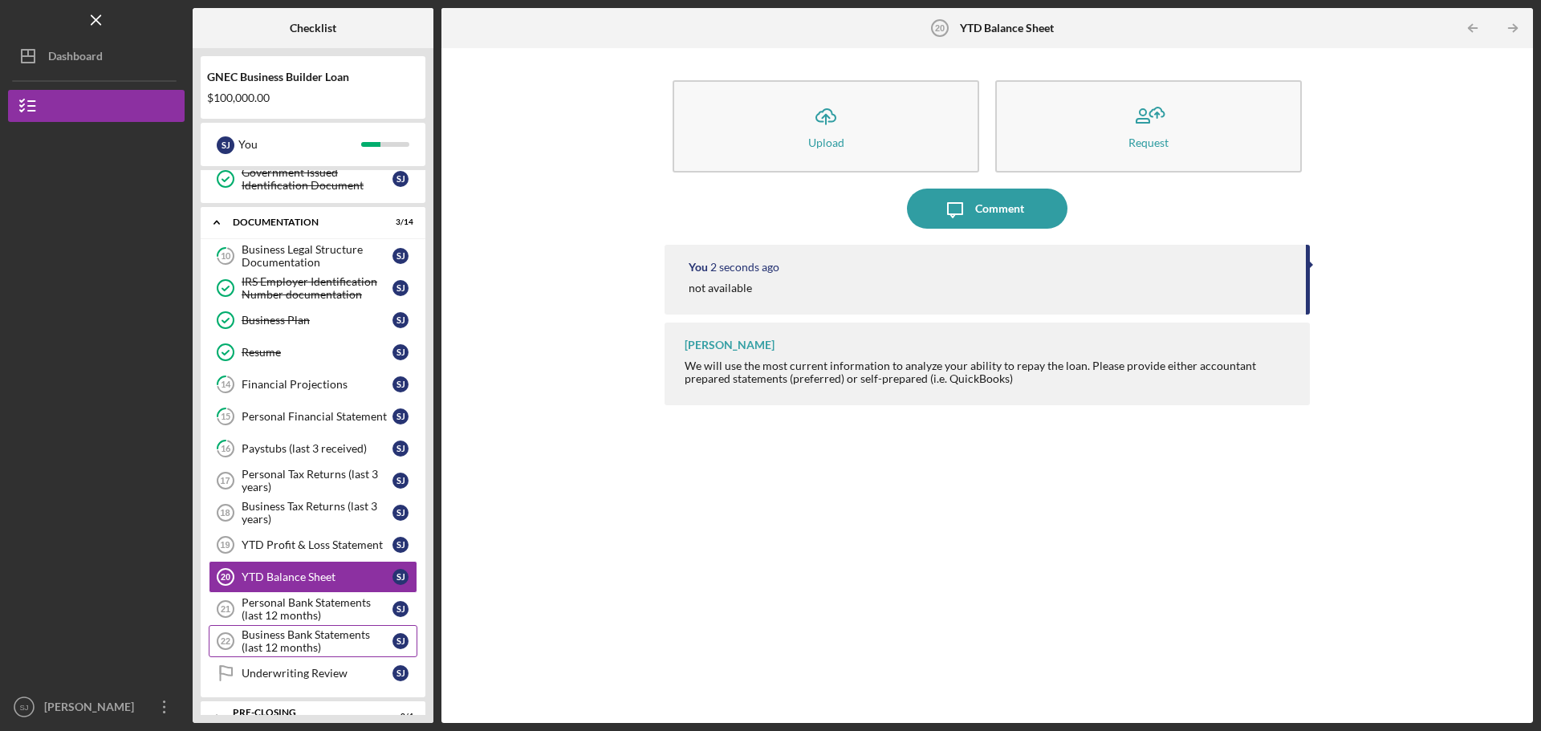
click at [296, 647] on div "Business Bank Statements (last 12 months)" at bounding box center [317, 641] width 151 height 26
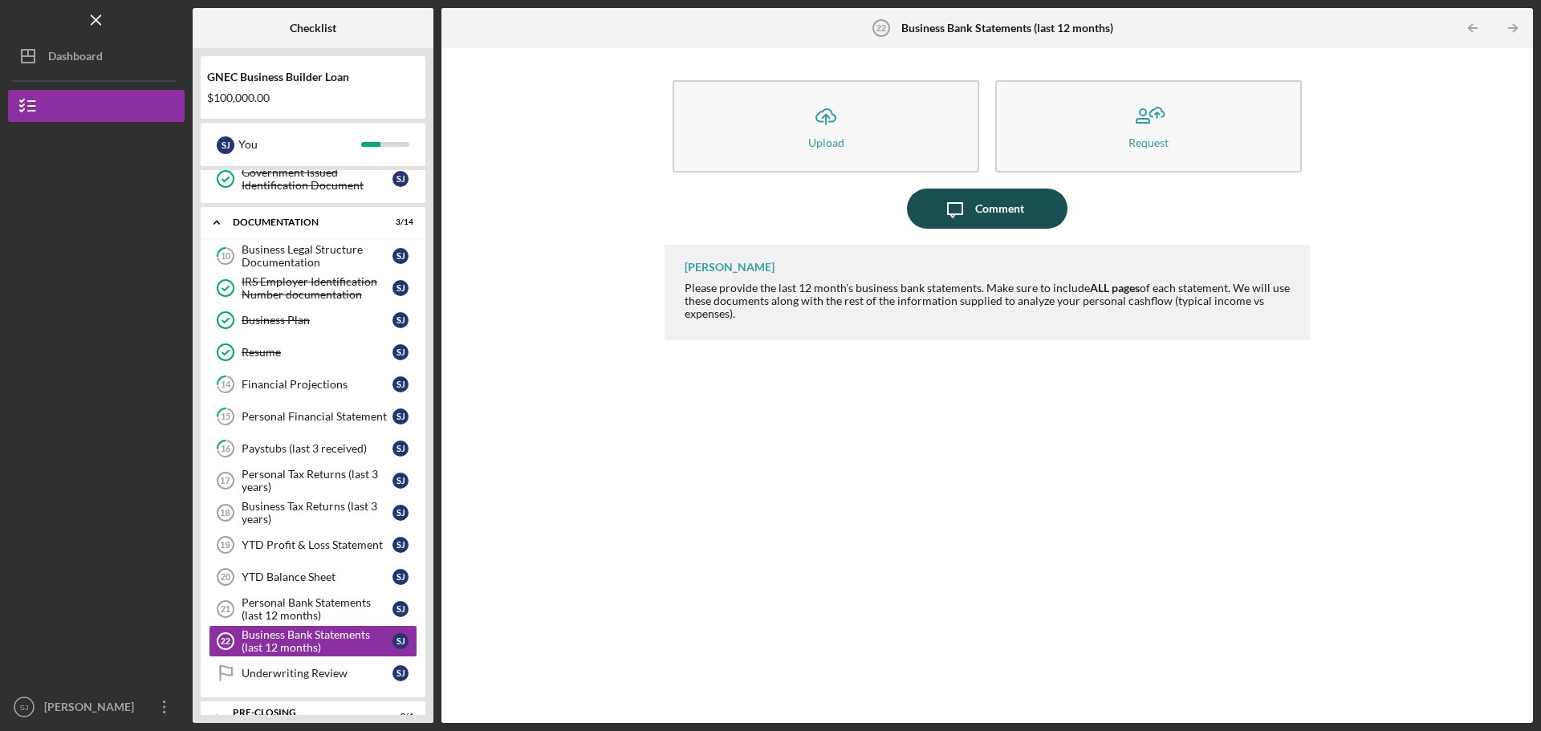
click at [962, 192] on icon "Icon/Message" at bounding box center [955, 209] width 40 height 40
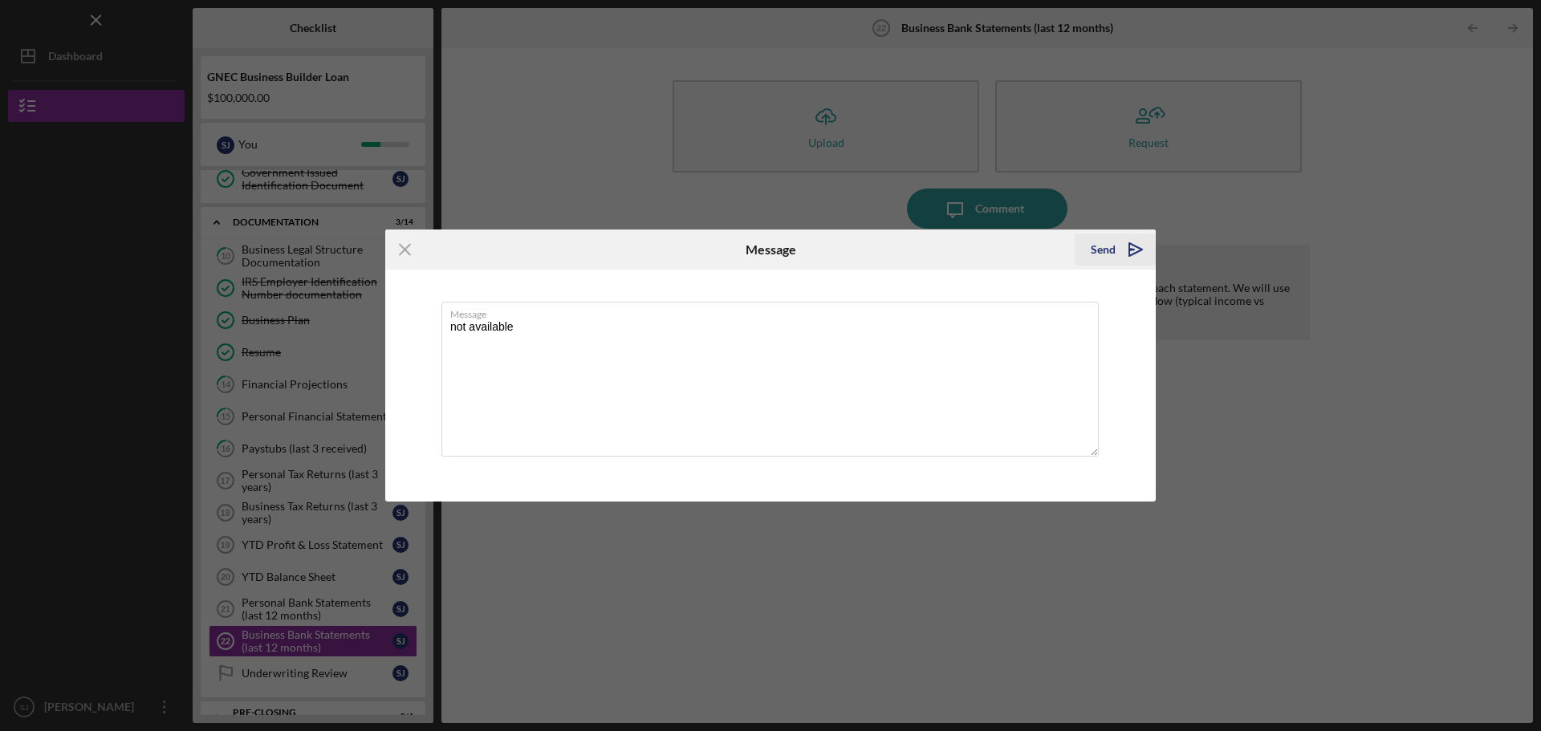
type textarea "not available"
click at [1108, 251] on div "Send" at bounding box center [1103, 250] width 25 height 32
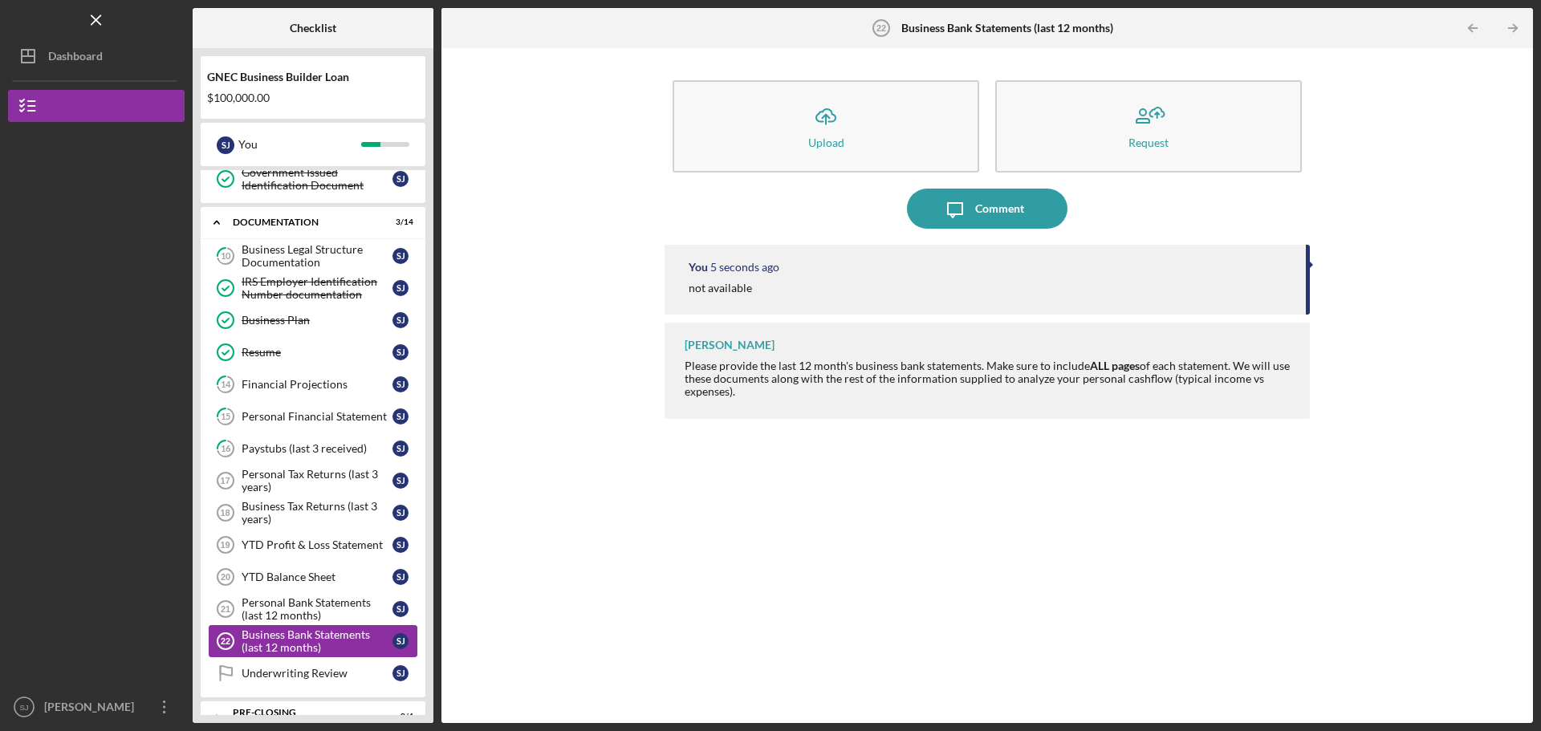
click at [302, 638] on div "Business Bank Statements (last 12 months)" at bounding box center [317, 641] width 151 height 26
click at [294, 577] on div "YTD Balance Sheet" at bounding box center [317, 577] width 151 height 13
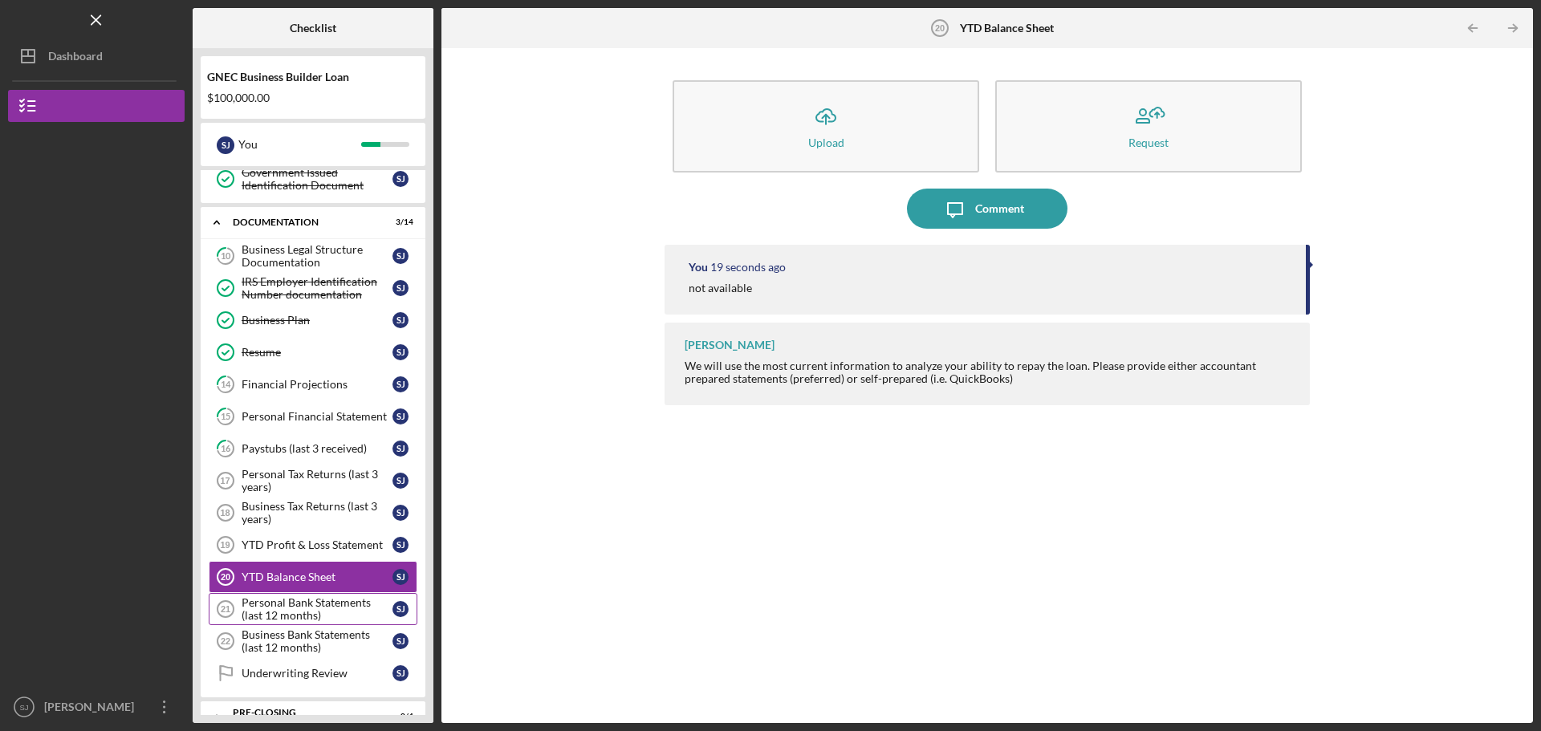
click at [295, 614] on div "Personal Bank Statements (last 12 months)" at bounding box center [317, 609] width 151 height 26
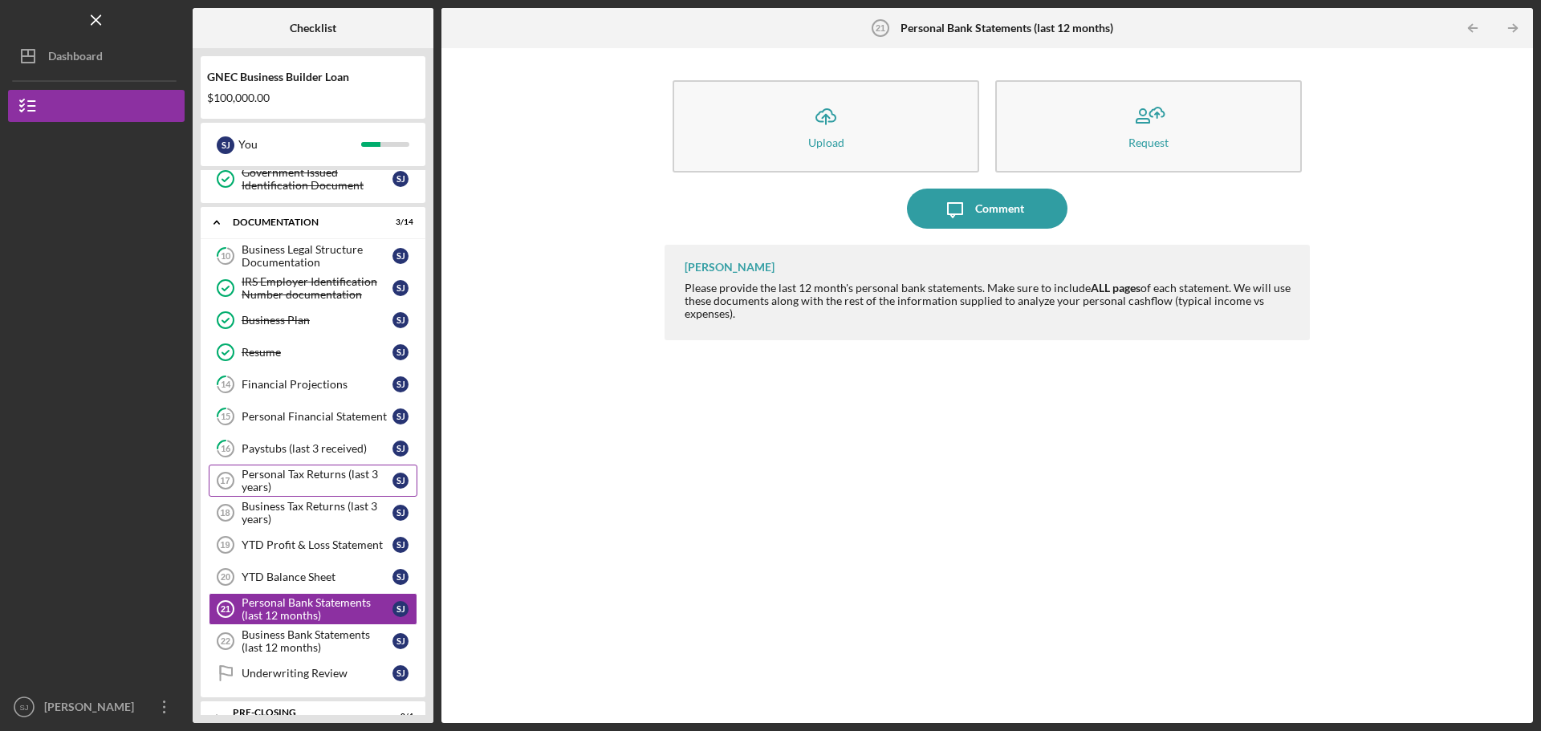
click at [294, 477] on div "Personal Tax Returns (last 3 years)" at bounding box center [317, 481] width 151 height 26
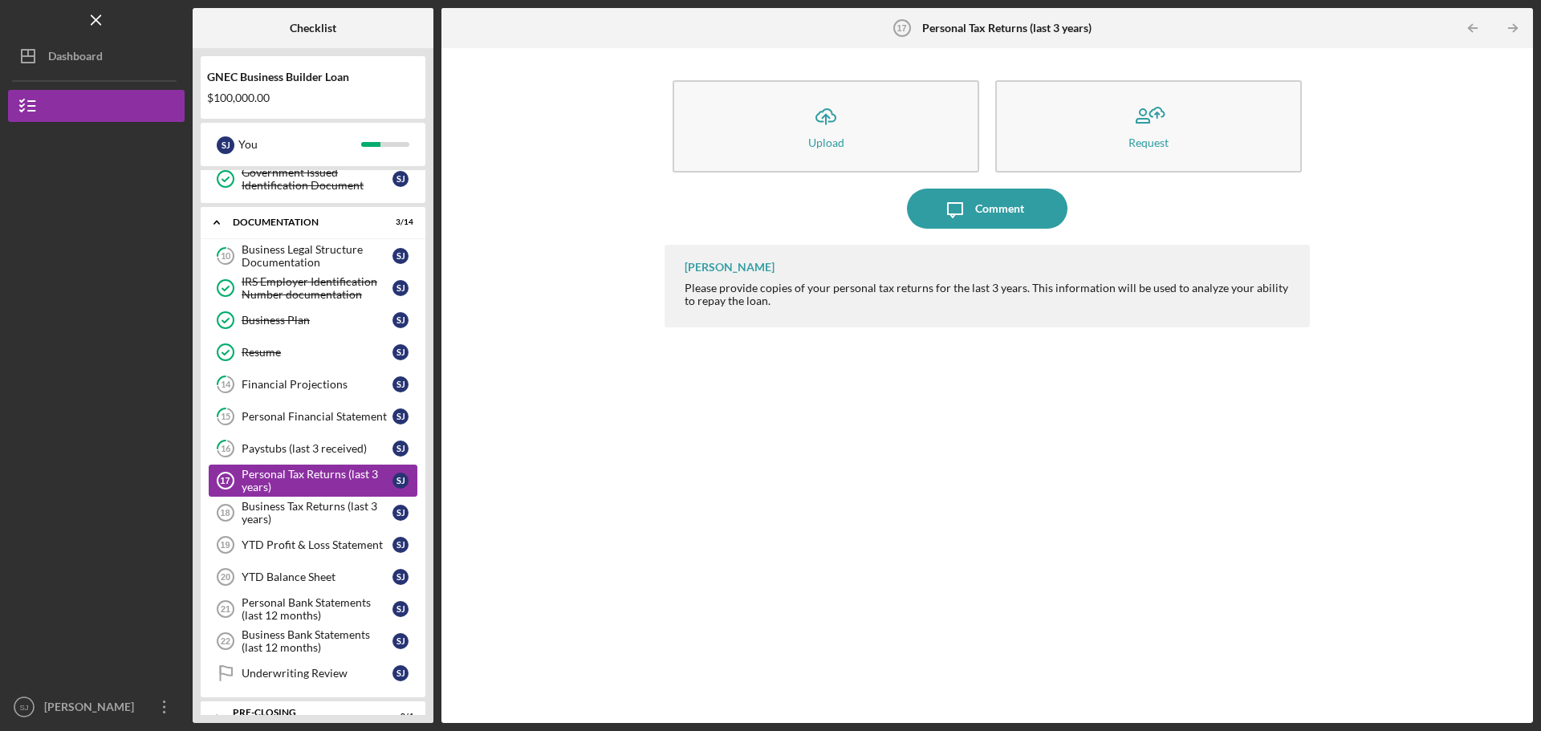
click at [288, 483] on div "Personal Tax Returns (last 3 years)" at bounding box center [317, 481] width 151 height 26
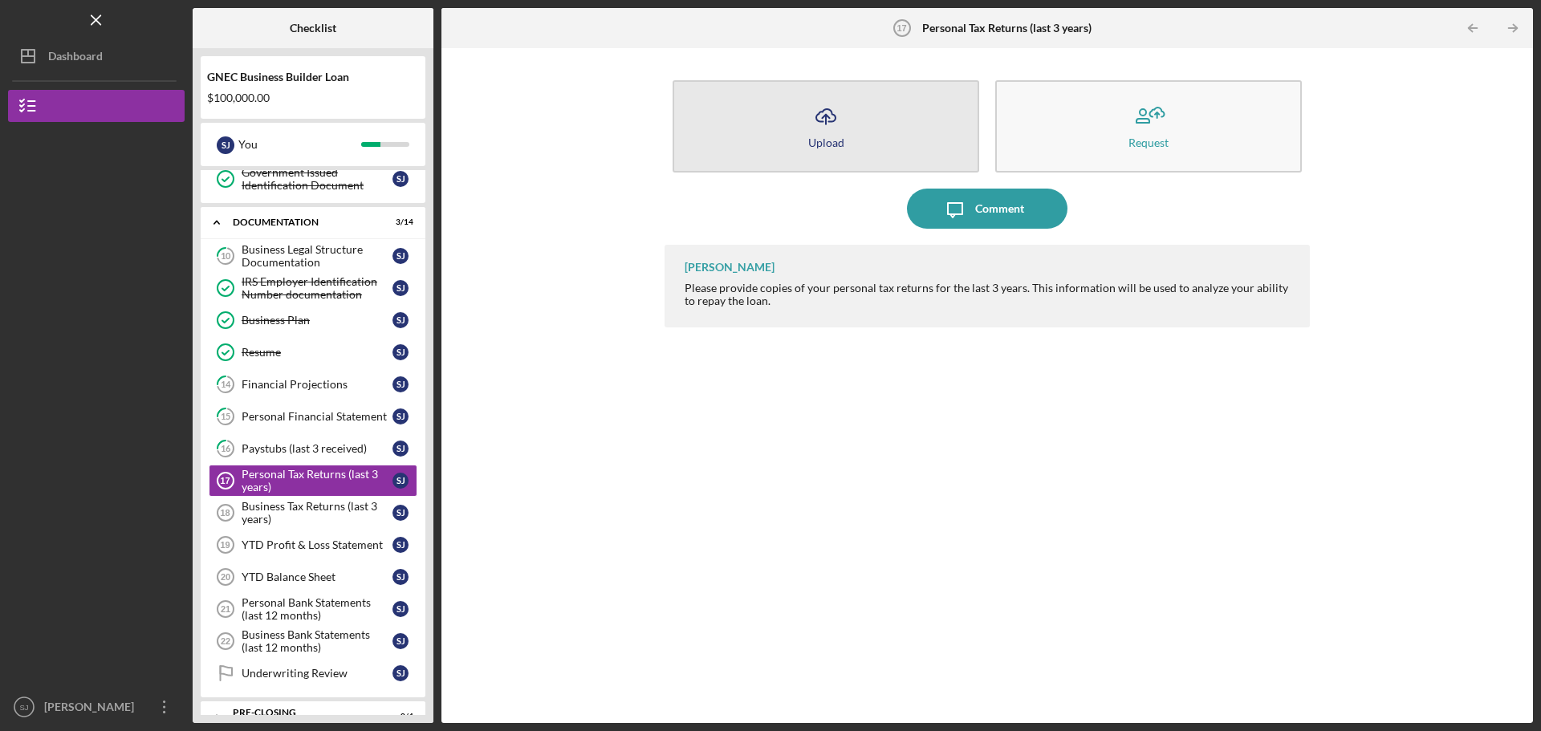
click at [806, 124] on button "Icon/Upload Upload" at bounding box center [826, 126] width 307 height 92
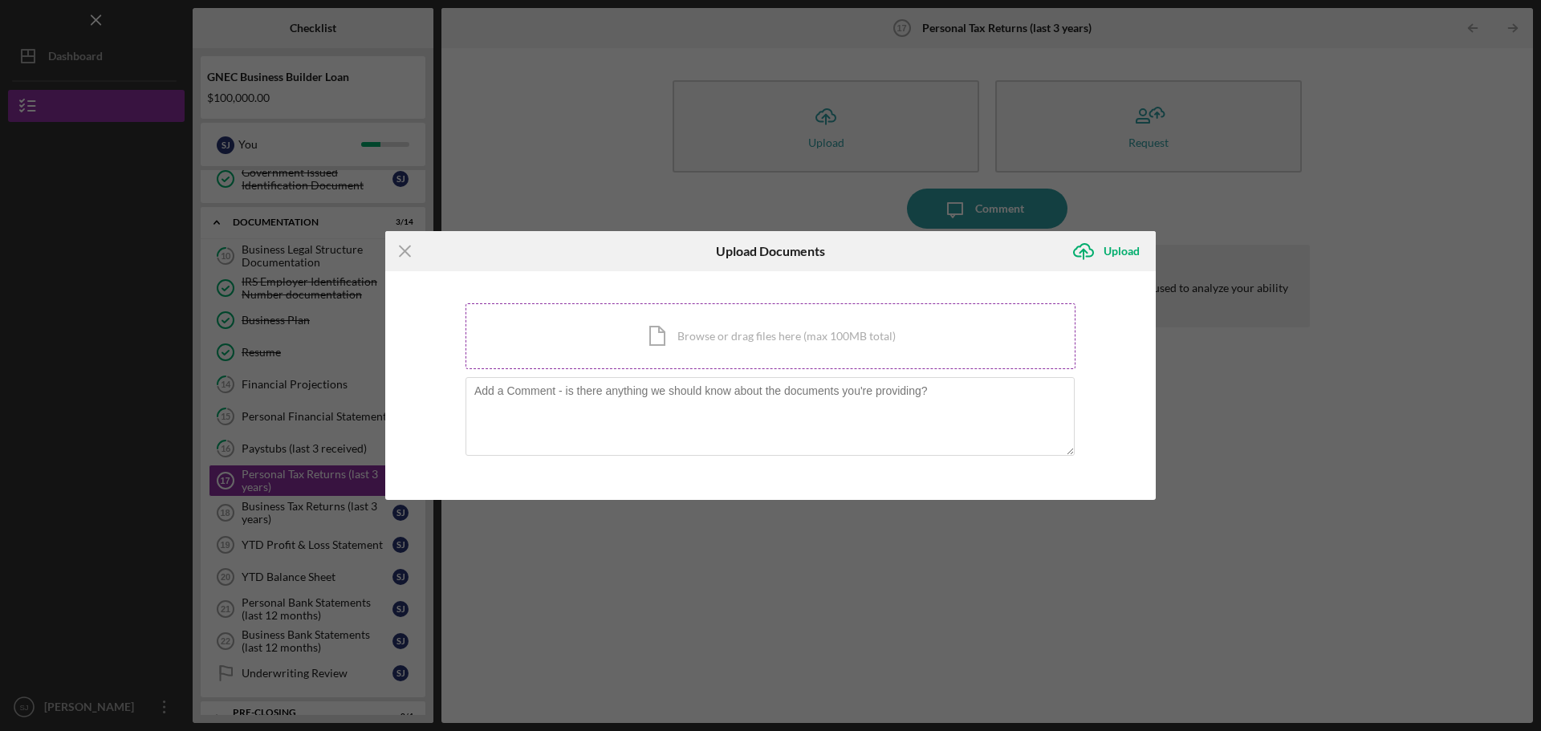
click at [692, 335] on div "Icon/Document Browse or drag files here (max 100MB total) Tap to choose files o…" at bounding box center [771, 336] width 610 height 66
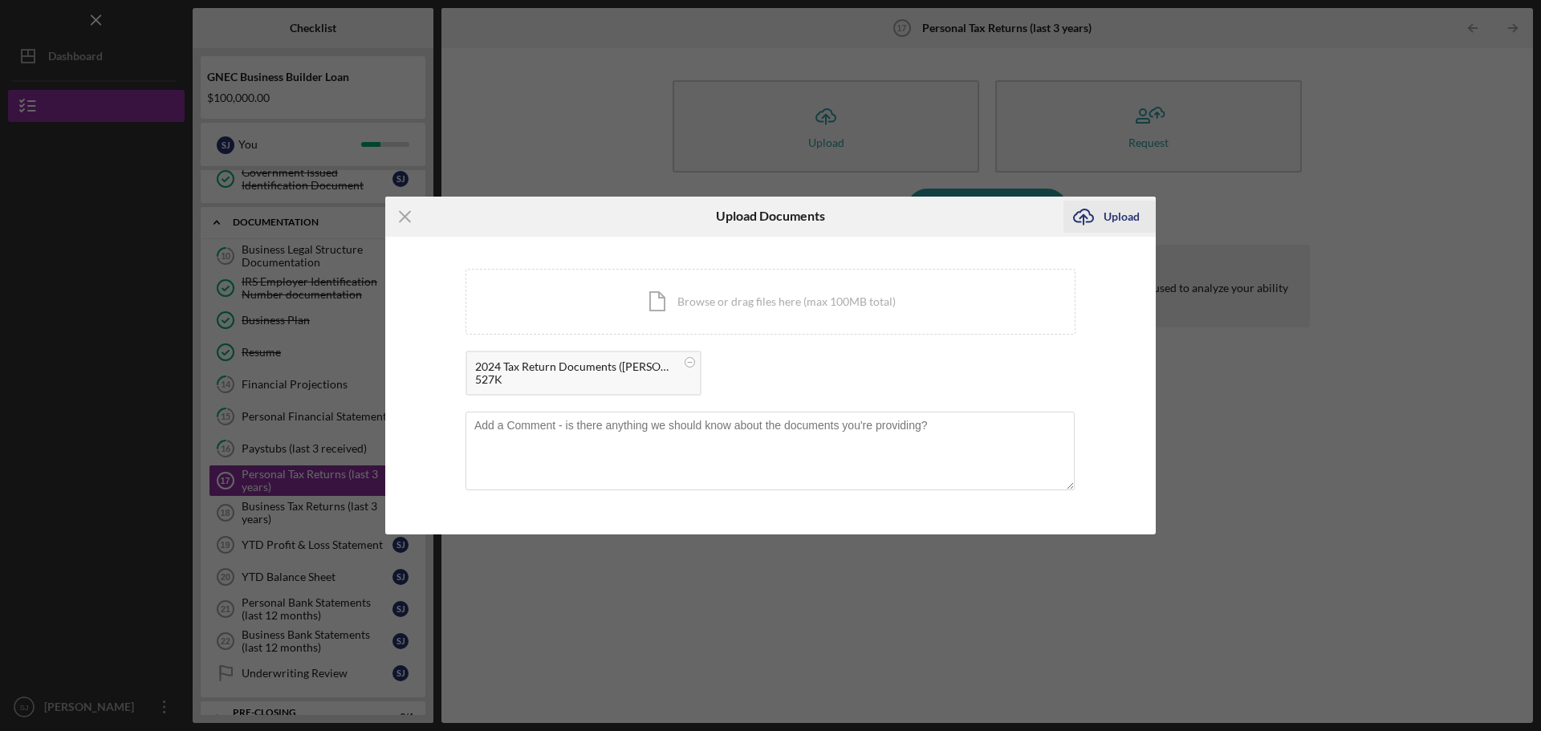
click at [1097, 222] on icon "Icon/Upload" at bounding box center [1083, 217] width 40 height 40
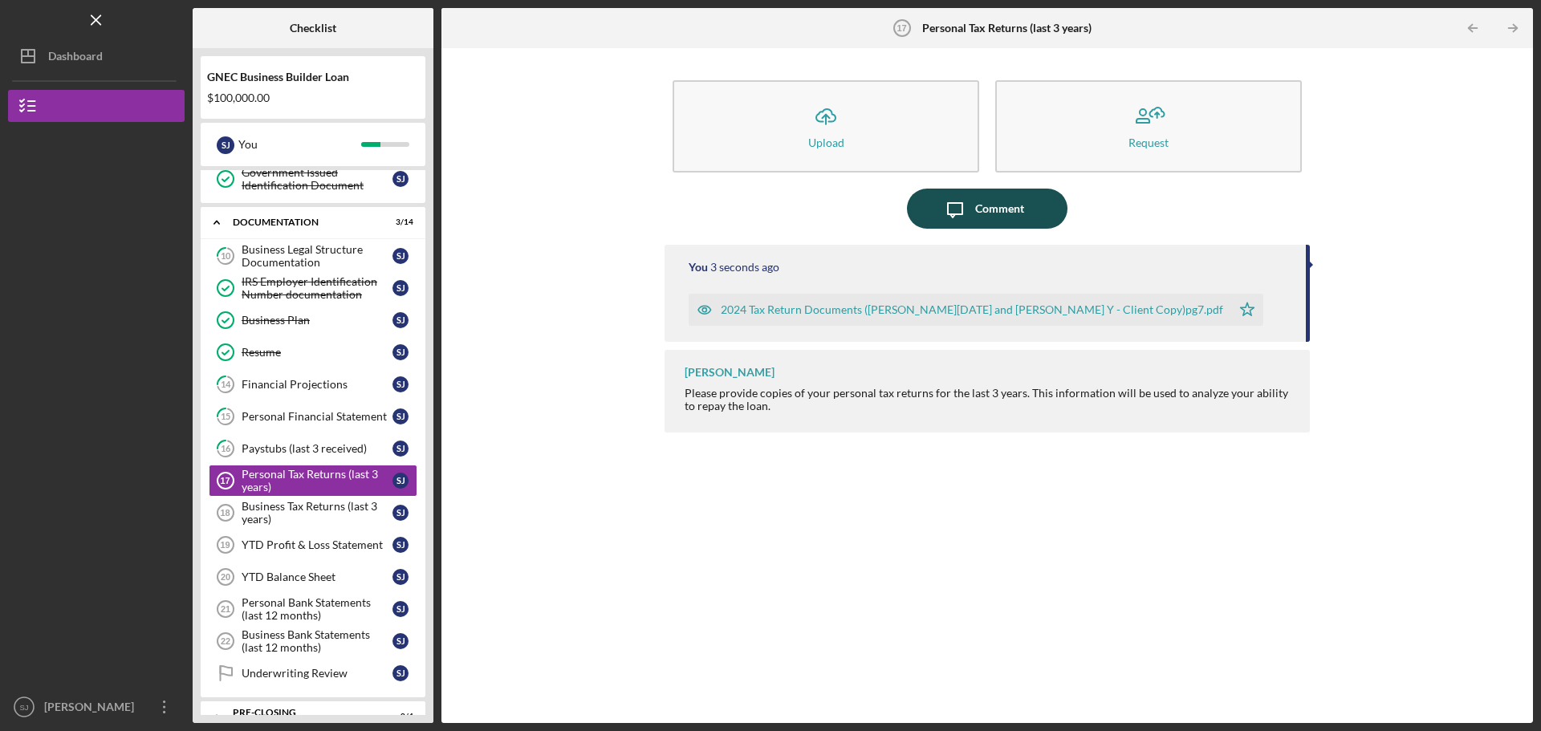
click at [942, 209] on icon "Icon/Message" at bounding box center [955, 209] width 40 height 40
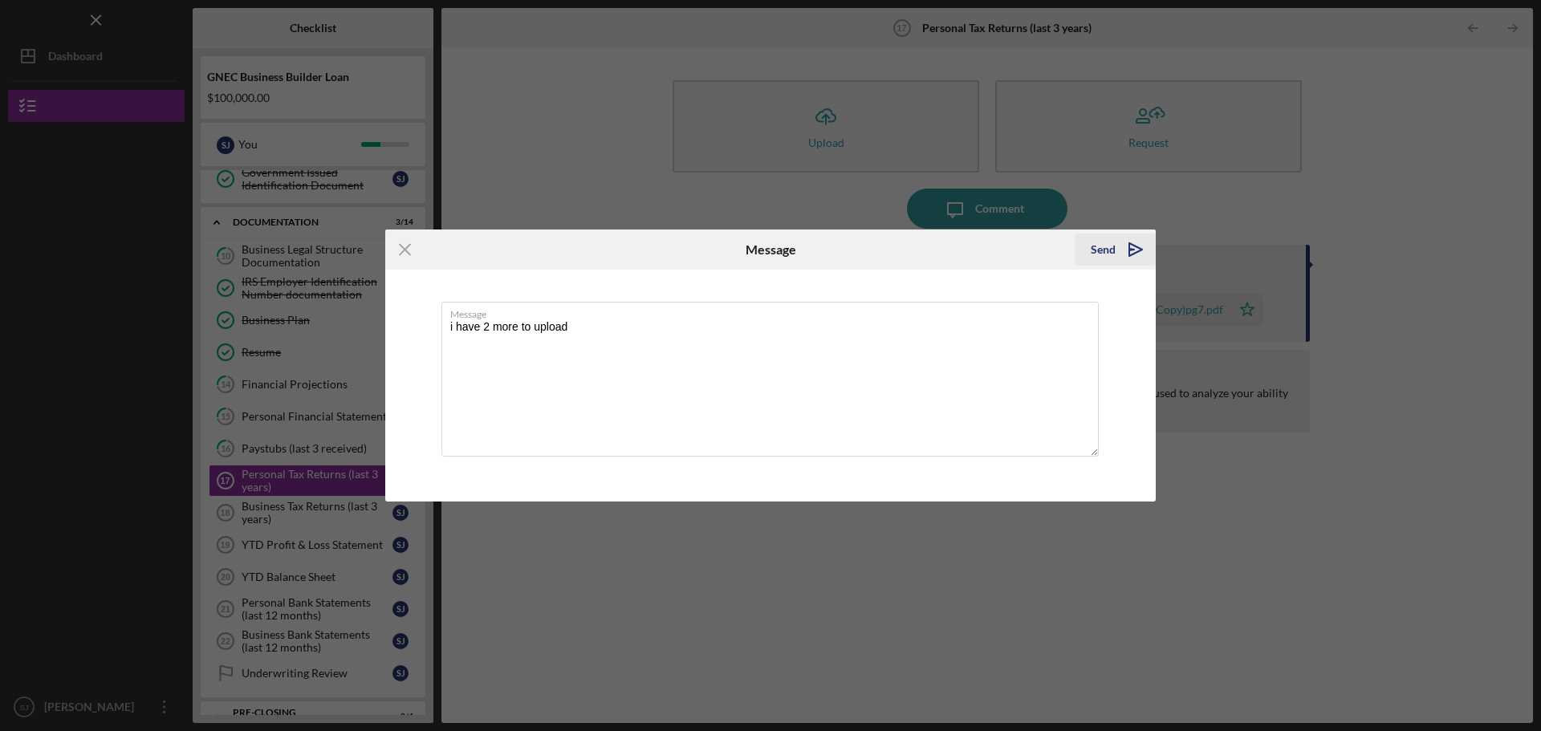
type textarea "i have 2 more to upload"
click at [1112, 248] on div "Send" at bounding box center [1103, 250] width 25 height 32
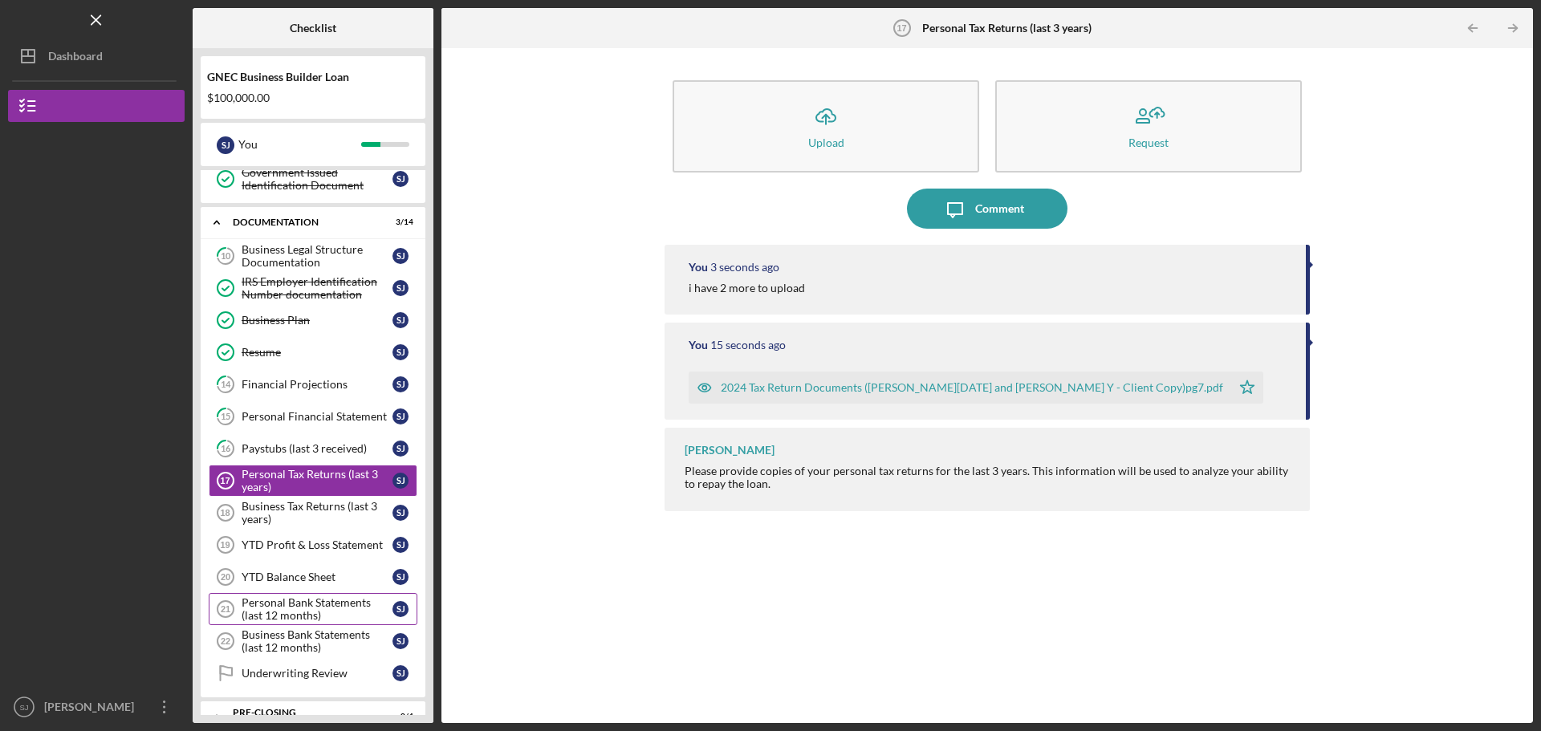
click at [302, 614] on div "Personal Bank Statements (last 12 months)" at bounding box center [317, 609] width 151 height 26
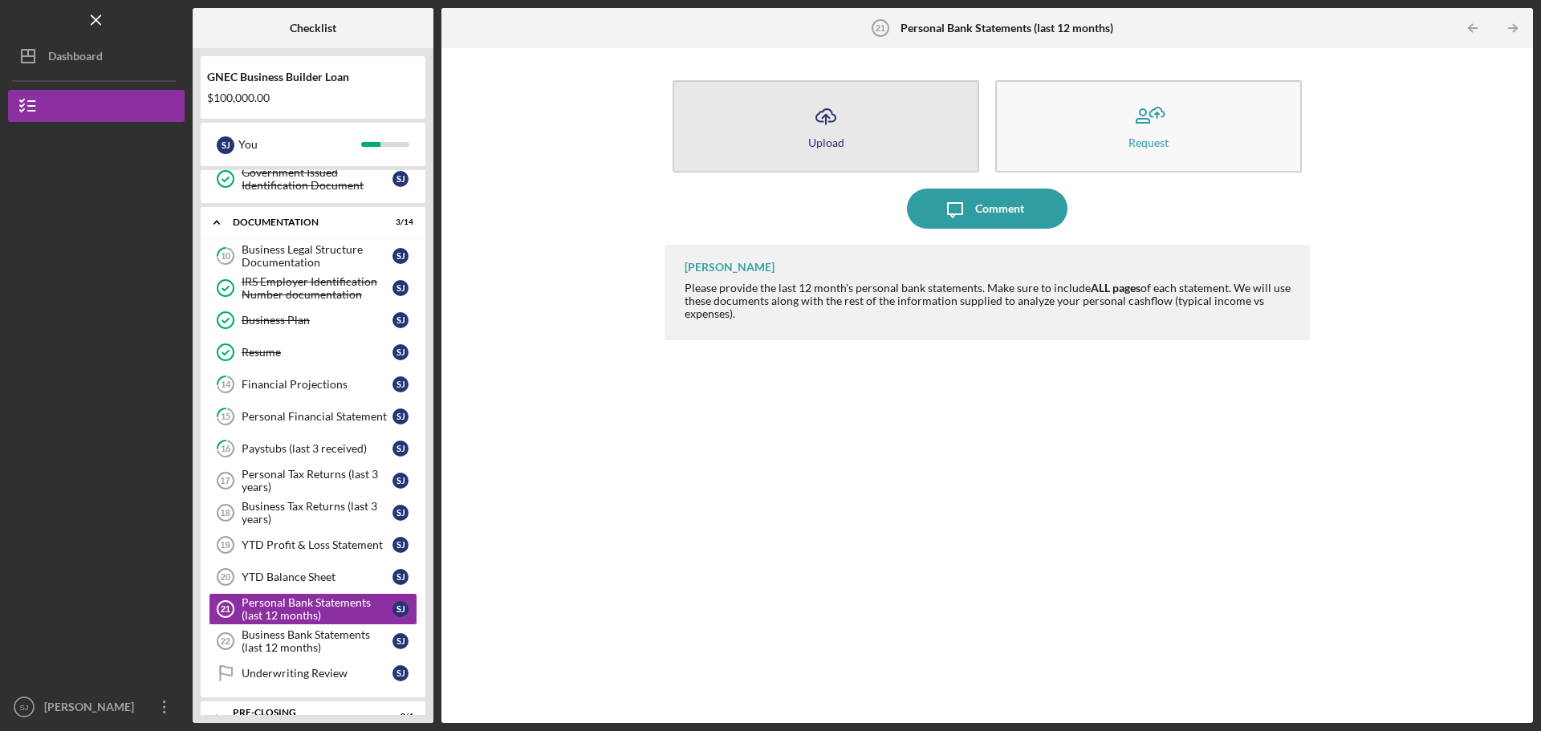
click at [823, 117] on icon "Icon/Upload" at bounding box center [826, 116] width 40 height 40
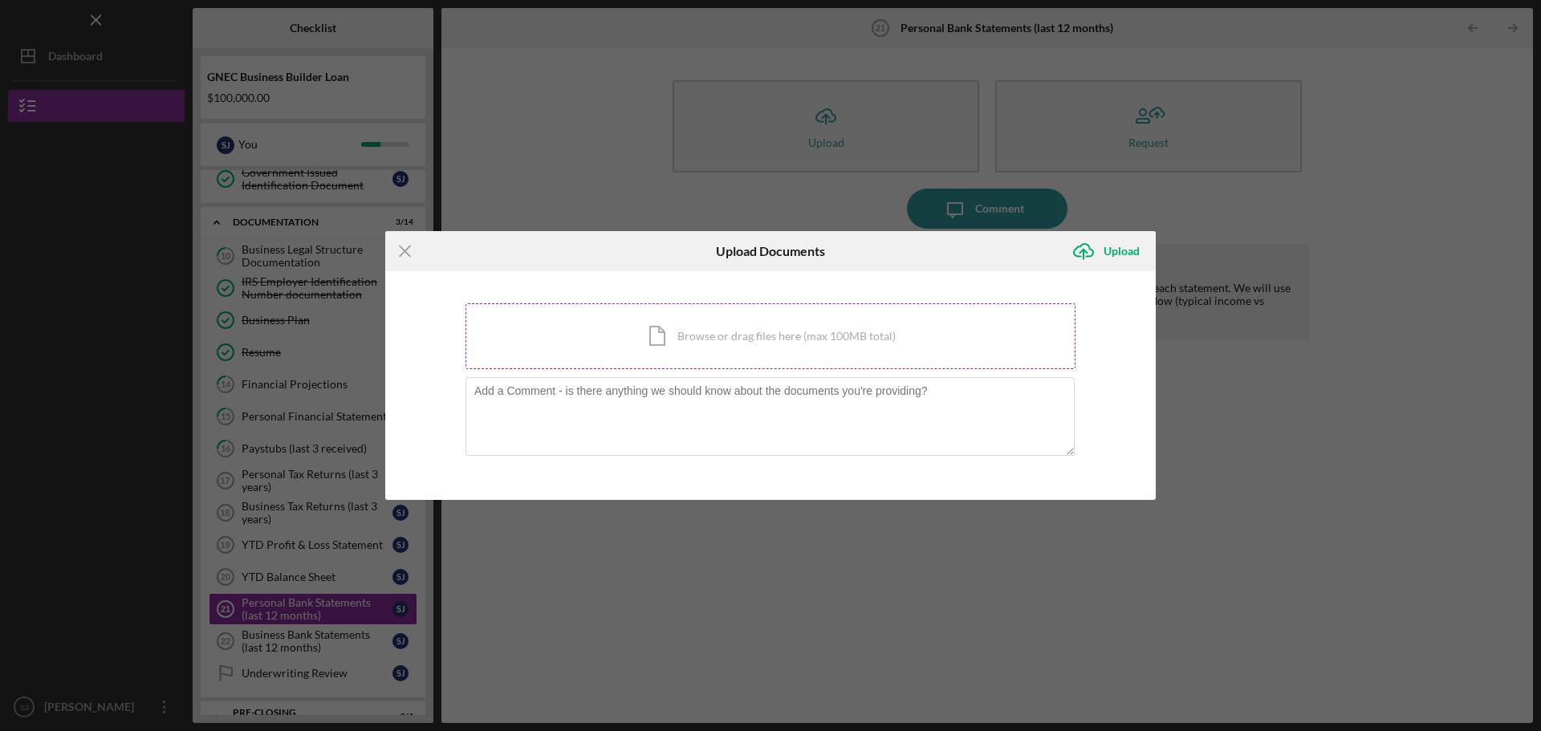
click at [699, 332] on div "Icon/Document Browse or drag files here (max 100MB total) Tap to choose files o…" at bounding box center [771, 336] width 610 height 66
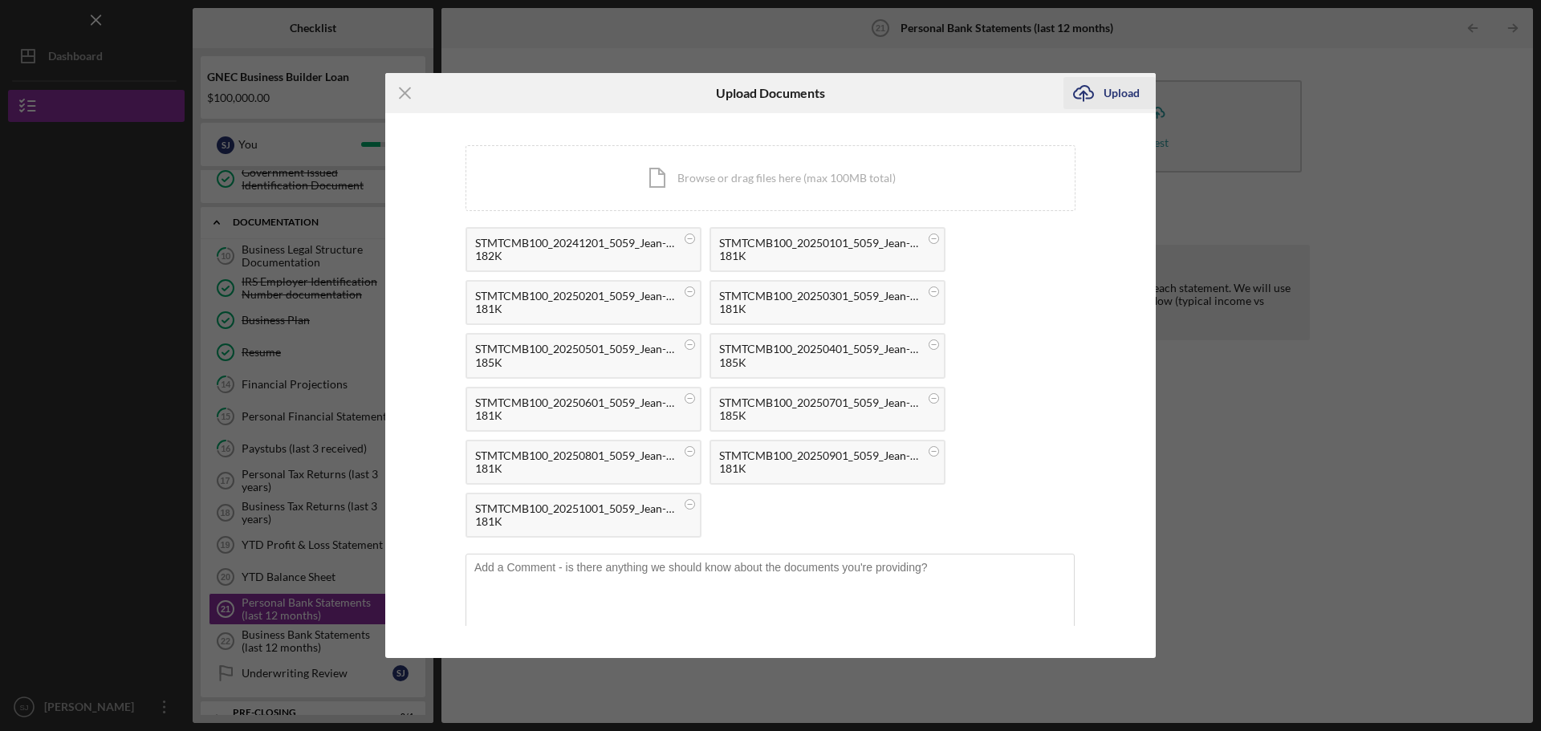
click at [1093, 94] on icon "submit" at bounding box center [1083, 92] width 19 height 12
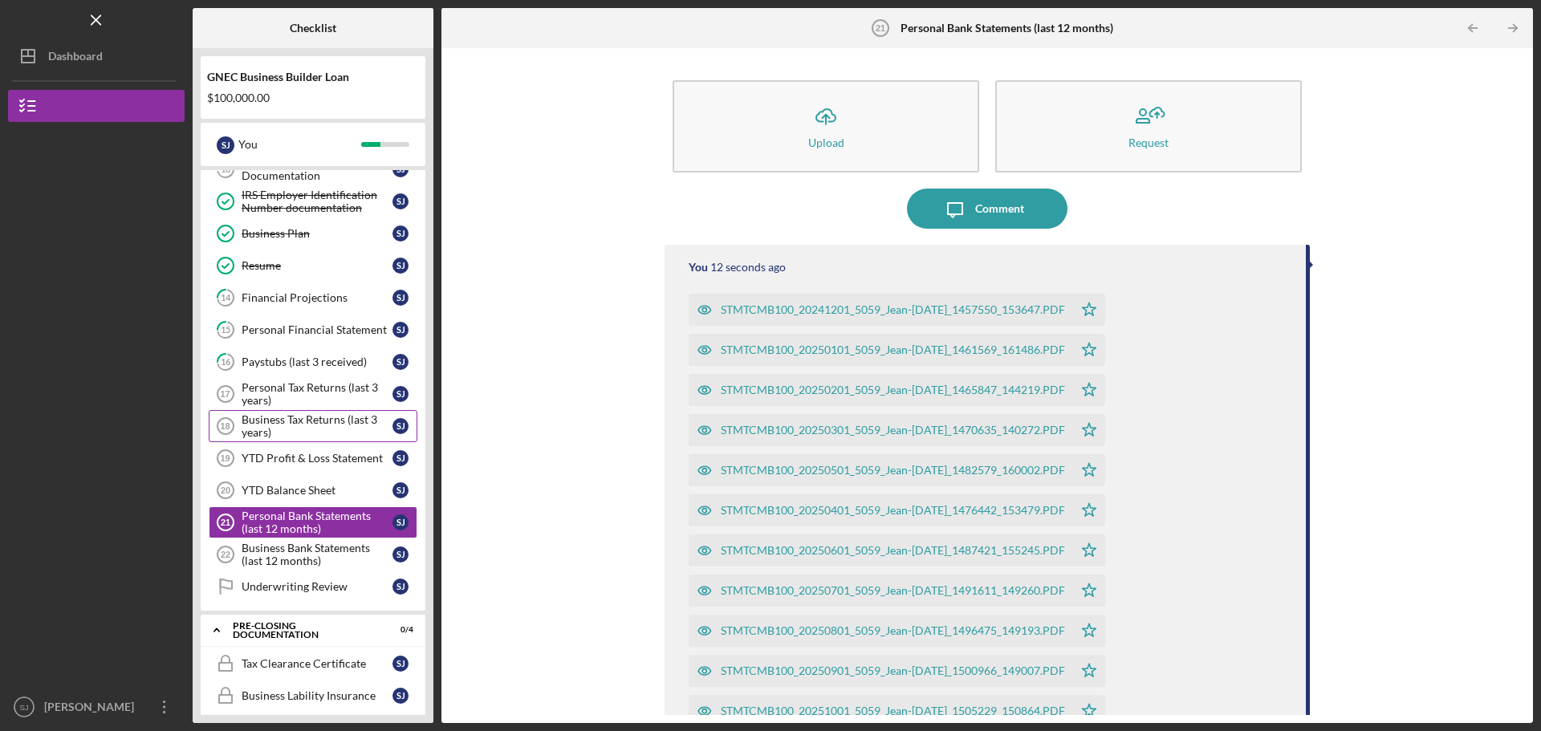
scroll to position [377, 0]
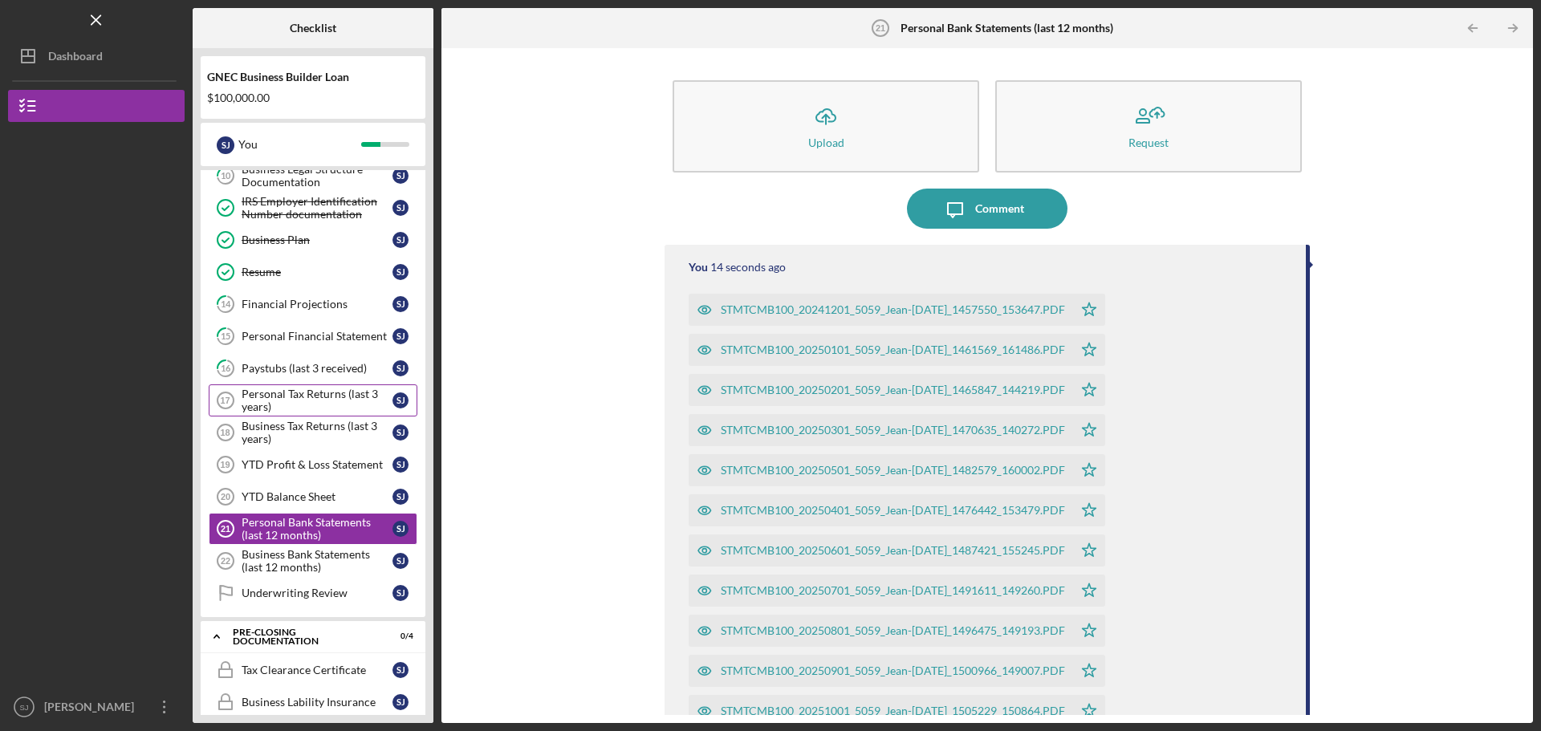
click at [311, 406] on div "Personal Tax Returns (last 3 years)" at bounding box center [317, 401] width 151 height 26
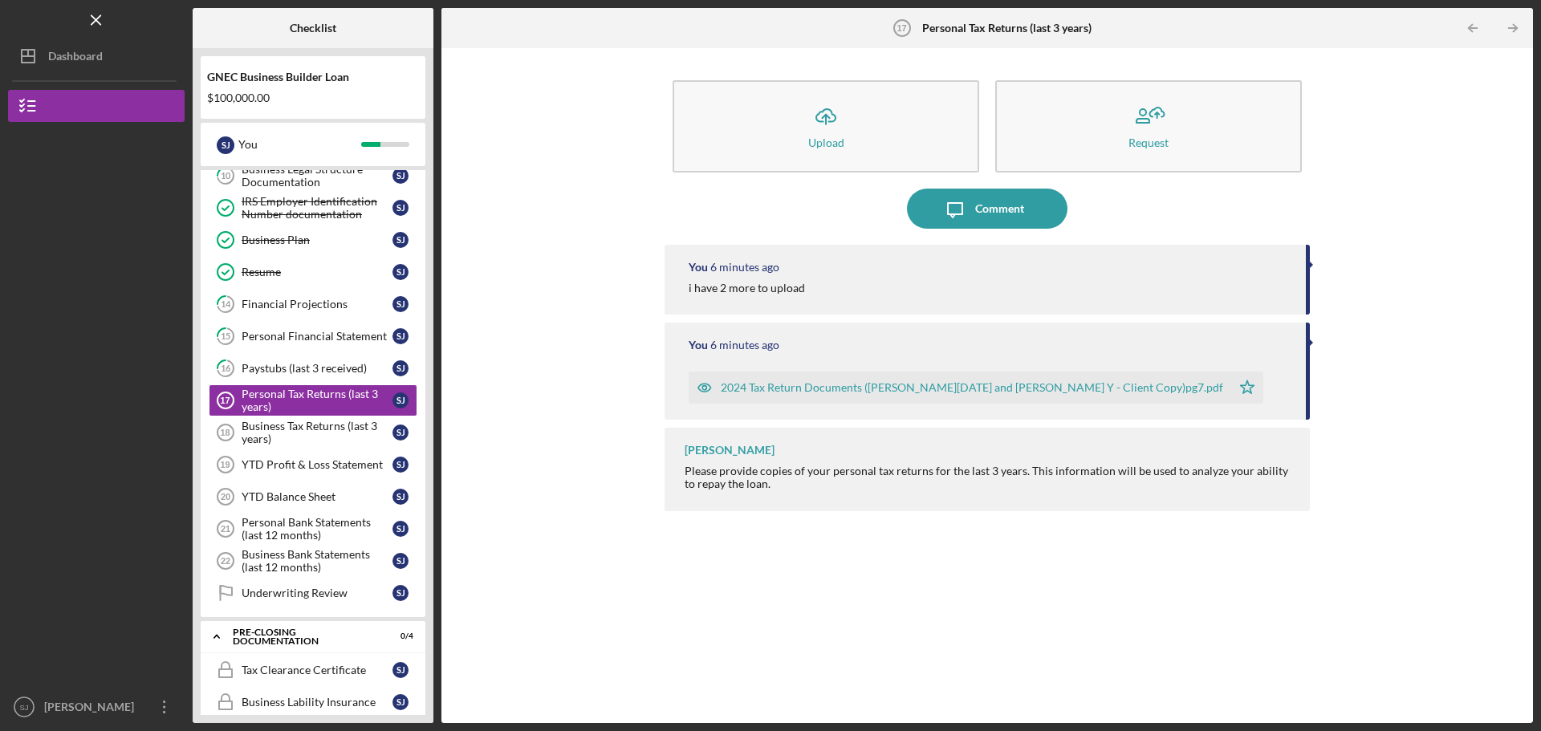
click at [305, 397] on div "Personal Tax Returns (last 3 years)" at bounding box center [317, 401] width 151 height 26
click at [592, 322] on div "Icon/Upload Upload Request Icon/Message Comment You 6 minutes ago i have 2 more…" at bounding box center [987, 385] width 1076 height 659
click at [597, 262] on div "Icon/Upload Upload Request Icon/Message Comment You 6 minutes ago i have 2 more…" at bounding box center [987, 385] width 1076 height 659
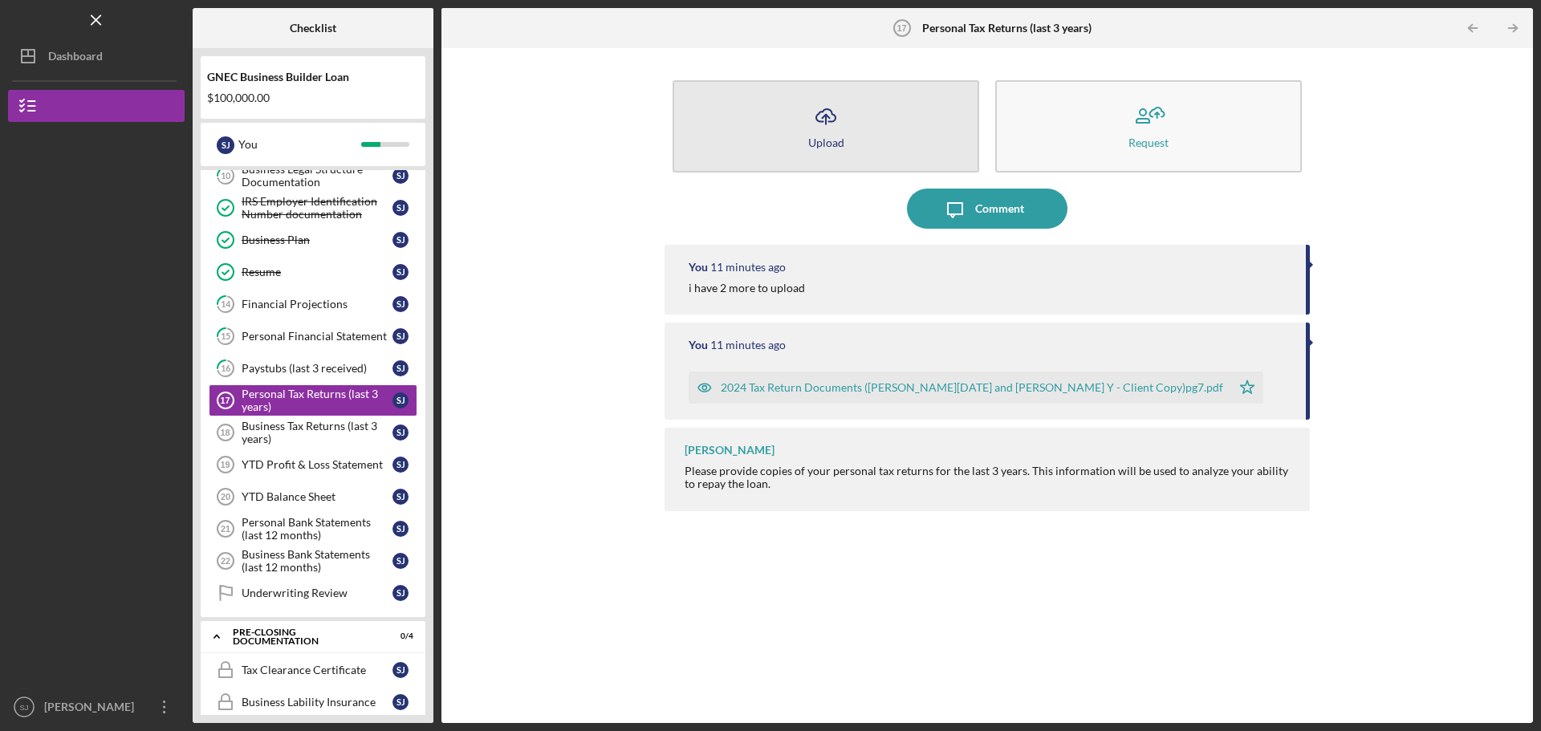
click at [828, 118] on polyline "button" at bounding box center [825, 117] width 7 height 4
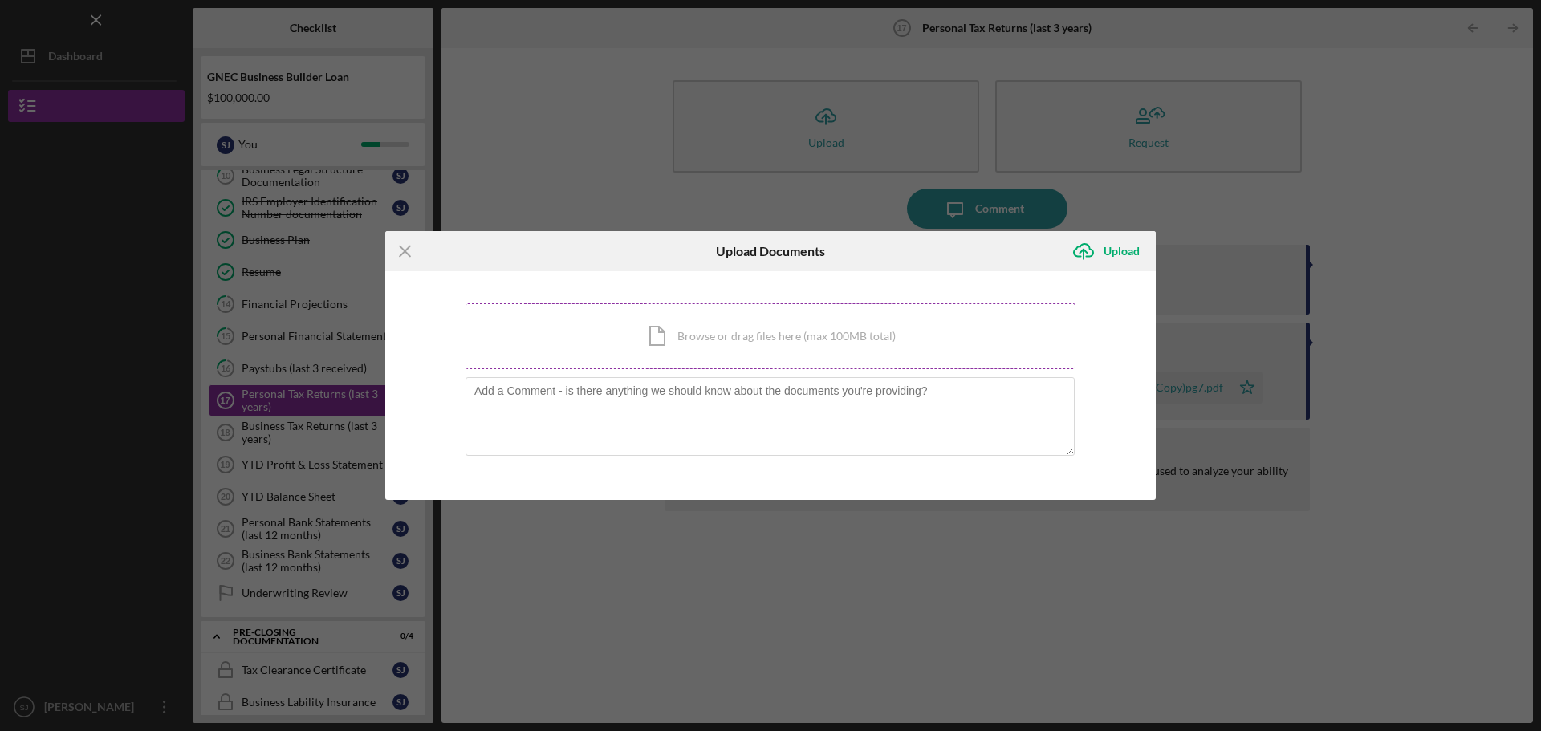
click at [692, 326] on div "Icon/Document Browse or drag files here (max 100MB total) Tap to choose files o…" at bounding box center [771, 336] width 610 height 66
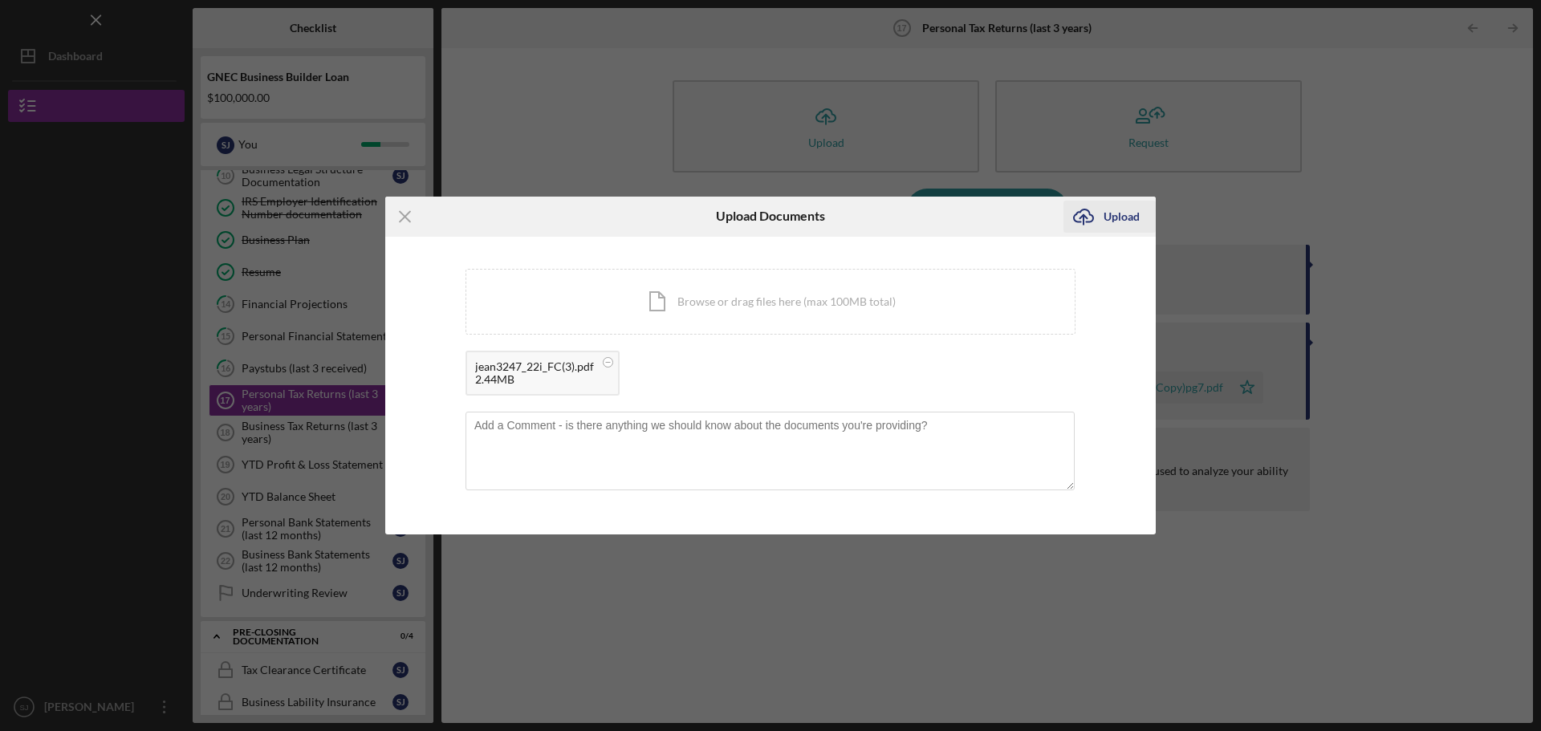
click at [1111, 225] on div "Upload" at bounding box center [1122, 217] width 36 height 32
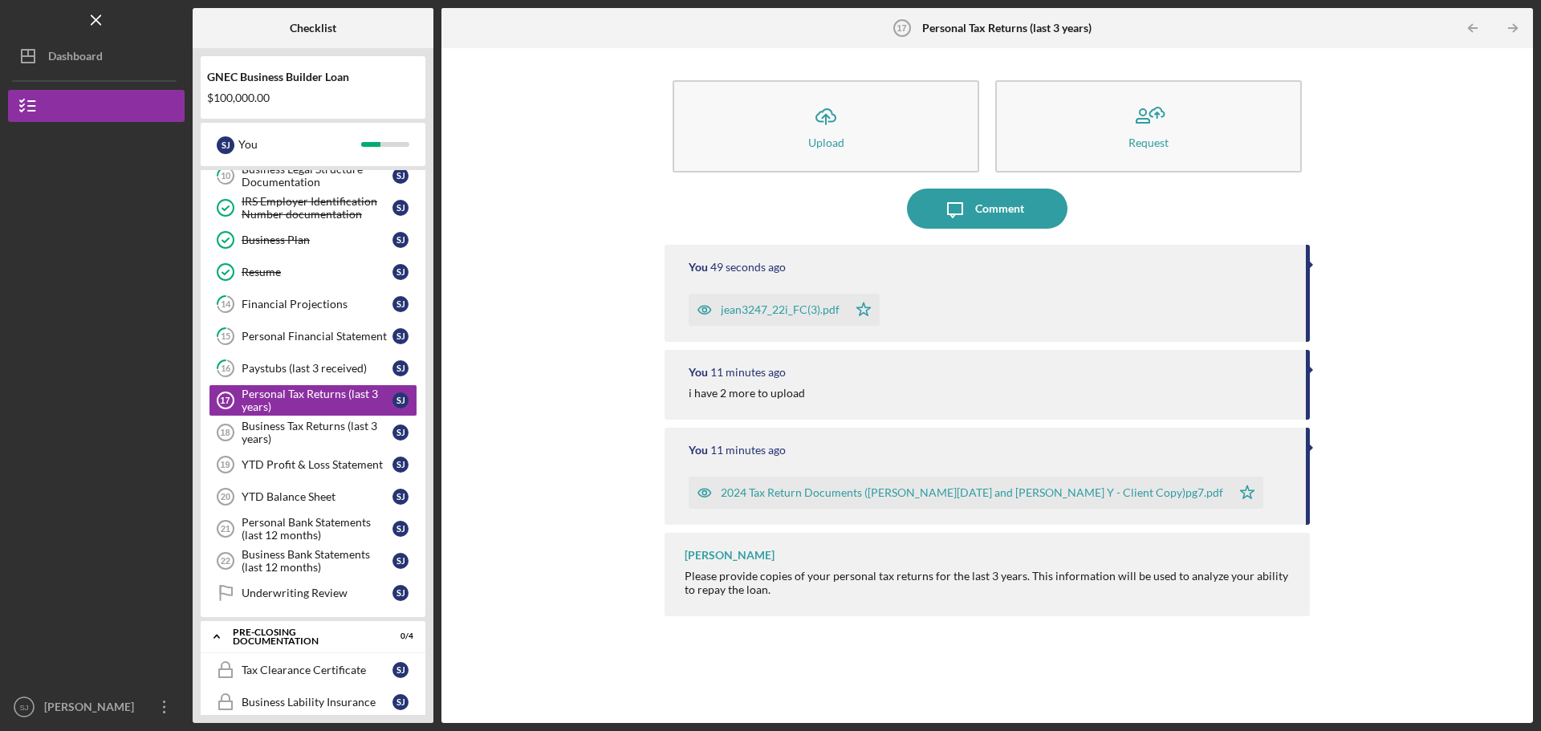
click at [562, 334] on div "Icon/Upload Upload Request Icon/Message Comment You 49 seconds ago jean3247_22i…" at bounding box center [987, 385] width 1076 height 659
click at [320, 430] on div "Business Tax Returns (last 3 years)" at bounding box center [317, 433] width 151 height 26
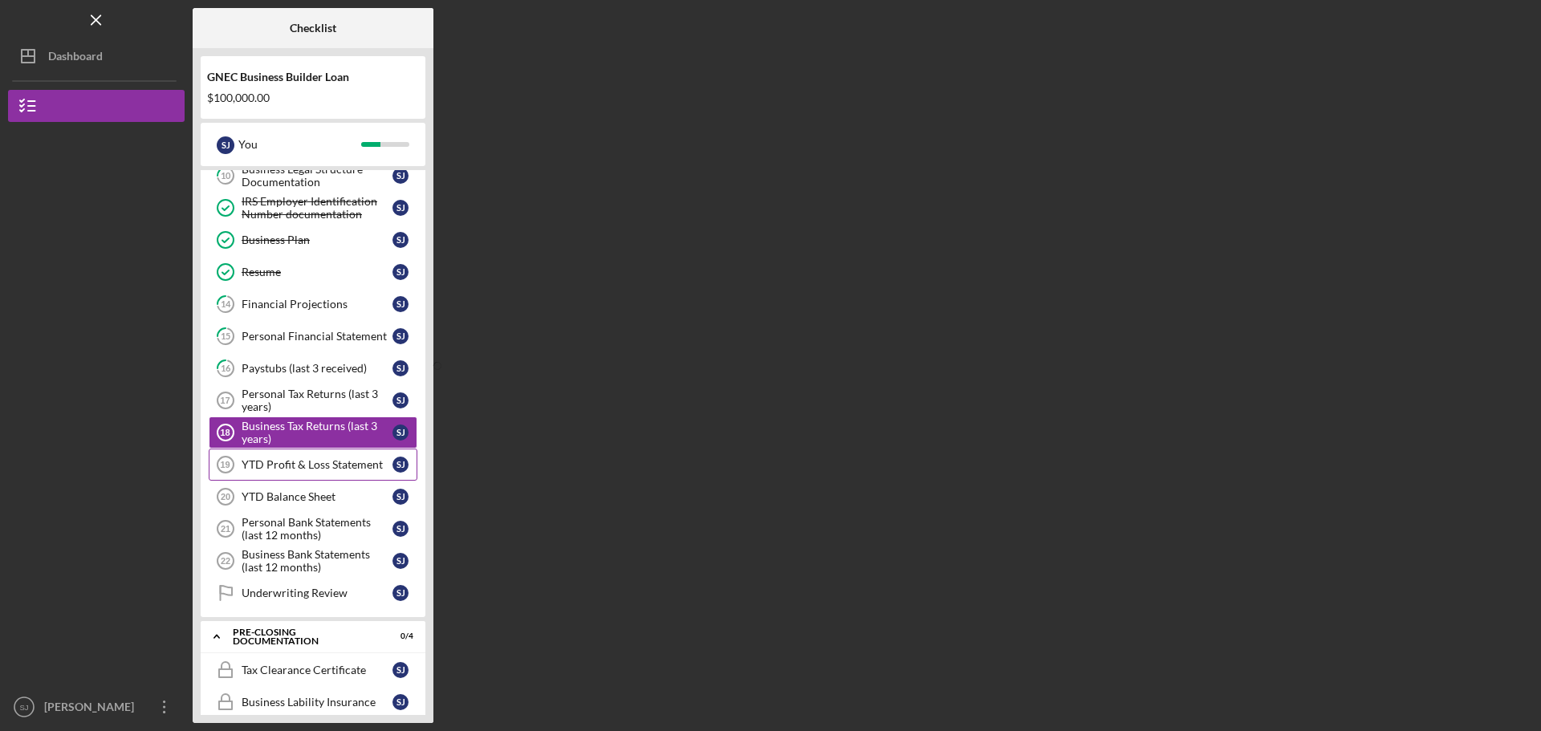
click at [317, 459] on div "YTD Profit & Loss Statement" at bounding box center [317, 464] width 151 height 13
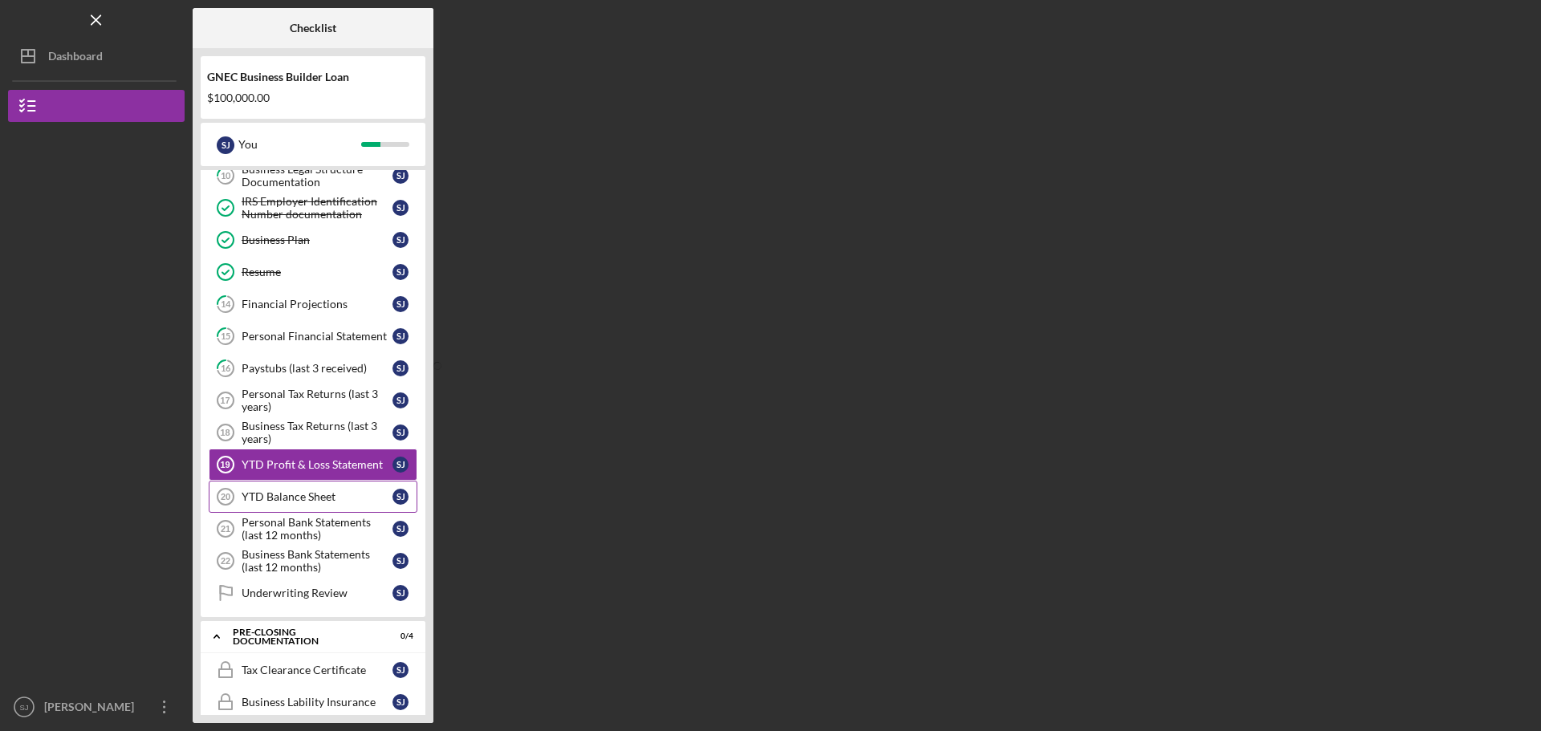
click at [311, 489] on link "YTD Balance Sheet 20 YTD Balance Sheet [PERSON_NAME]" at bounding box center [313, 497] width 209 height 32
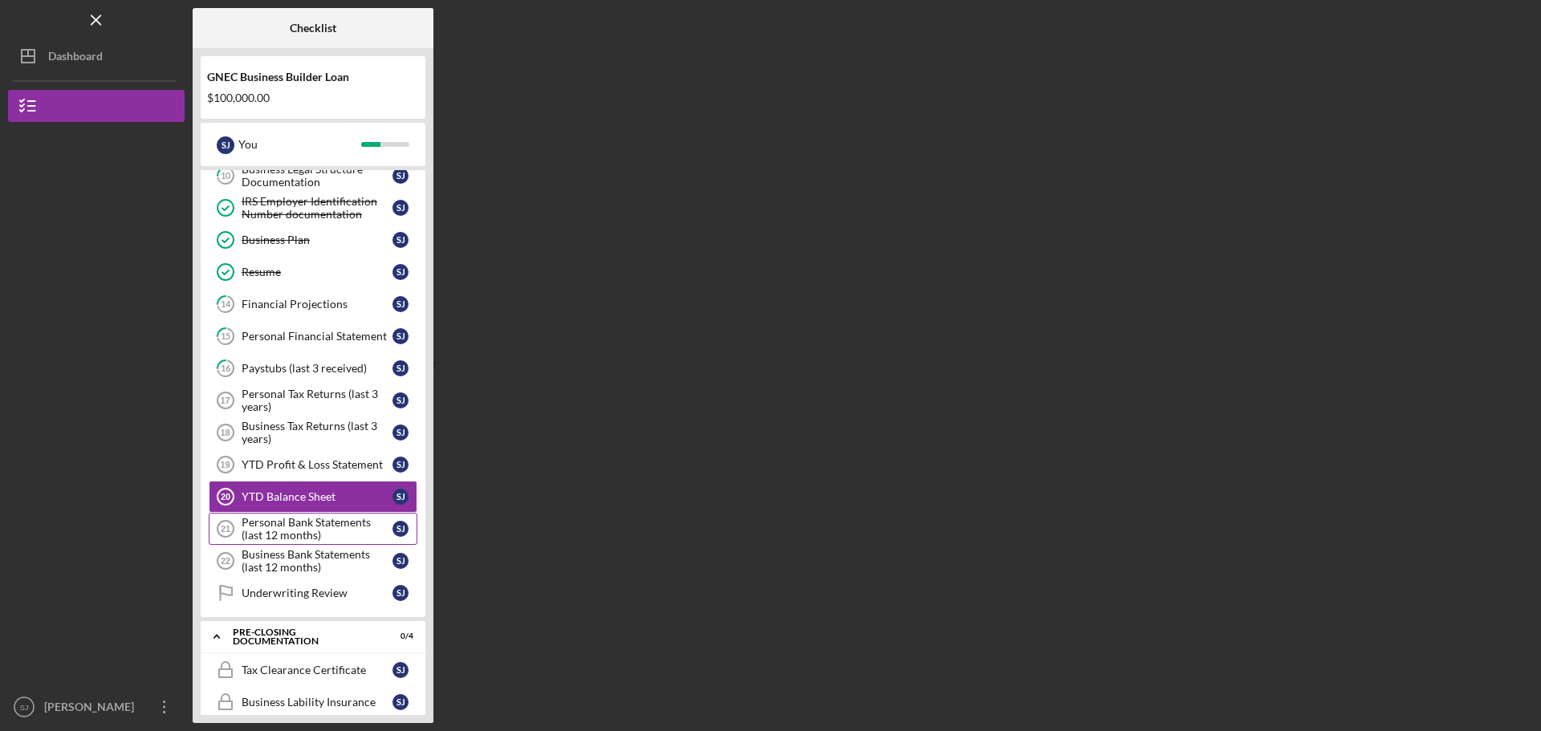
click at [311, 517] on div "Personal Bank Statements (last 12 months)" at bounding box center [317, 529] width 151 height 26
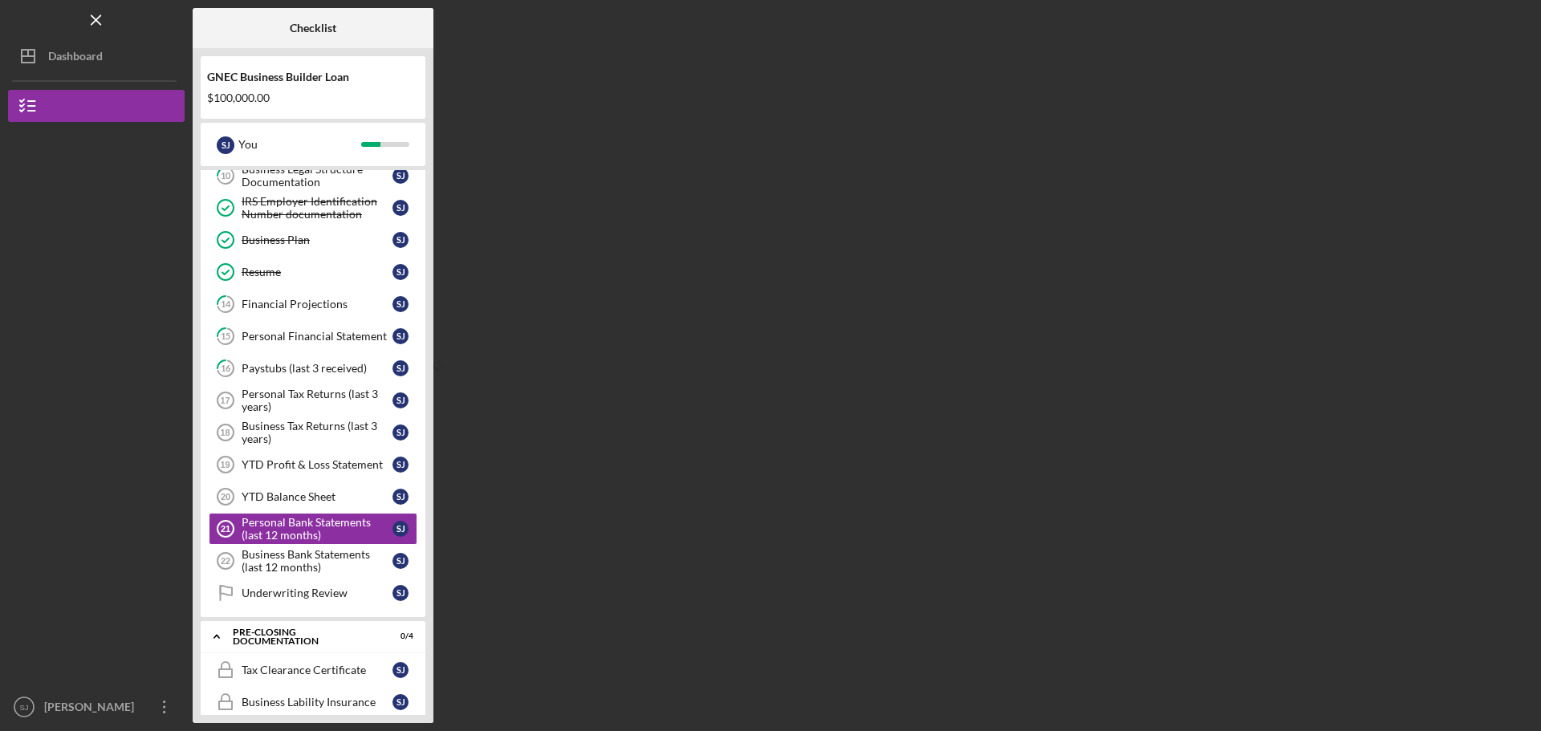
click at [292, 562] on div "Business Bank Statements (last 12 months)" at bounding box center [317, 561] width 151 height 26
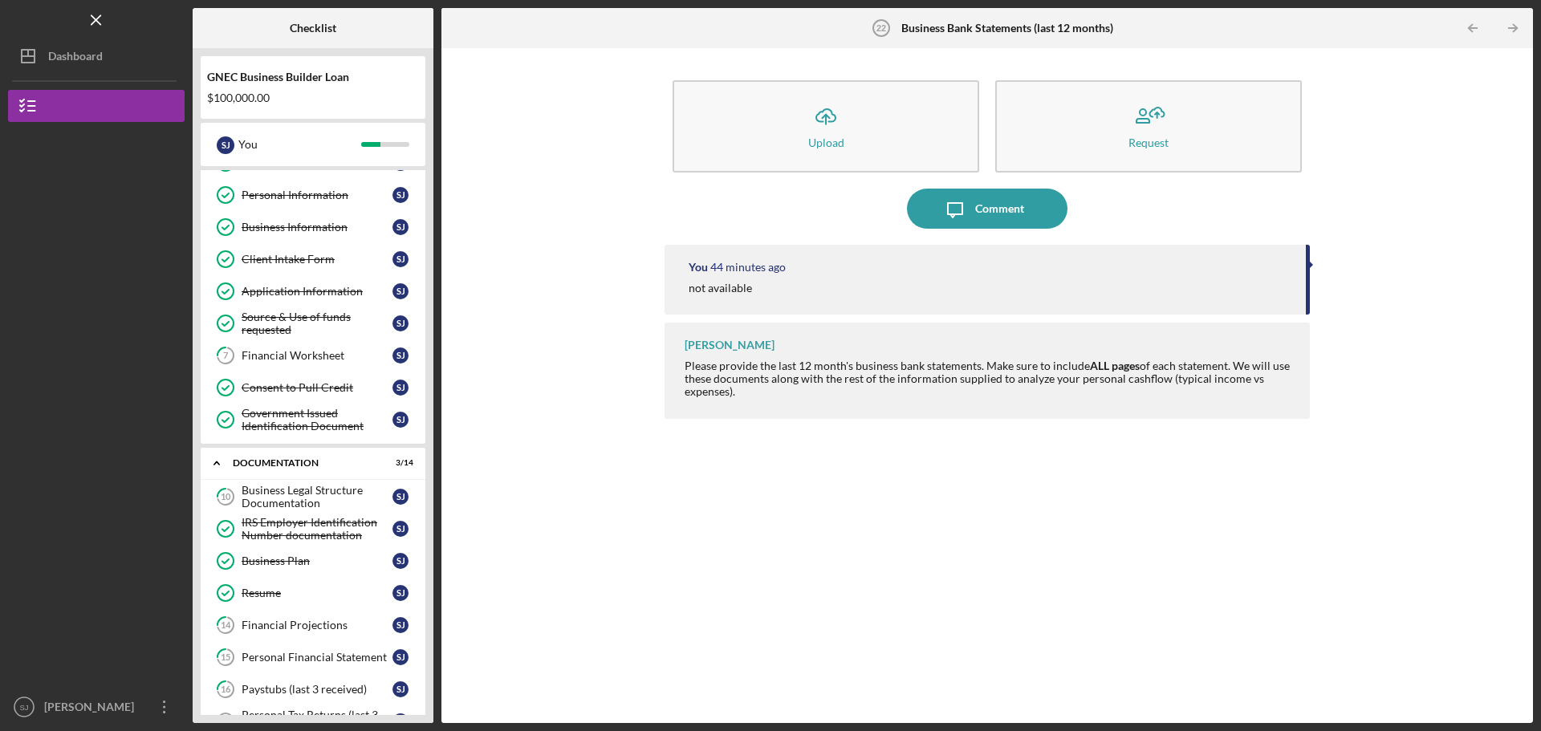
scroll to position [458, 0]
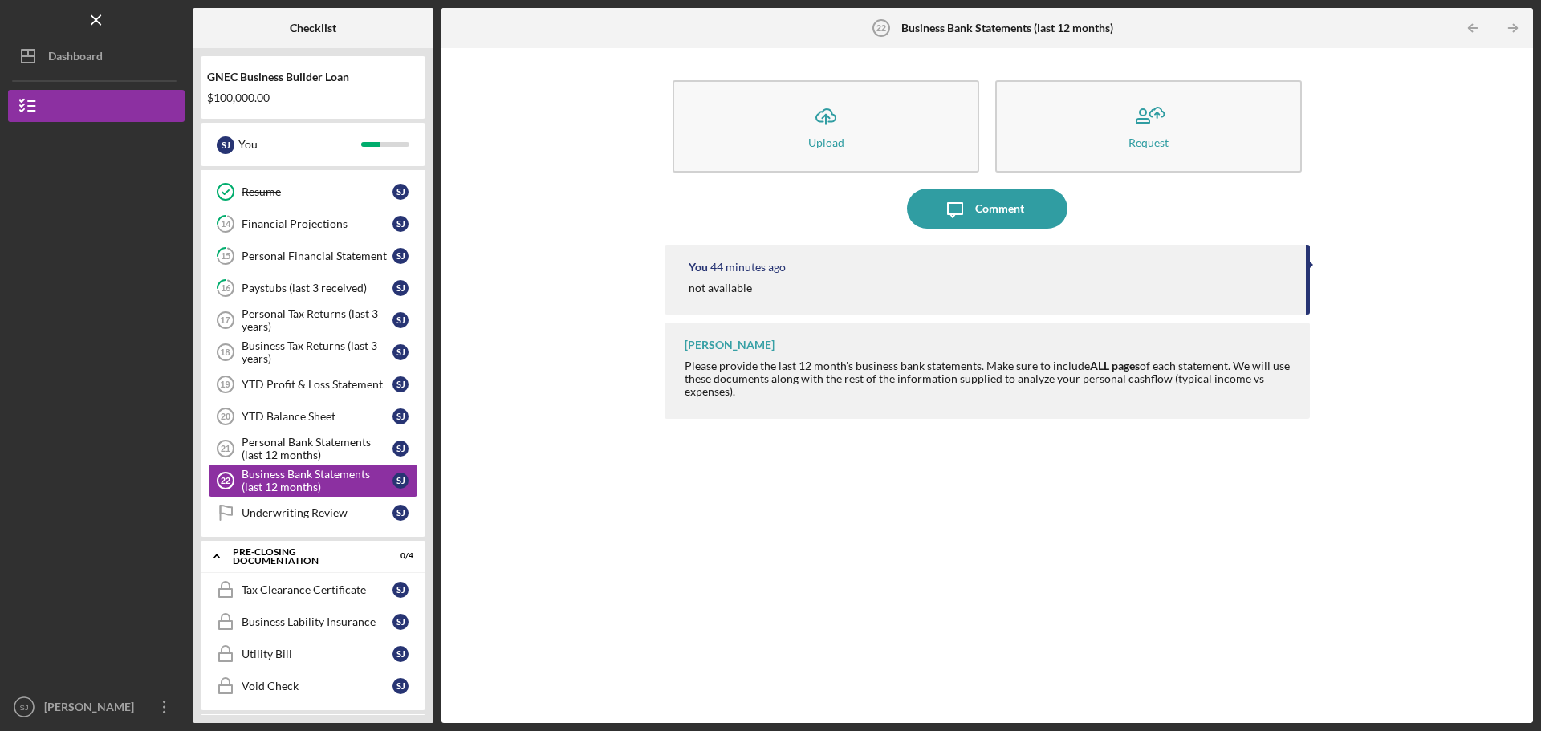
click at [299, 484] on div "Business Bank Statements (last 12 months)" at bounding box center [317, 481] width 151 height 26
click at [300, 440] on div "Personal Bank Statements (last 12 months)" at bounding box center [317, 449] width 151 height 26
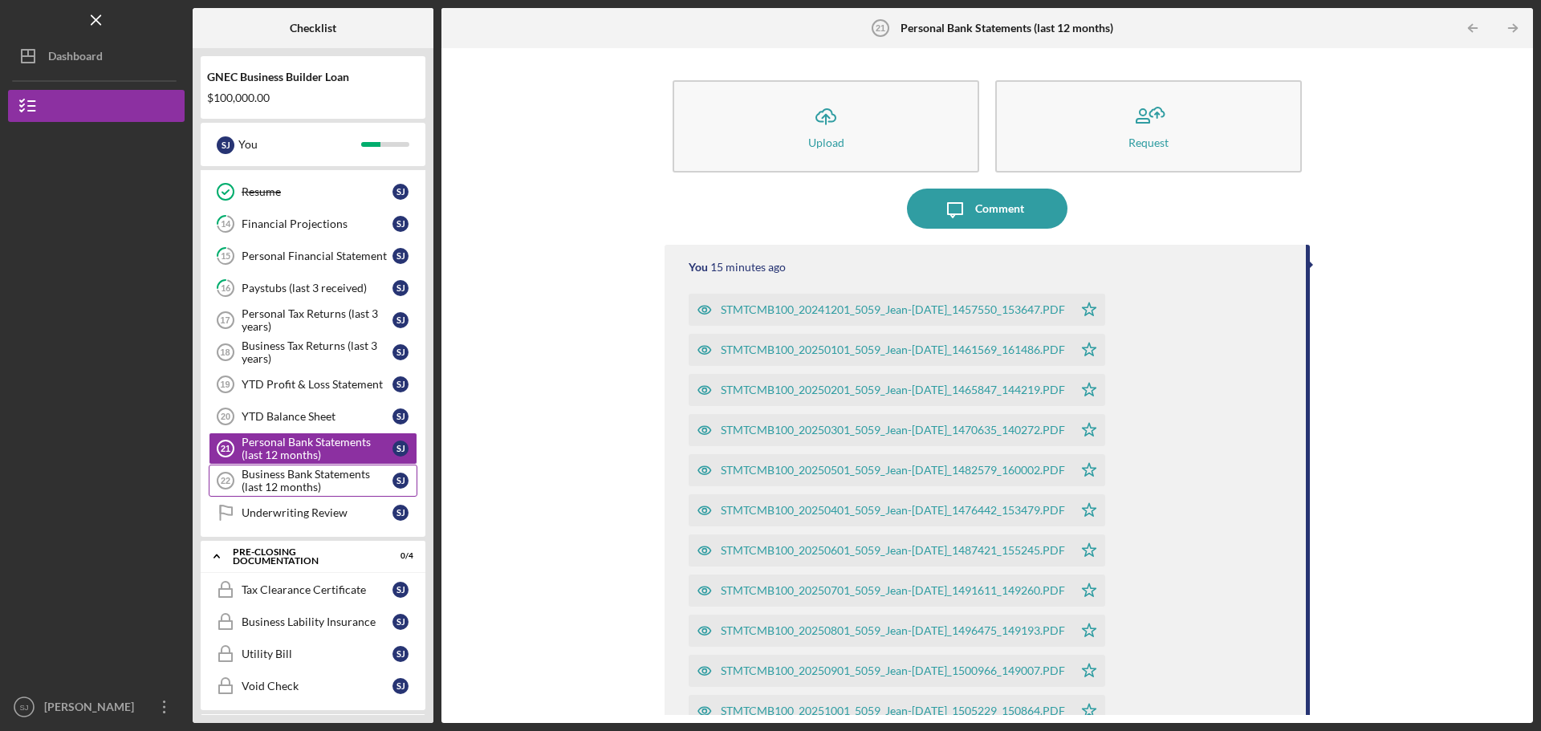
click at [301, 477] on div "Business Bank Statements (last 12 months)" at bounding box center [317, 481] width 151 height 26
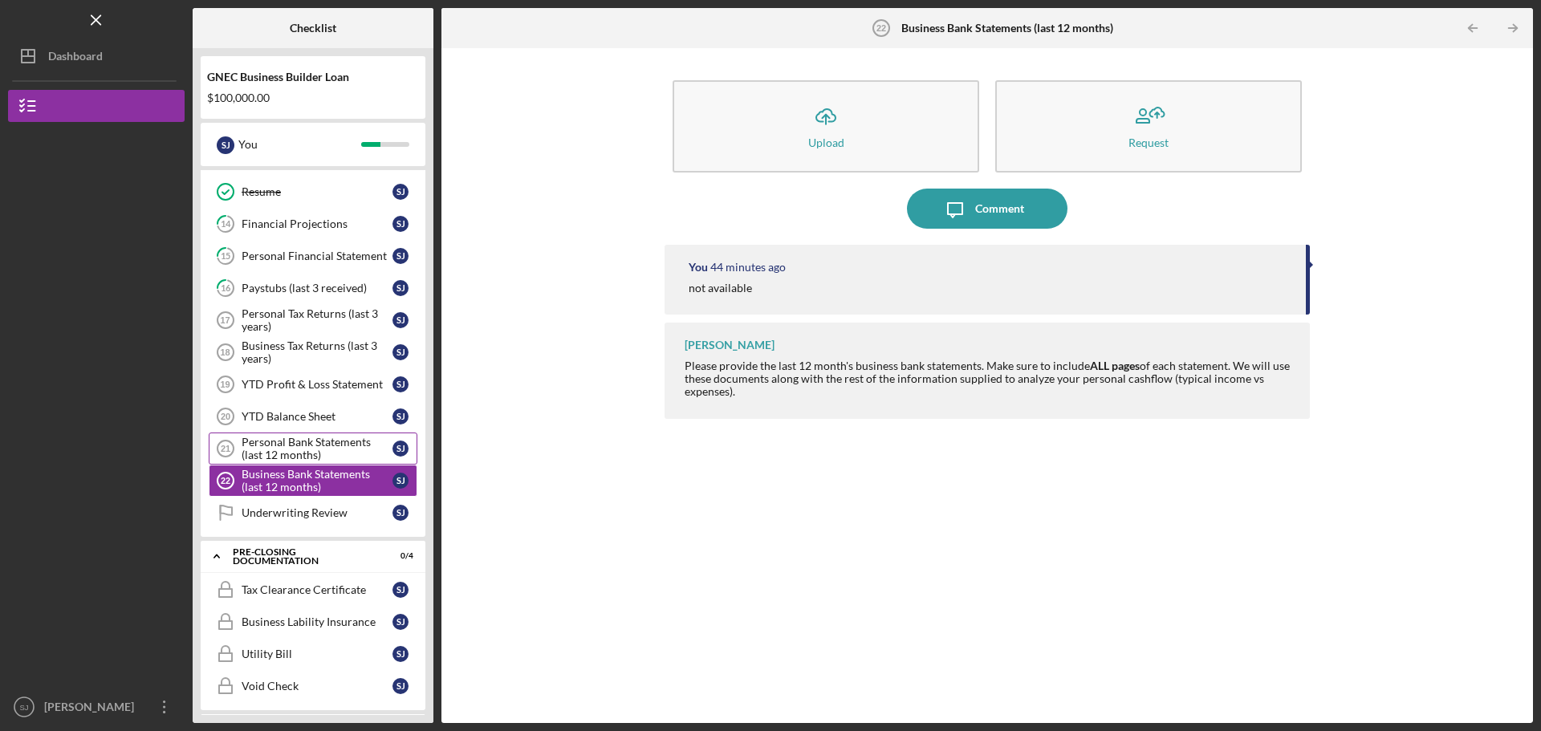
click at [301, 449] on div "Personal Bank Statements (last 12 months)" at bounding box center [317, 449] width 151 height 26
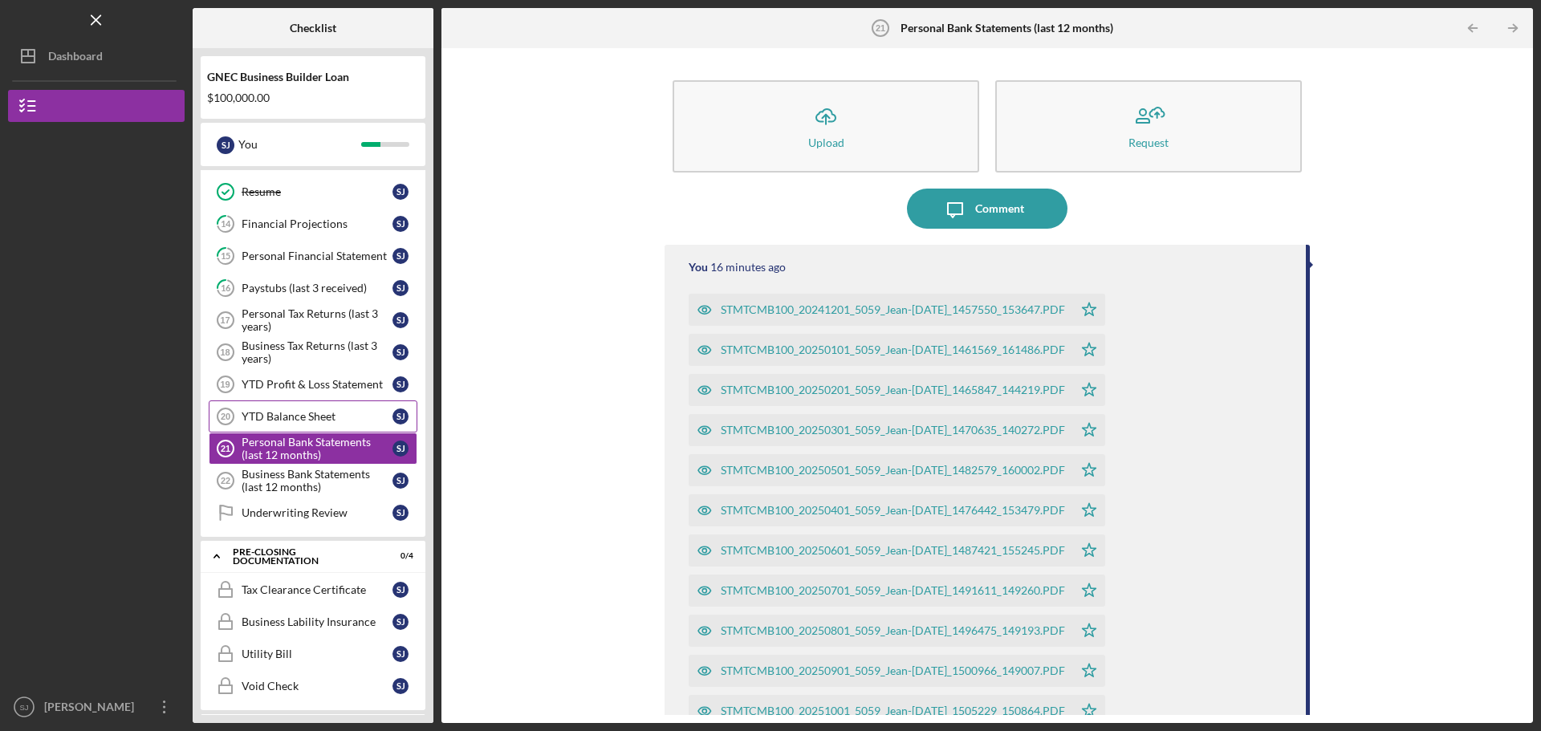
click at [304, 413] on div "YTD Balance Sheet" at bounding box center [317, 416] width 151 height 13
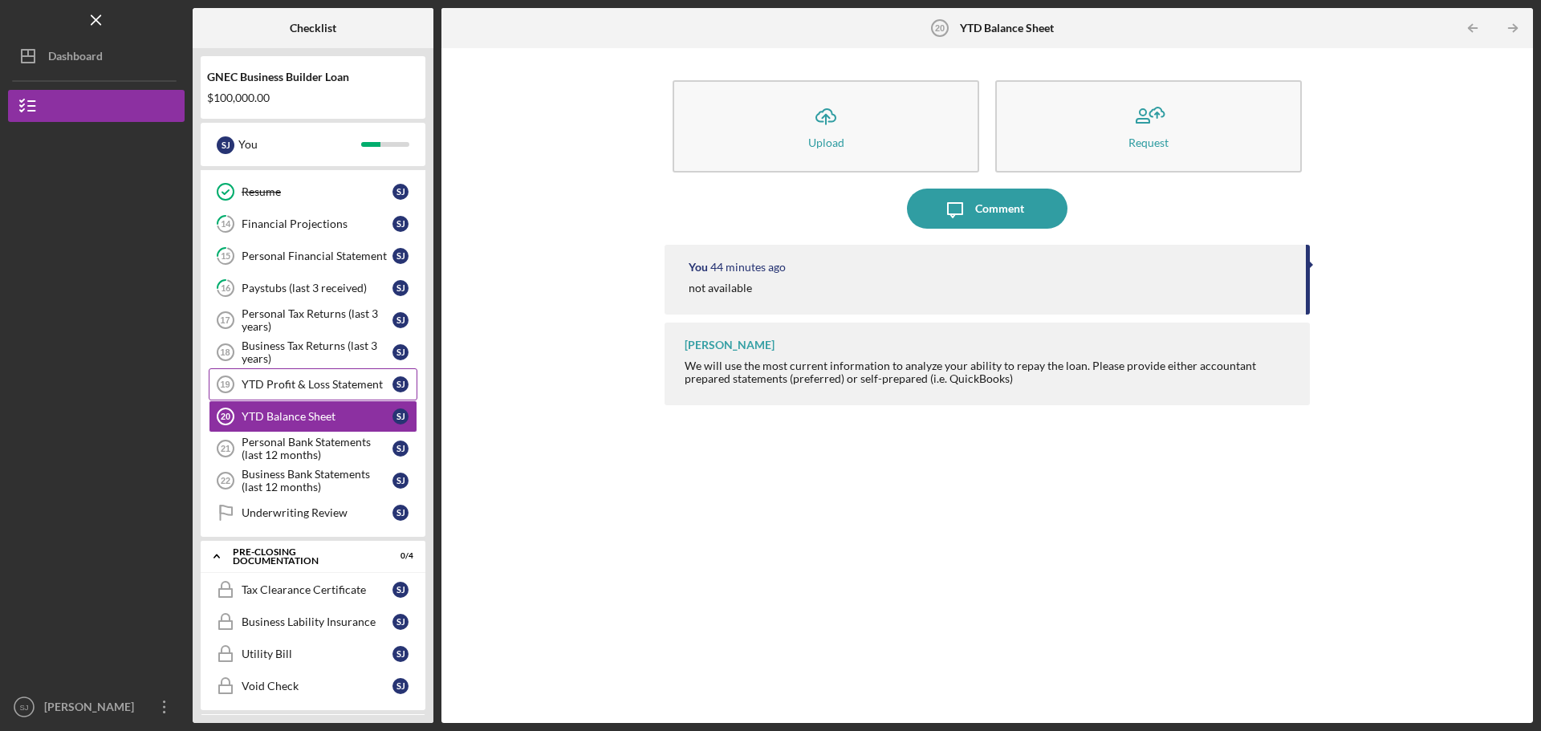
click at [312, 385] on div "YTD Profit & Loss Statement" at bounding box center [317, 384] width 151 height 13
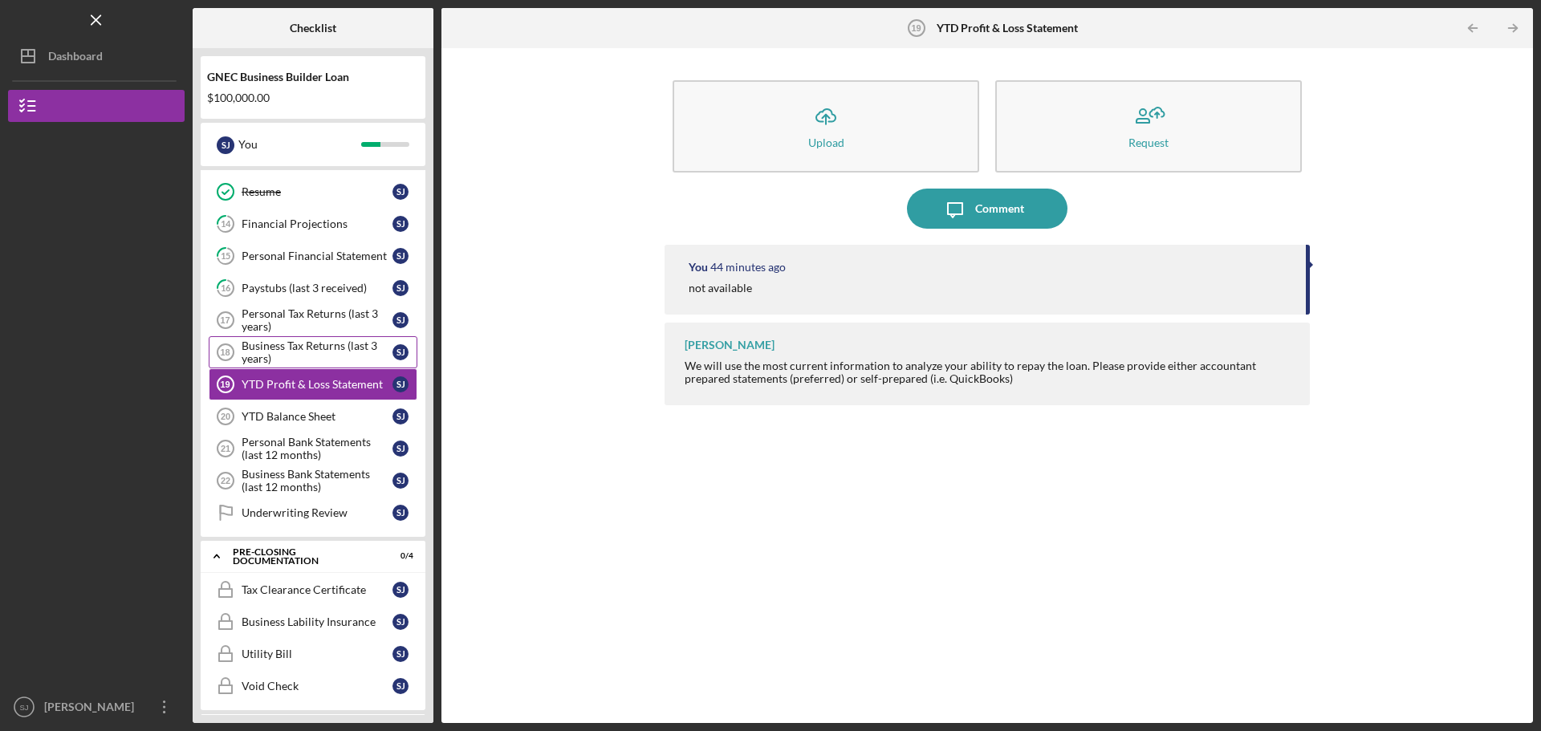
click at [314, 348] on div "Business Tax Returns (last 3 years)" at bounding box center [317, 353] width 151 height 26
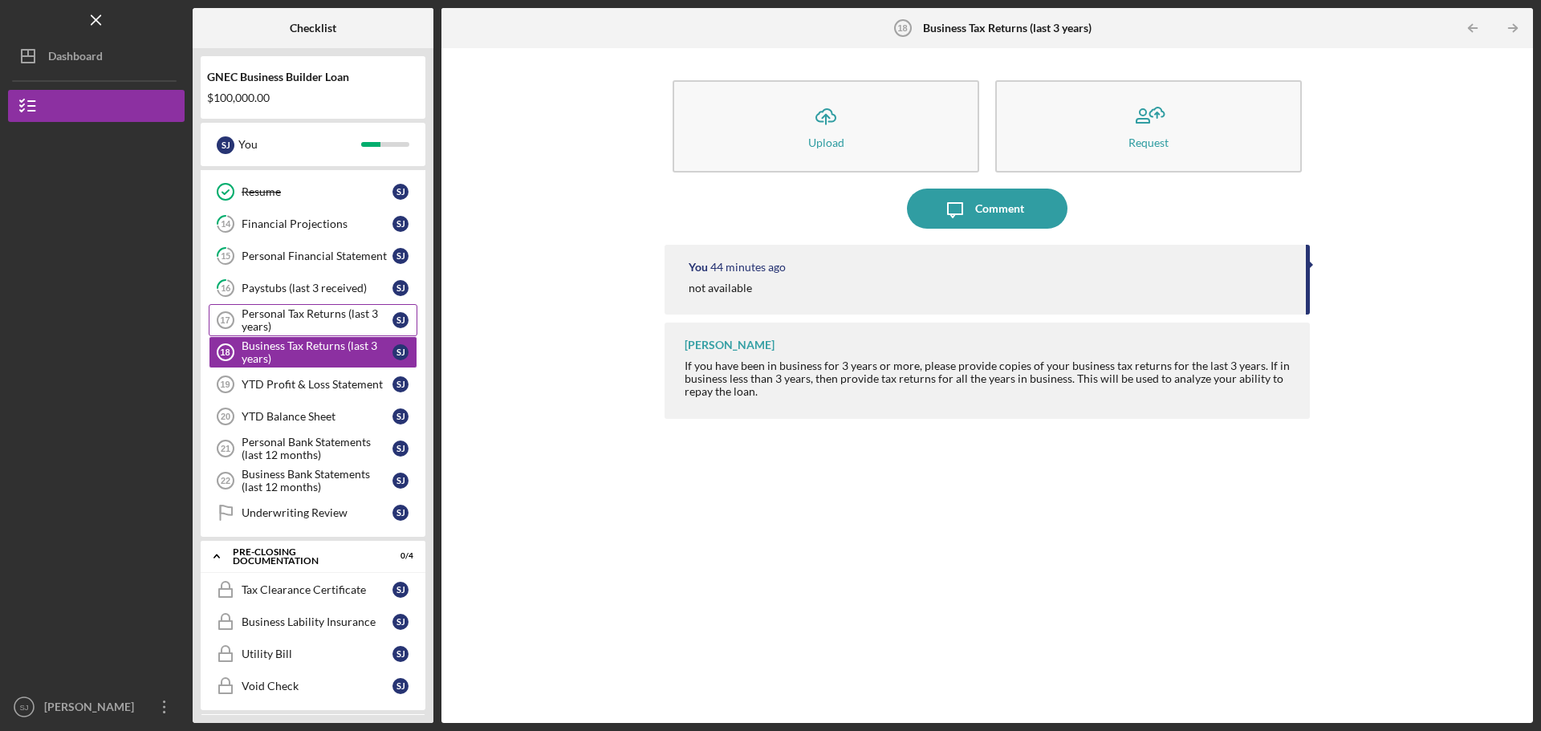
click at [287, 319] on div "Personal Tax Returns (last 3 years)" at bounding box center [317, 320] width 151 height 26
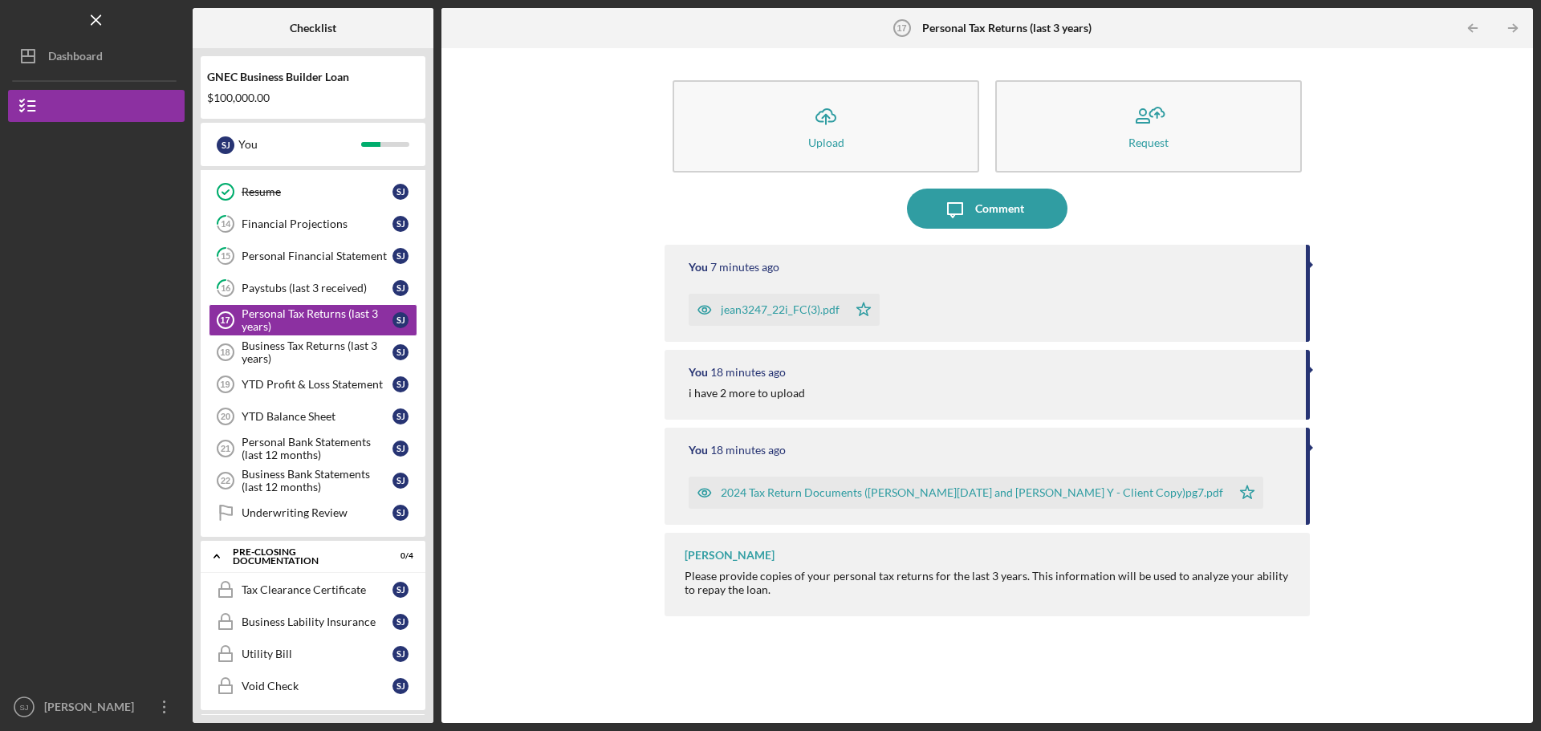
click at [856, 377] on div "You 18 minutes ago" at bounding box center [989, 372] width 601 height 13
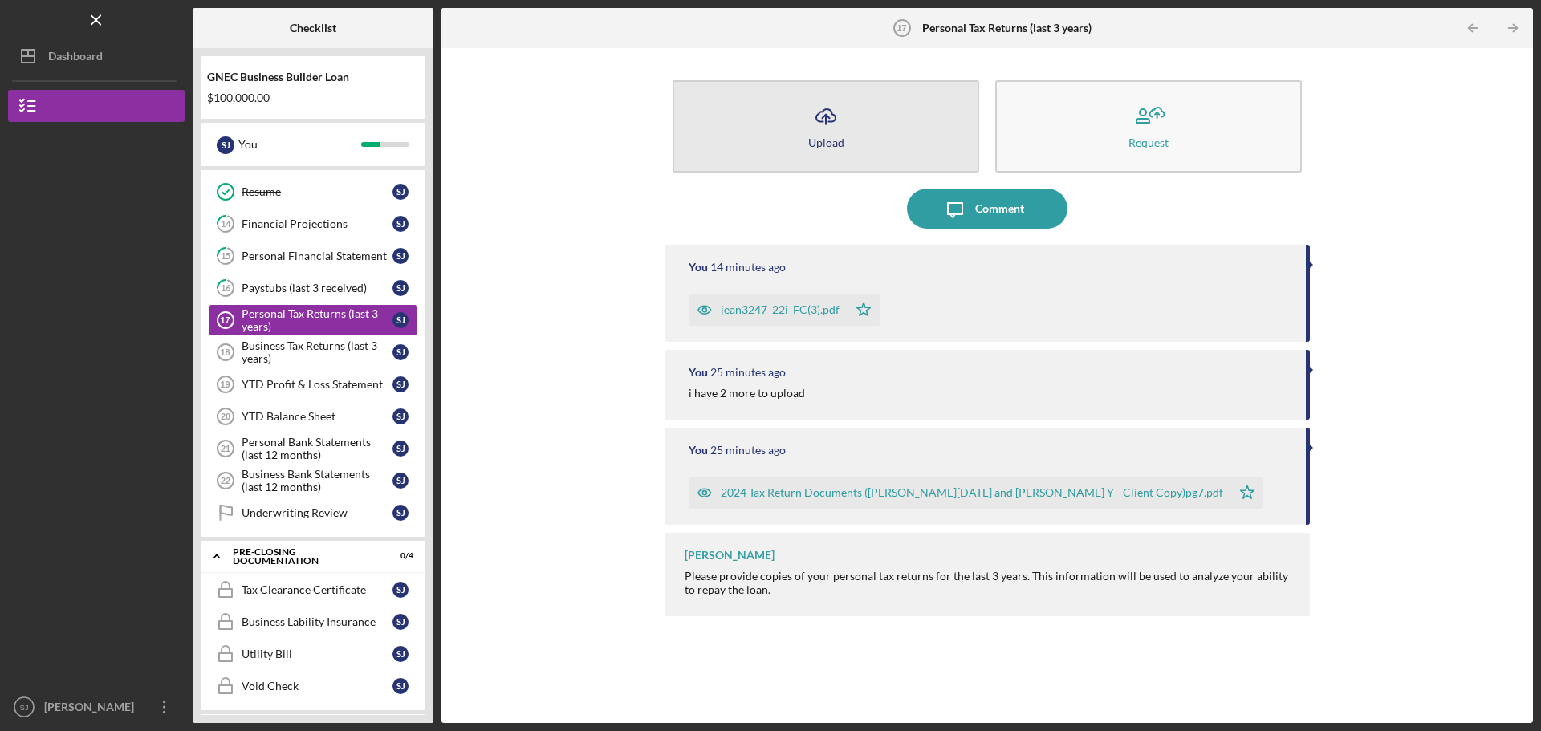
click at [824, 113] on icon "Icon/Upload" at bounding box center [826, 116] width 40 height 40
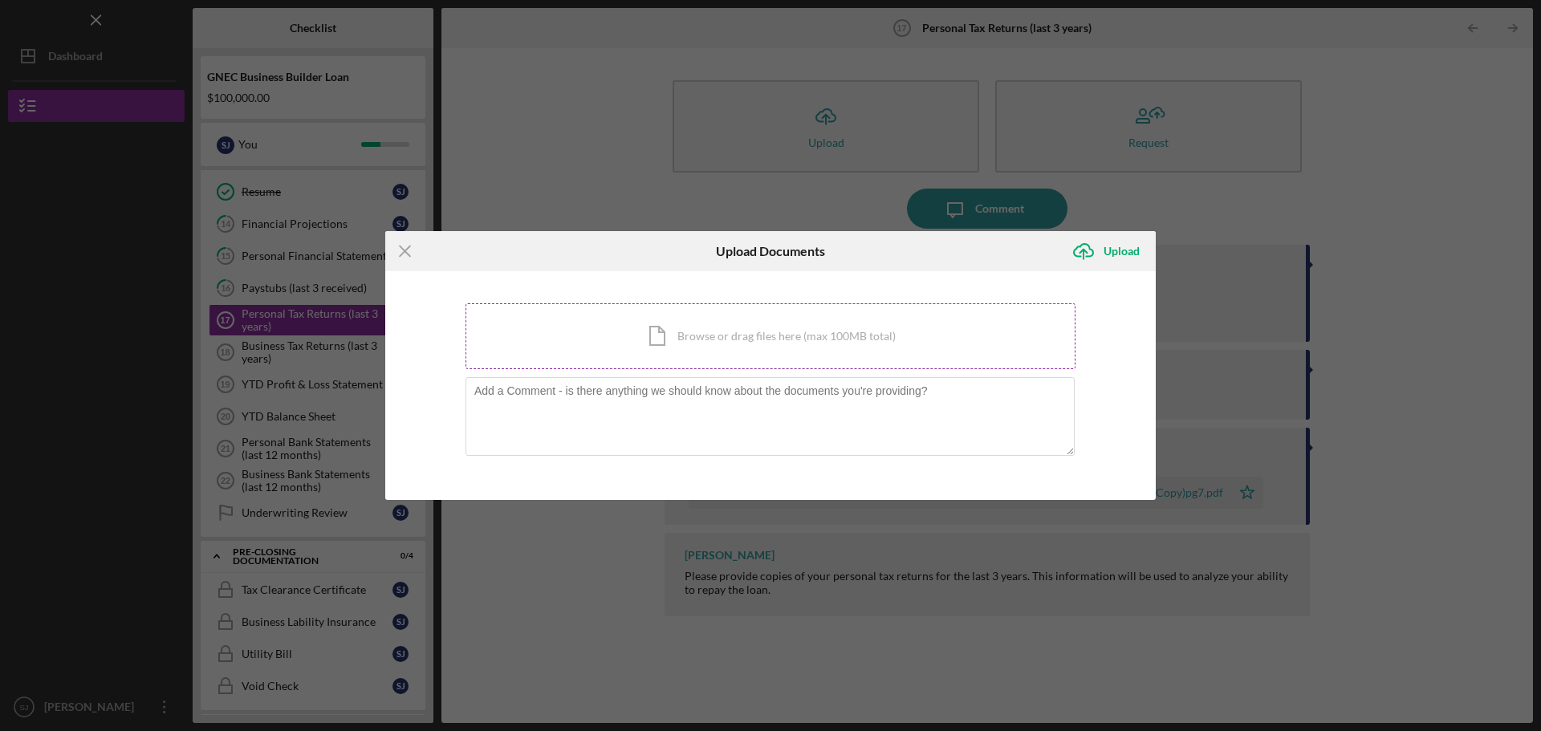
click at [685, 336] on div "Icon/Document Browse or drag files here (max 100MB total) Tap to choose files o…" at bounding box center [771, 336] width 610 height 66
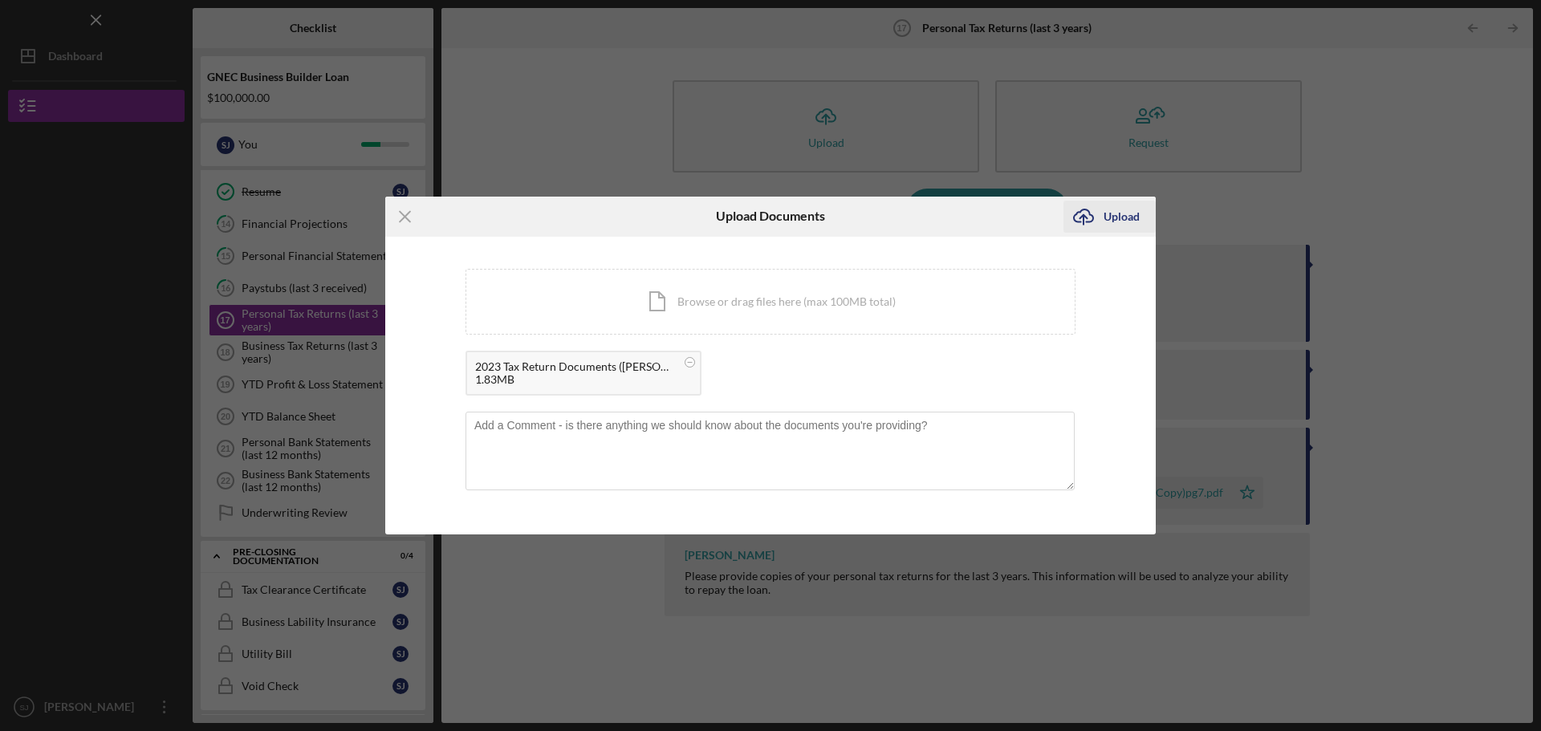
click at [1097, 221] on icon "Icon/Upload" at bounding box center [1083, 217] width 40 height 40
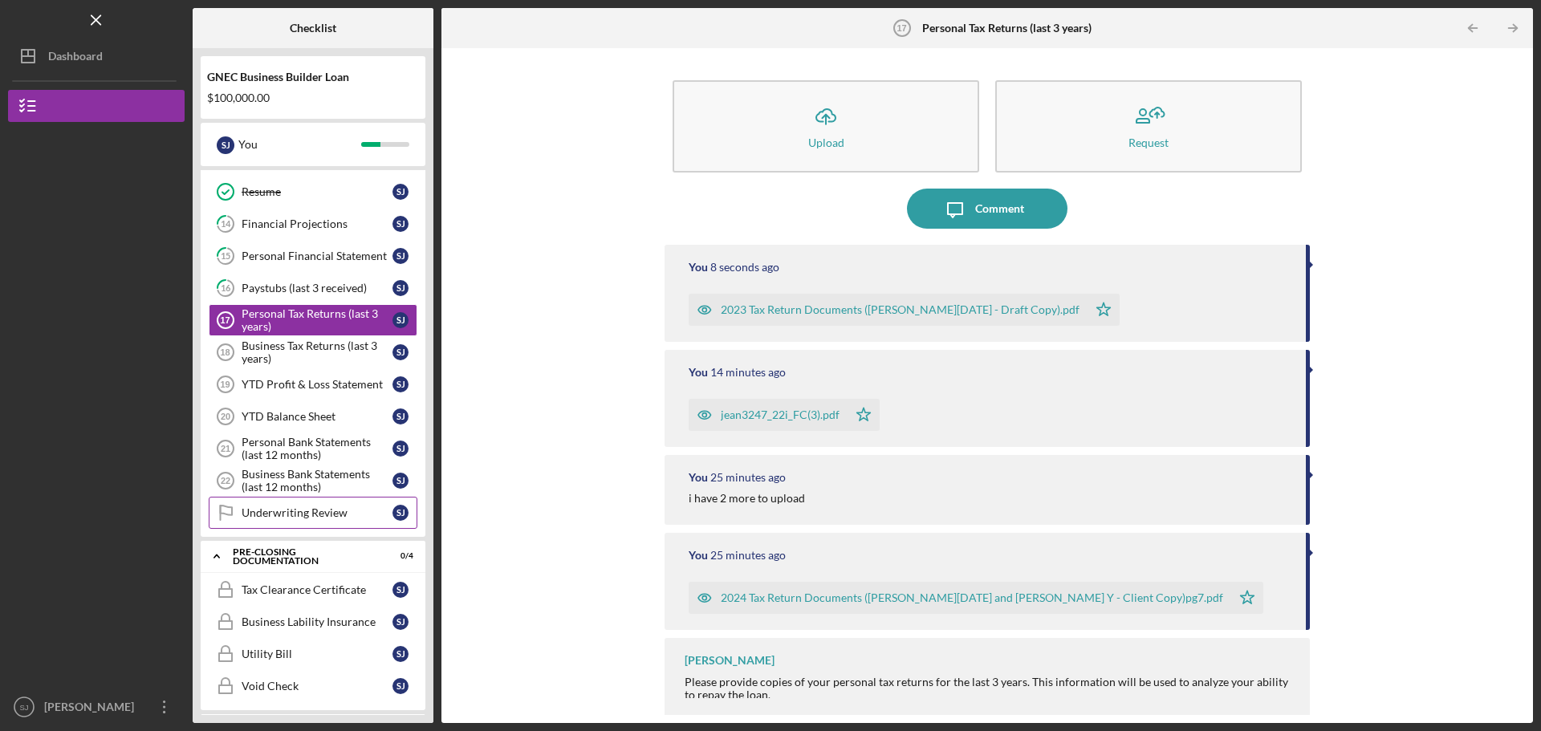
click at [283, 510] on div "Underwriting Review" at bounding box center [317, 512] width 151 height 13
